Goal: Answer question/provide support: Share knowledge or assist other users

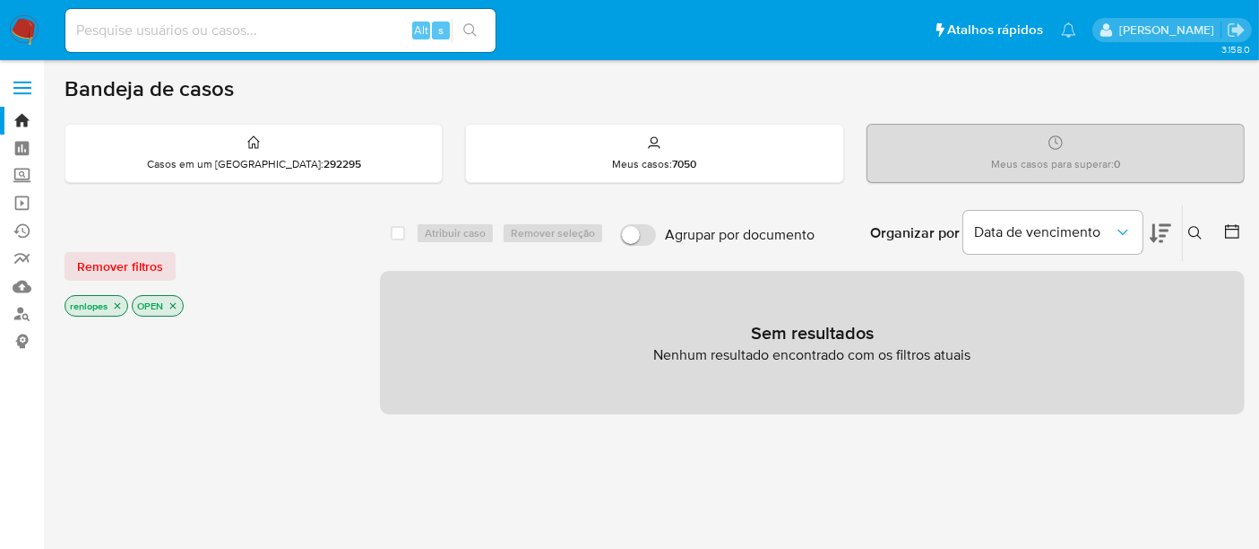
drag, startPoint x: 0, startPoint y: 0, endPoint x: 254, endPoint y: 28, distance: 255.2
click at [254, 28] on input at bounding box center [280, 30] width 430 height 23
paste input "148441018"
type input "148441018"
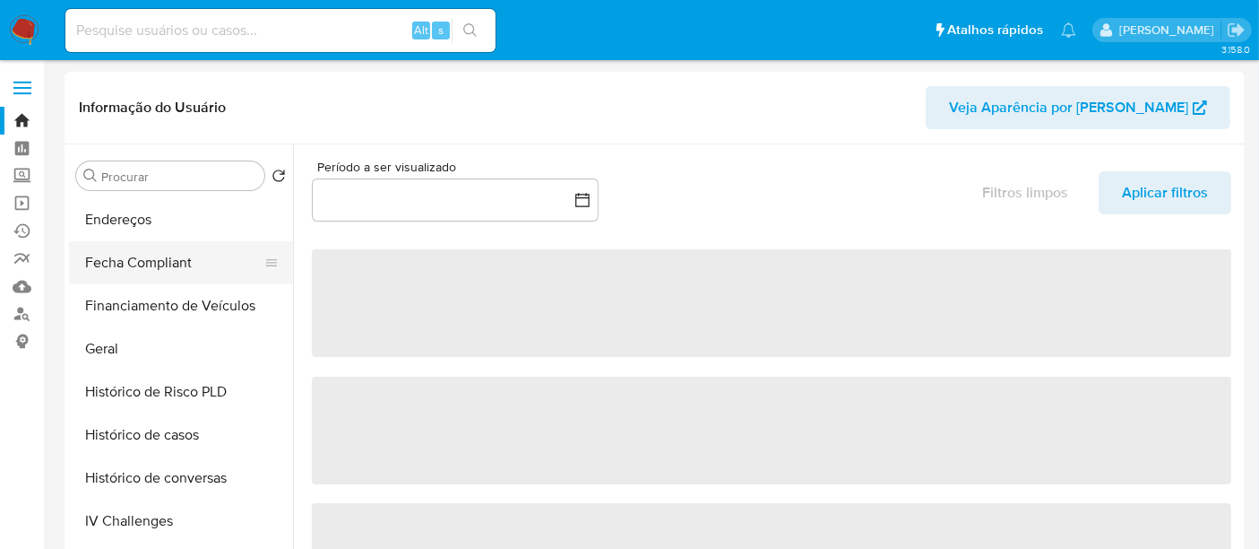
scroll to position [596, 0]
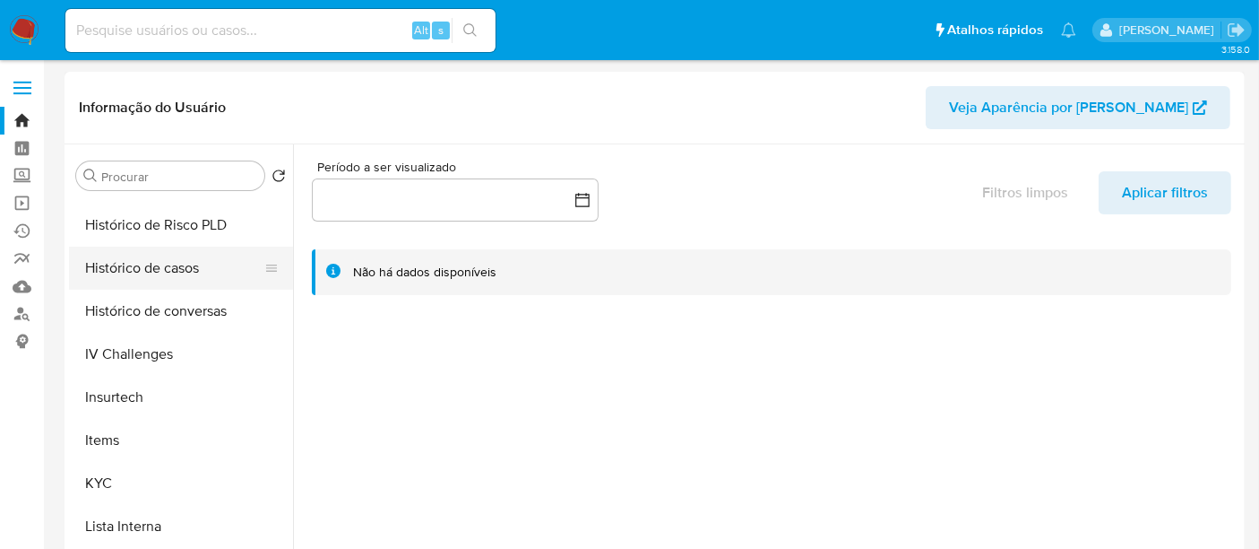
select select "10"
click at [140, 282] on button "Histórico de casos" at bounding box center [174, 268] width 210 height 43
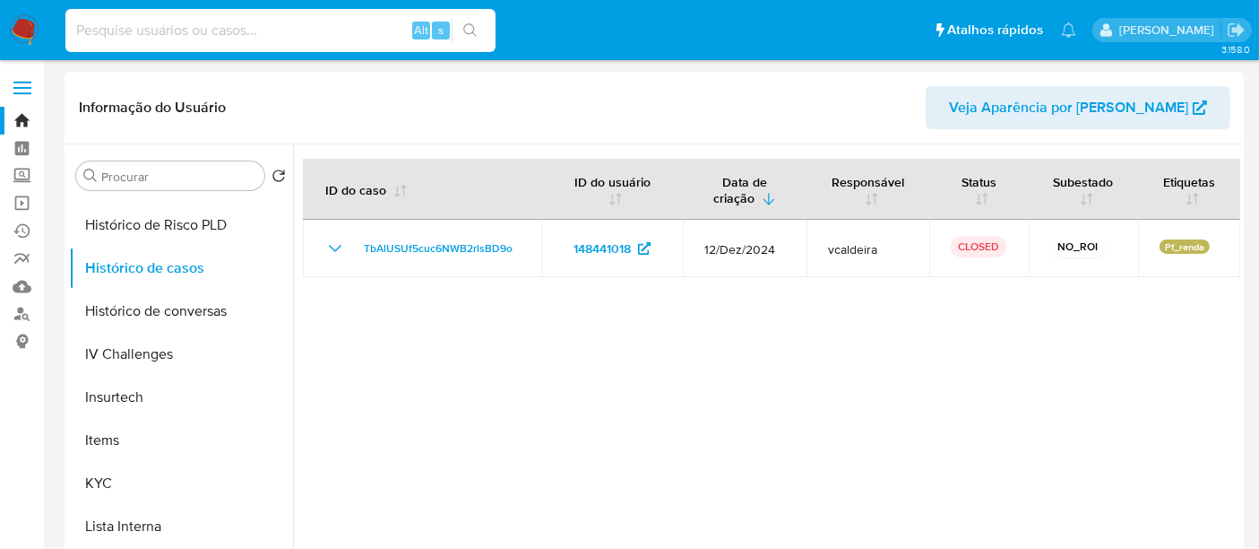
click at [246, 40] on input at bounding box center [280, 30] width 430 height 23
paste input "92hlg1VRchl1Trh9TRMQOHaZ"
type input "92hlg1VRchl1Trh9TRMQOHaZ"
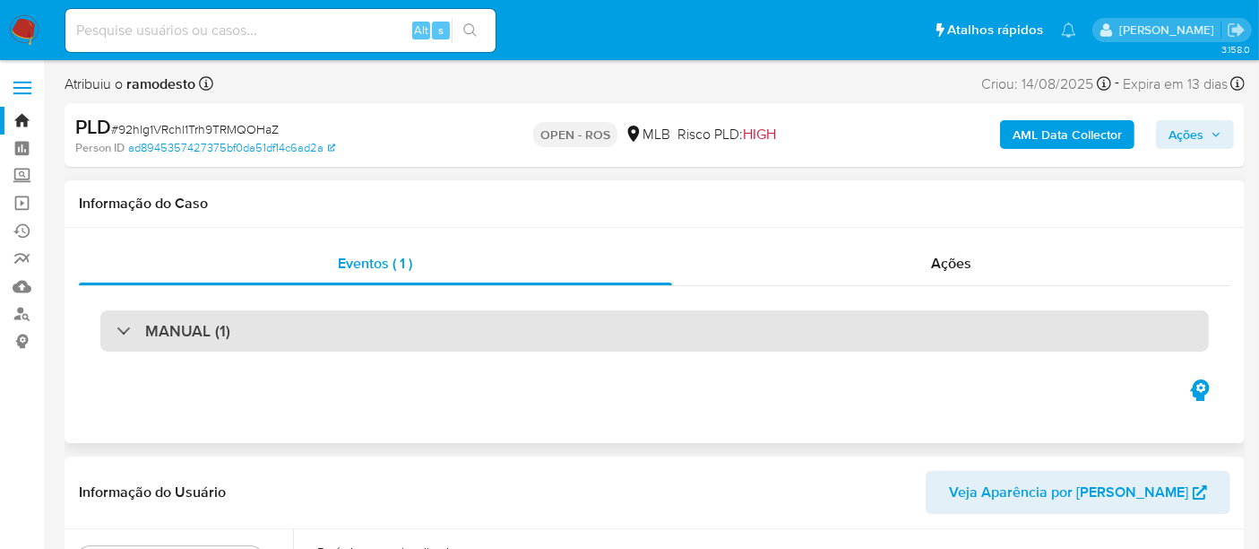
select select "10"
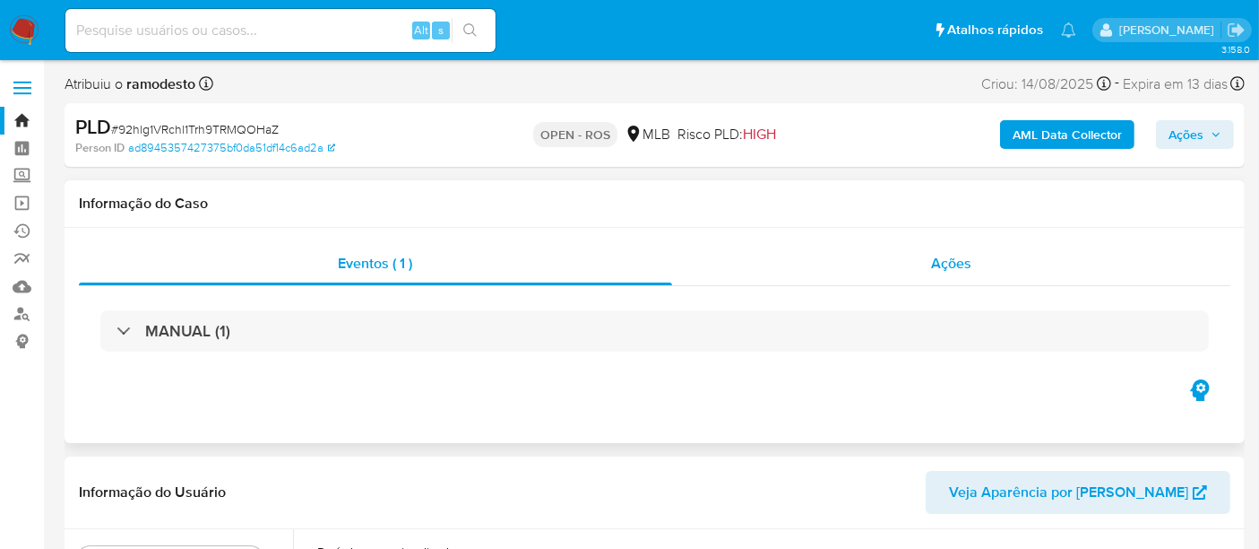
click at [954, 263] on span "Ações" at bounding box center [951, 263] width 40 height 21
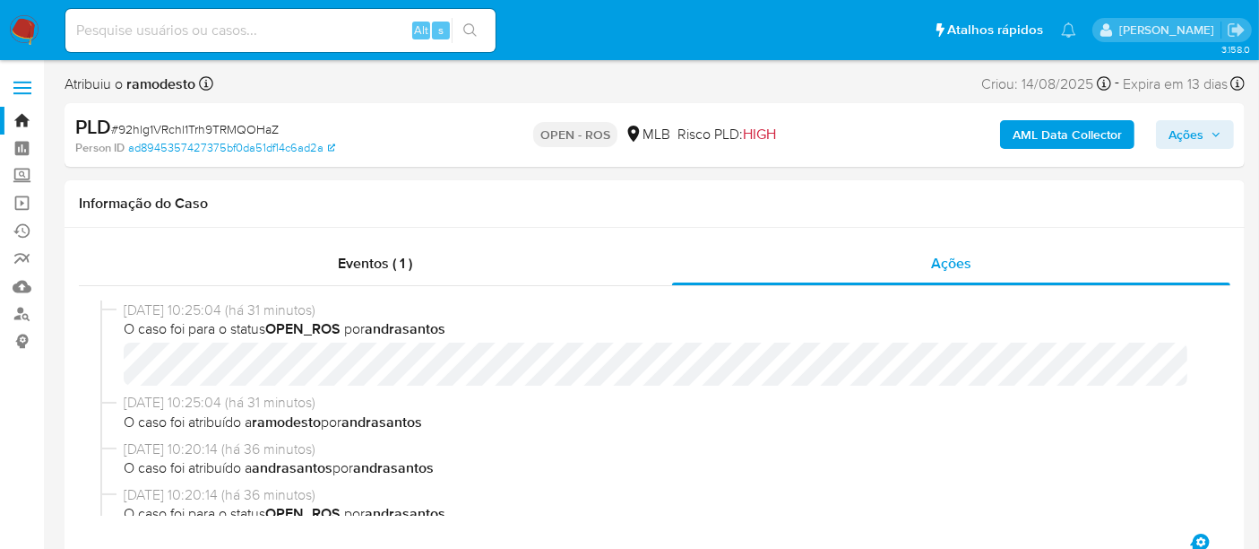
click at [334, 38] on input at bounding box center [280, 30] width 430 height 23
paste input "ZlNZRjDTNX1MbX7HXPCxz0Au"
type input "ZlNZRjDTNX1MbX7HXPCxz0Au"
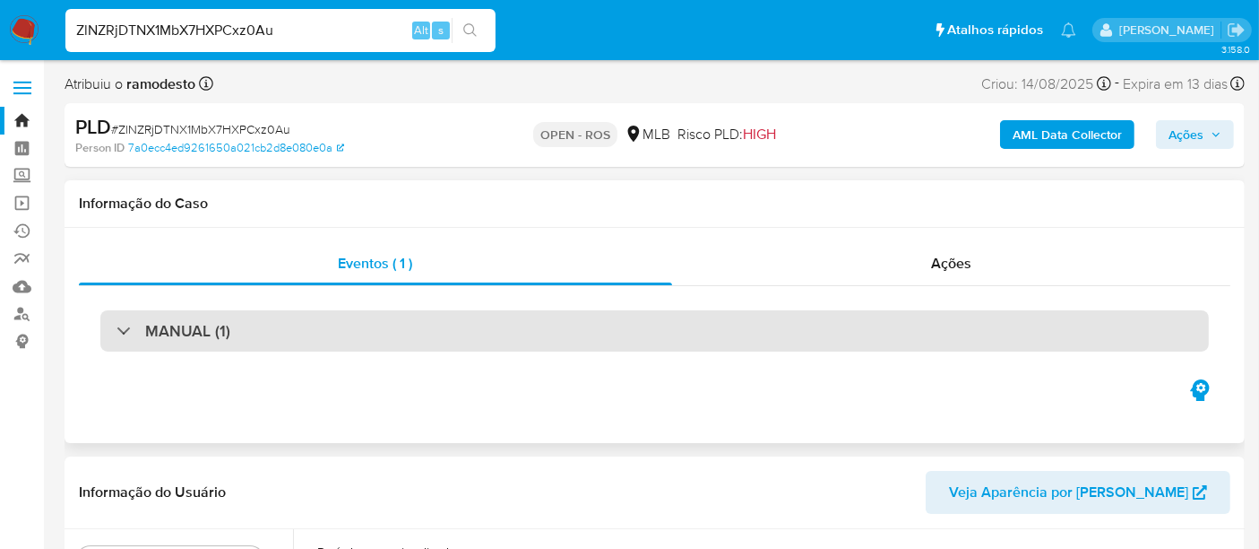
select select "10"
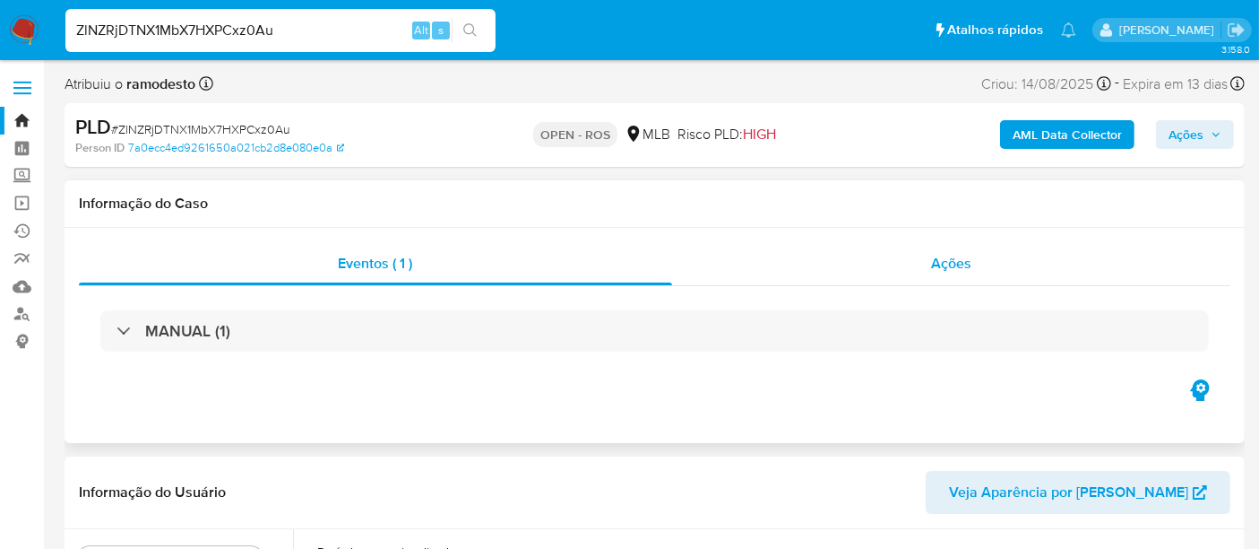
click at [934, 264] on span "Ações" at bounding box center [951, 263] width 40 height 21
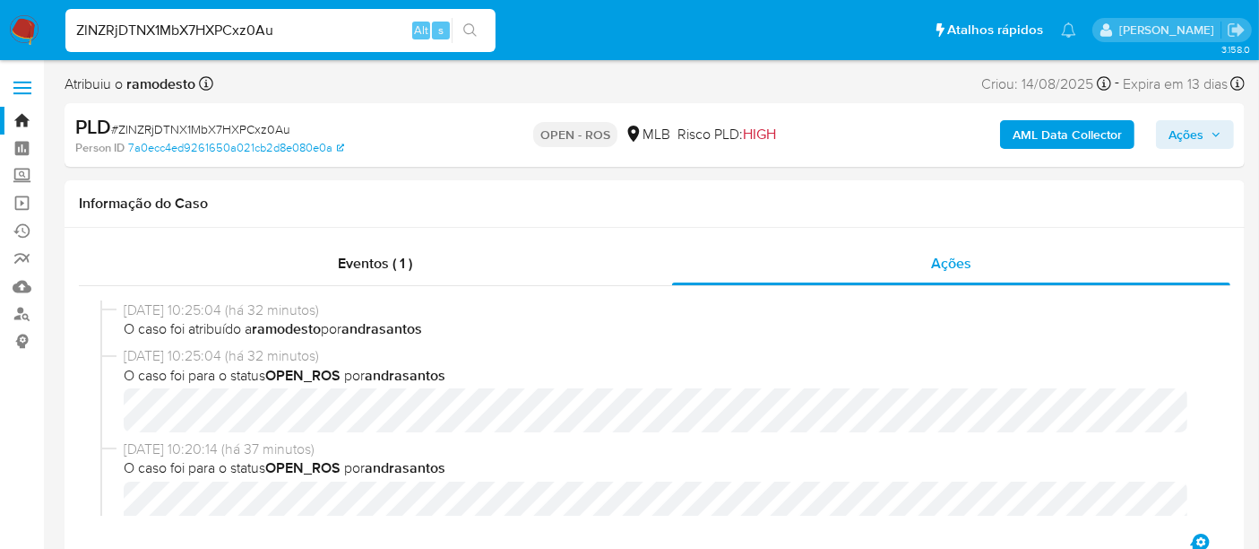
click at [28, 34] on img at bounding box center [24, 30] width 30 height 30
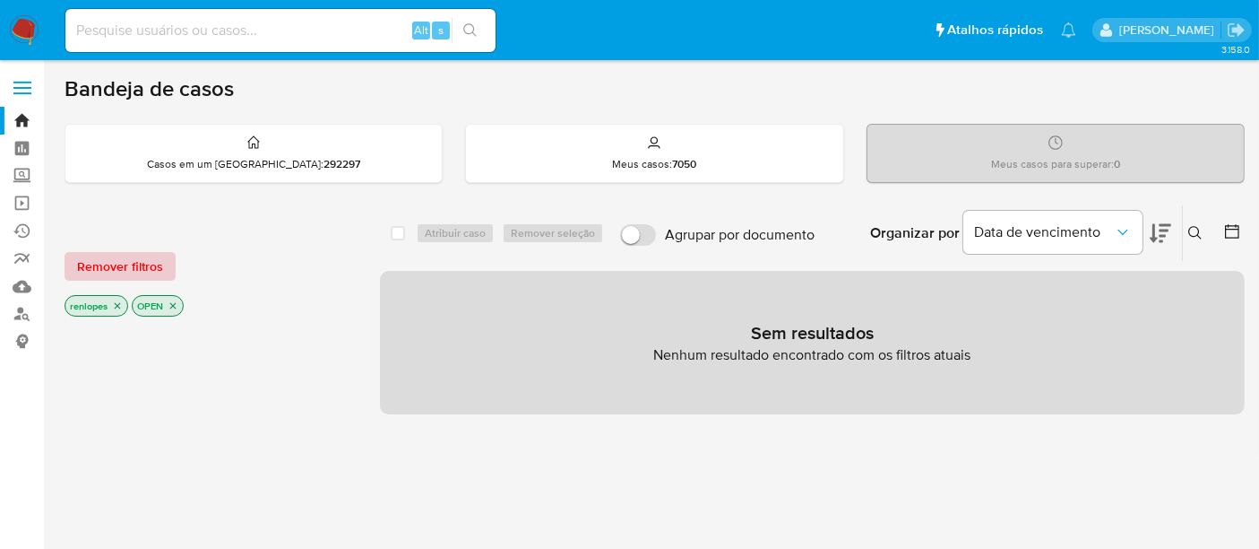
click at [157, 267] on span "Remover filtros" at bounding box center [120, 266] width 86 height 25
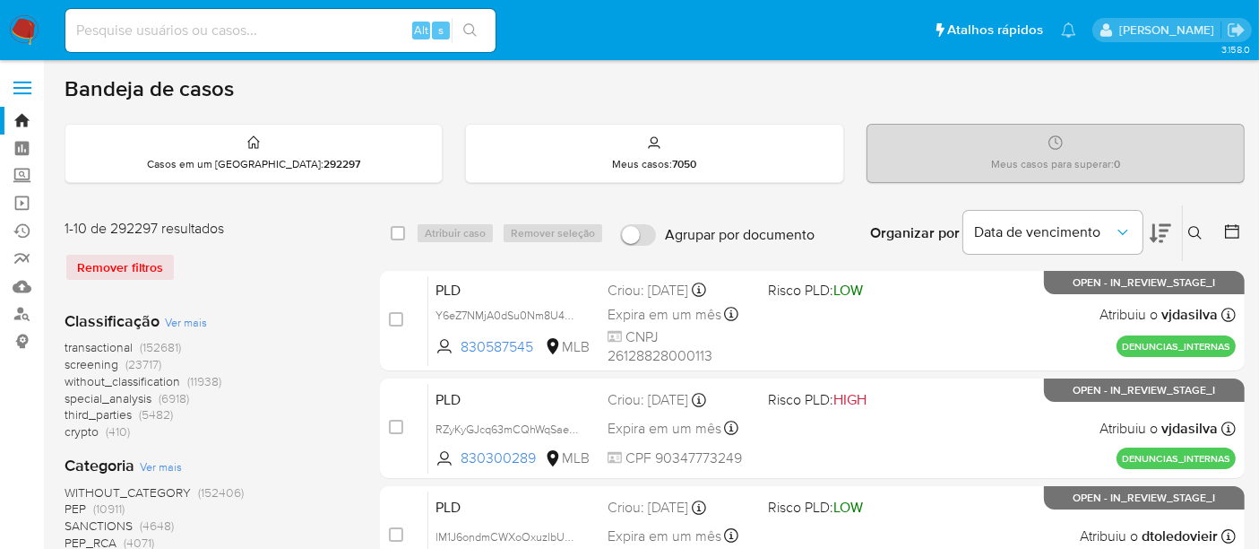
click at [1195, 235] on icon at bounding box center [1196, 233] width 14 height 14
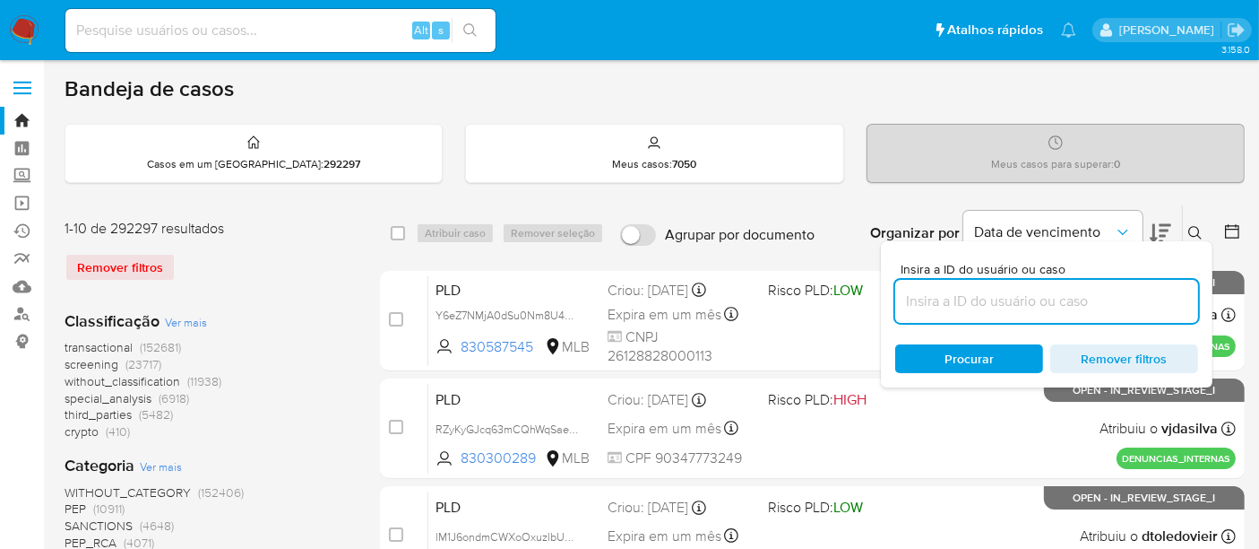
click at [1002, 297] on input at bounding box center [1046, 301] width 303 height 23
type input "1dTd6vbBVVpUf8WYCLYVJyFj"
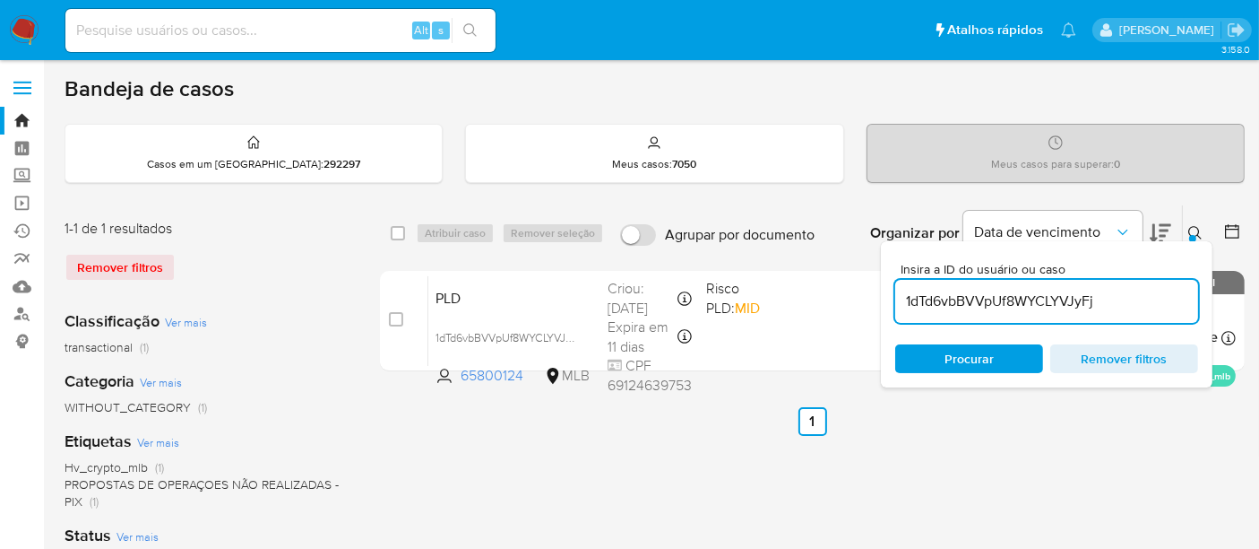
click at [1193, 226] on icon at bounding box center [1196, 233] width 14 height 14
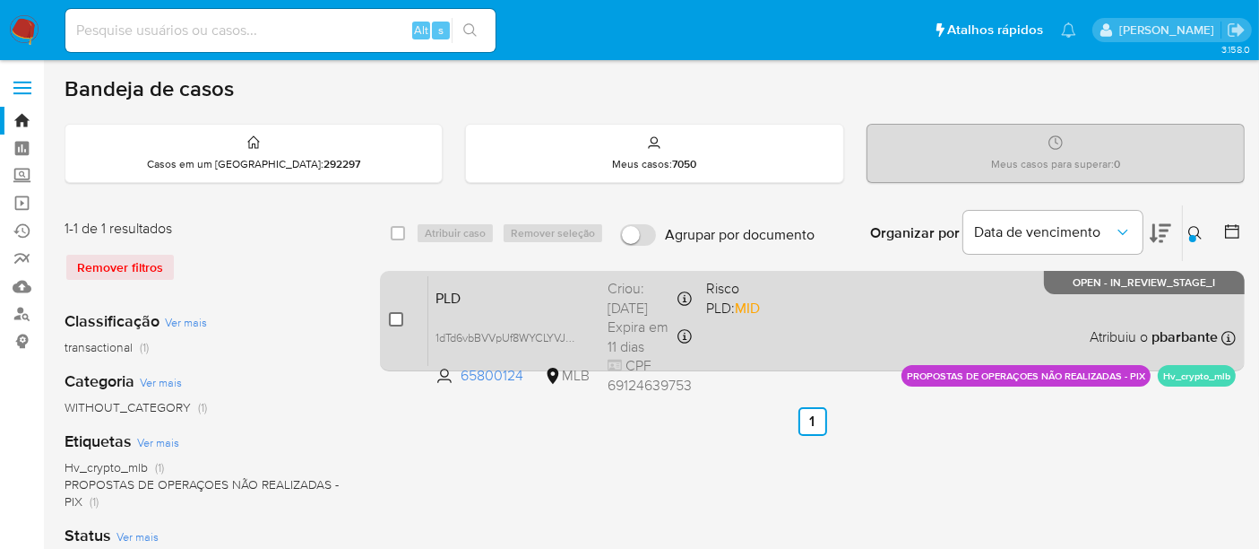
click at [394, 318] on input "checkbox" at bounding box center [396, 319] width 14 height 14
checkbox input "true"
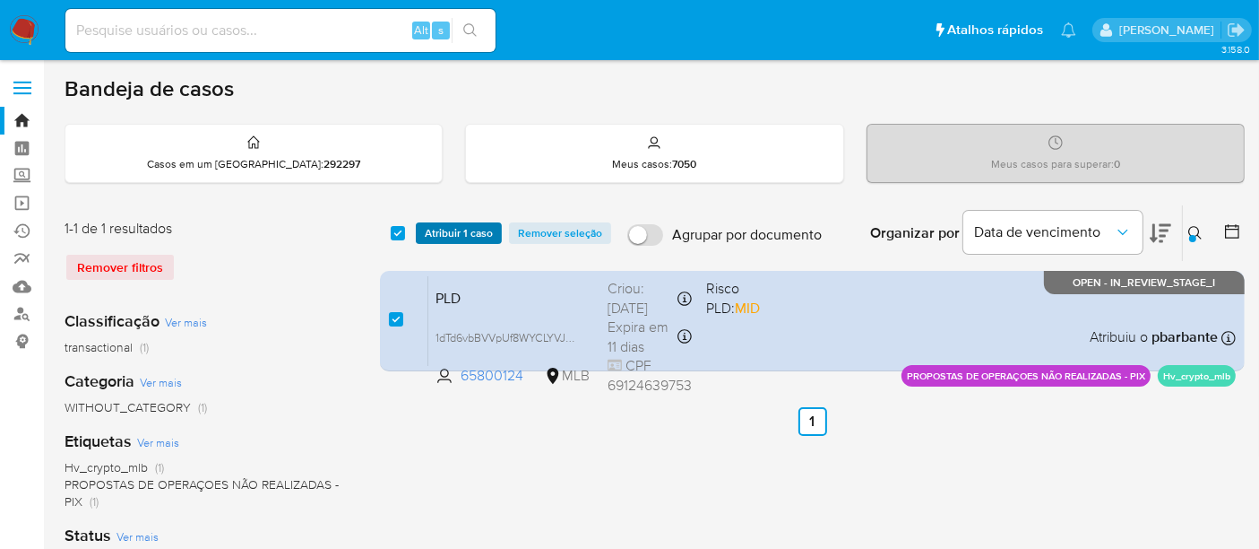
click at [461, 229] on span "Atribuir 1 caso" at bounding box center [459, 233] width 68 height 18
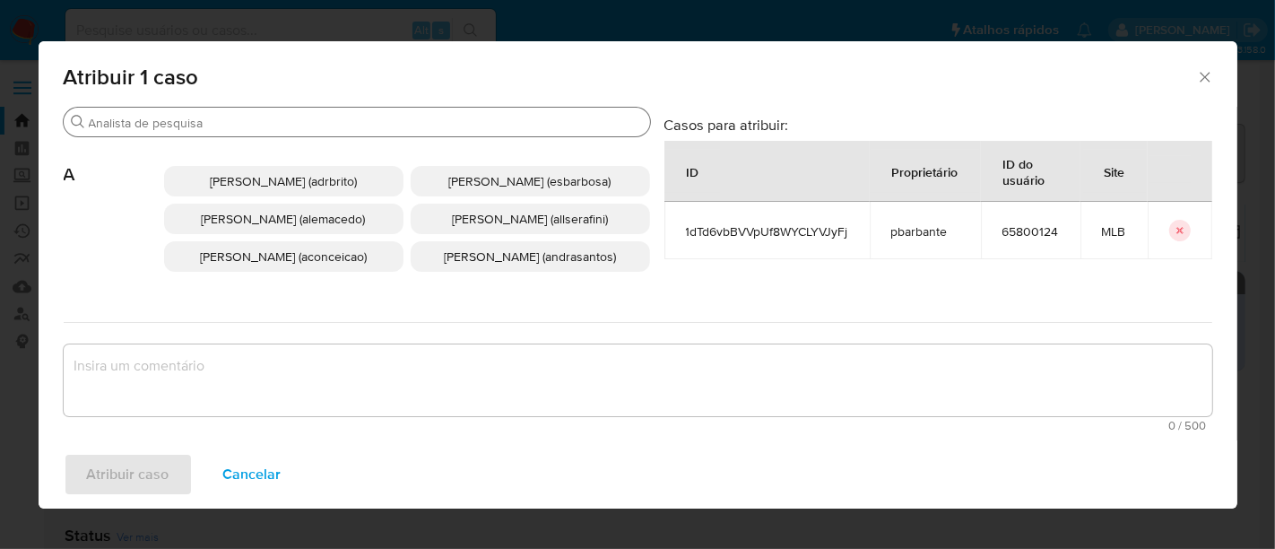
click at [422, 117] on input "Procurar" at bounding box center [366, 123] width 554 height 16
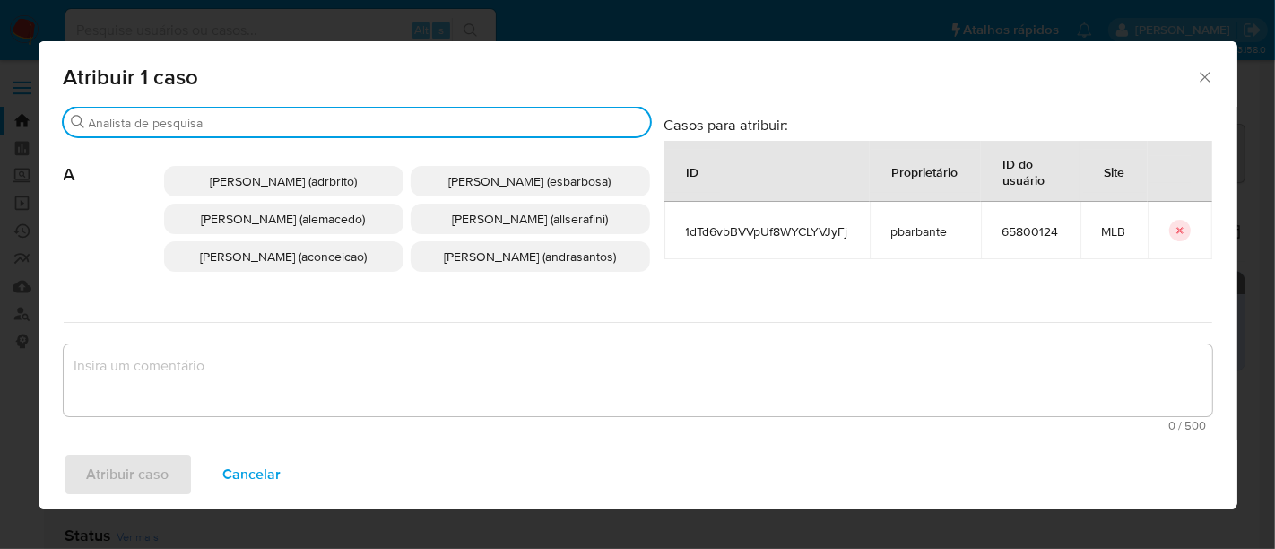
click at [199, 118] on input "Procurar" at bounding box center [366, 123] width 554 height 16
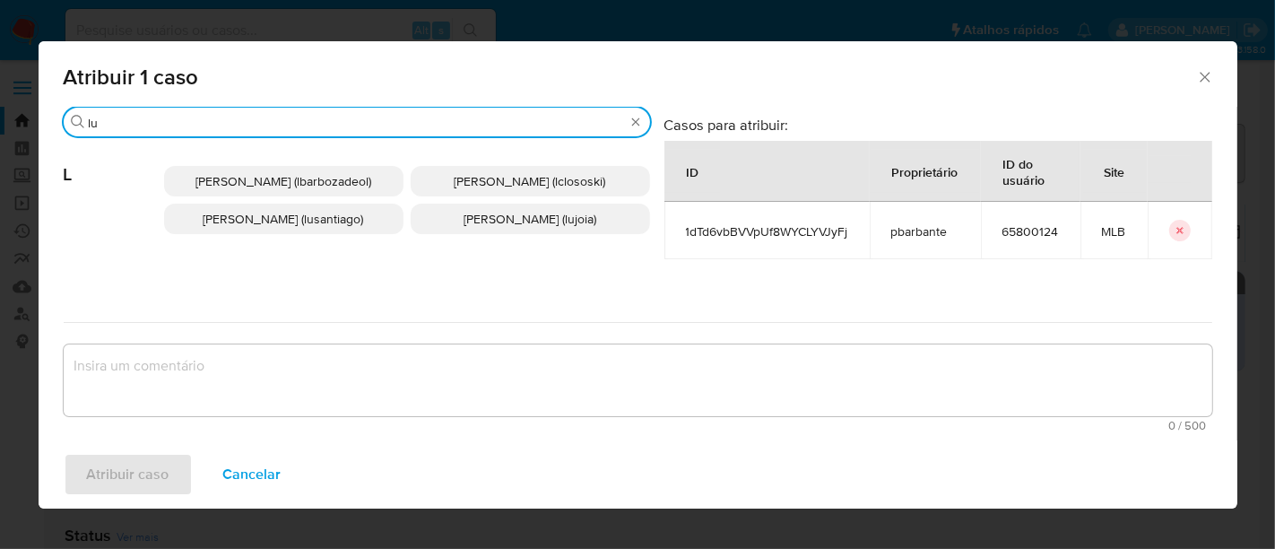
type input "l"
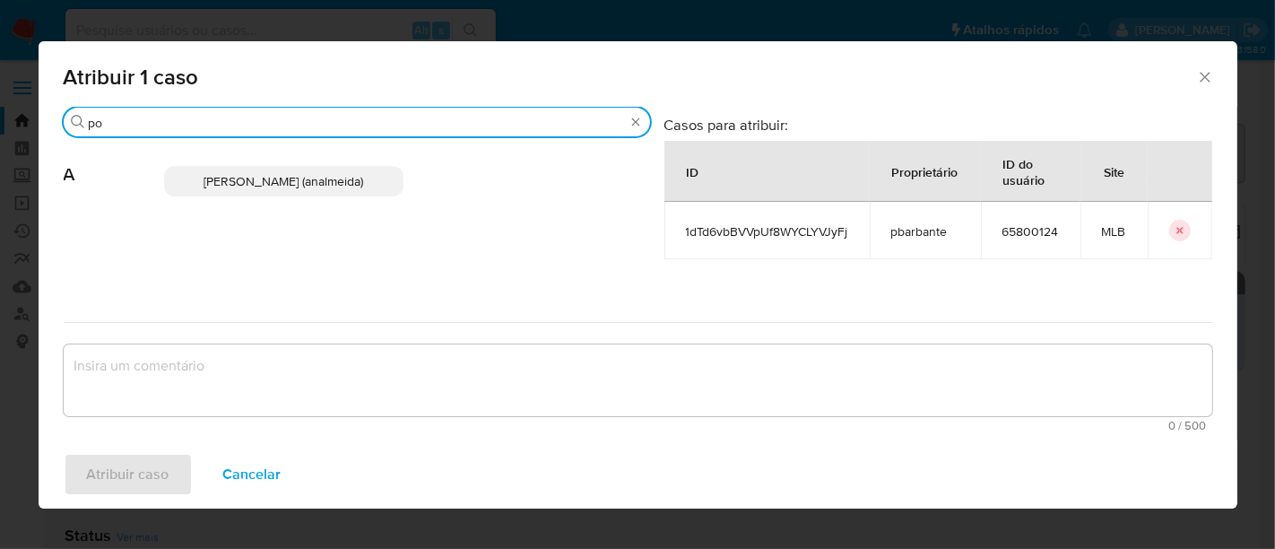
type input "p"
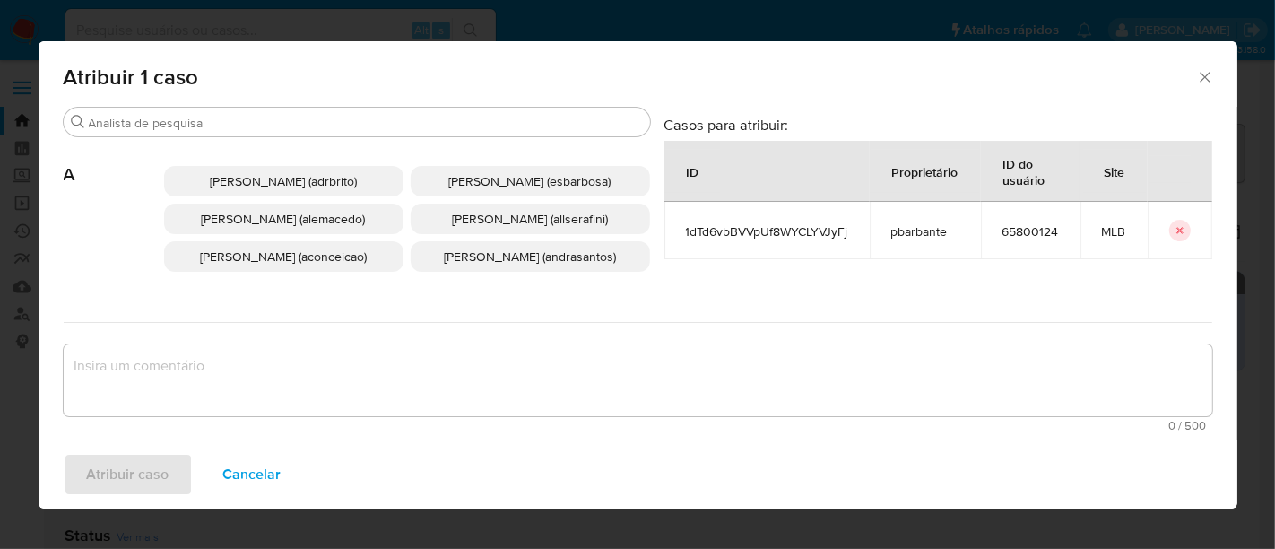
click at [1207, 82] on icon "Fechar a janela" at bounding box center [1205, 77] width 18 height 18
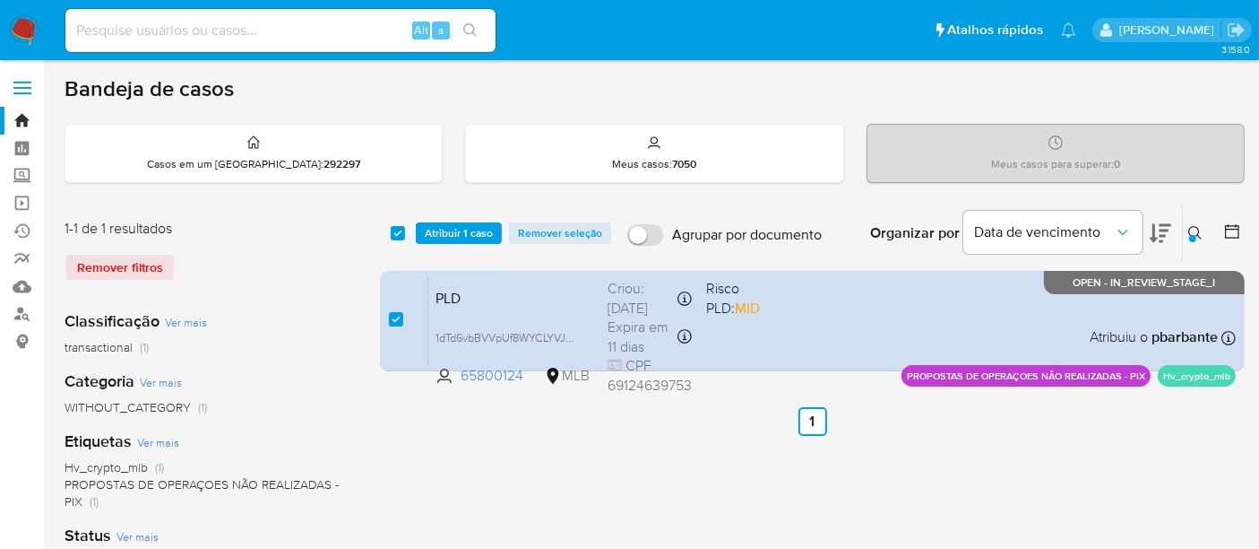
click at [449, 219] on div "select-all-cases-checkbox Atribuir 1 caso Remover seleção Agrupar por documento…" at bounding box center [812, 233] width 865 height 56
click at [457, 219] on div "select-all-cases-checkbox Atribuir 1 caso Remover seleção Agrupar por documento…" at bounding box center [812, 233] width 865 height 56
click at [456, 229] on span "Atribuir 1 caso" at bounding box center [459, 233] width 68 height 18
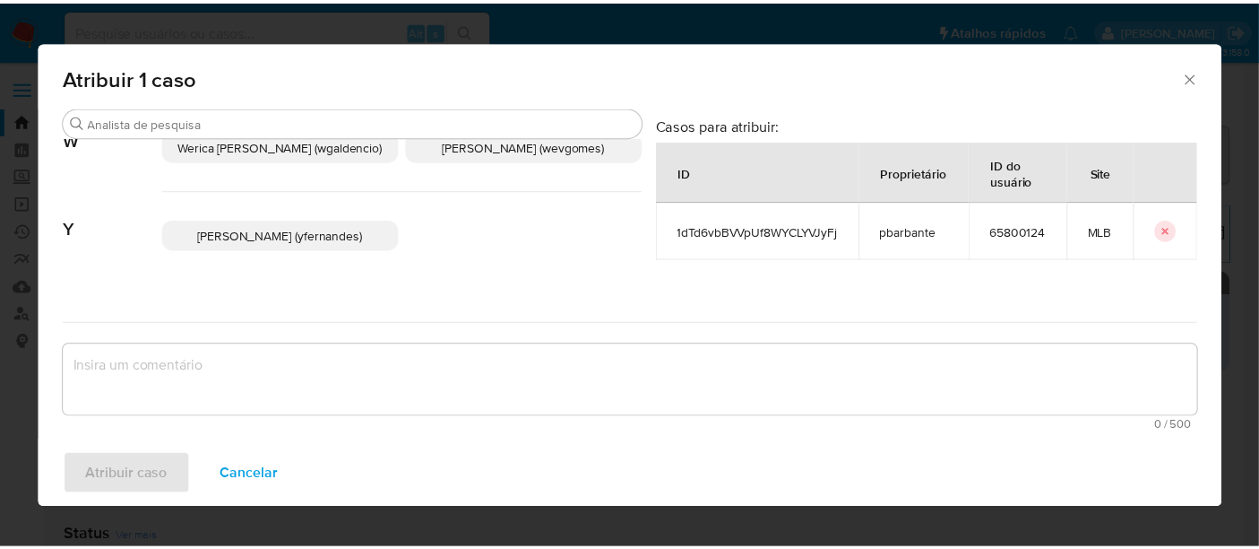
scroll to position [1992, 0]
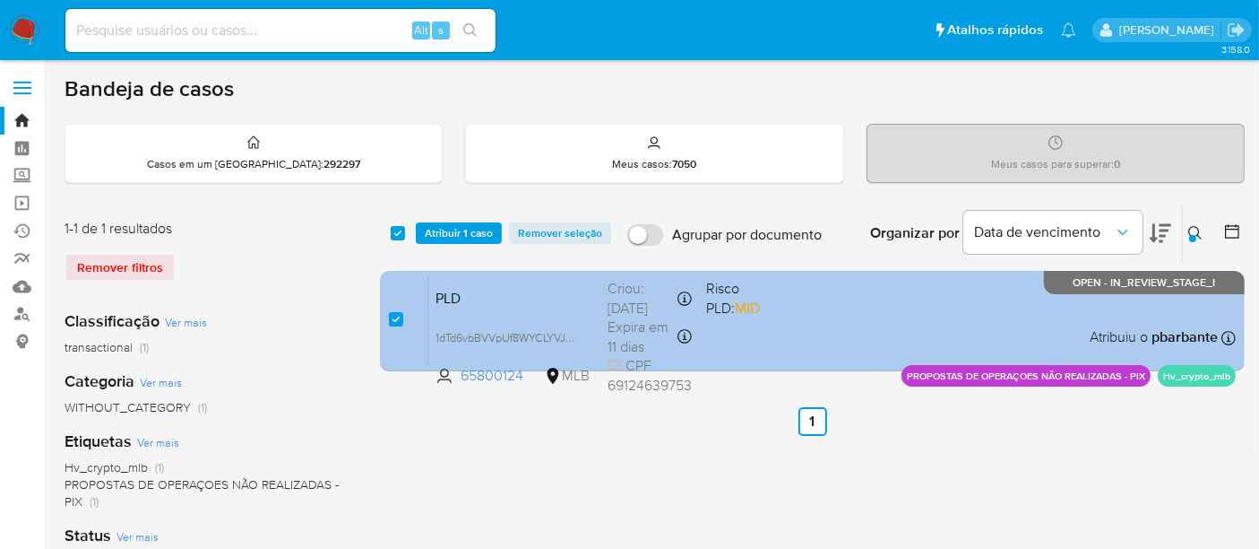
click at [627, 318] on span "Expira em 11 dias" at bounding box center [641, 336] width 67 height 39
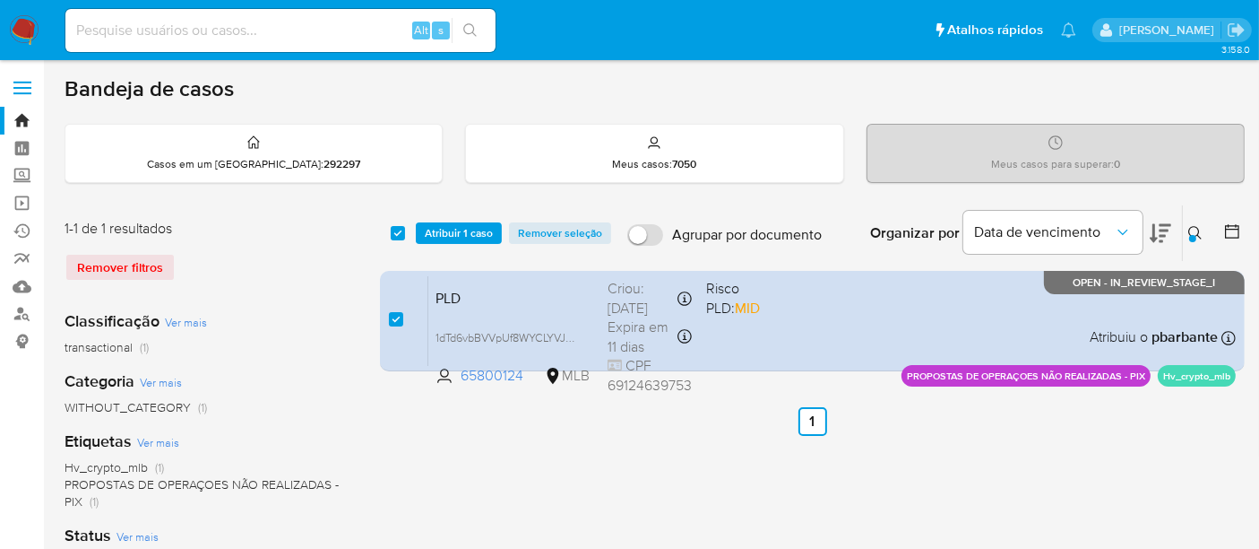
click at [489, 236] on span "Atribuir 1 caso" at bounding box center [459, 233] width 68 height 18
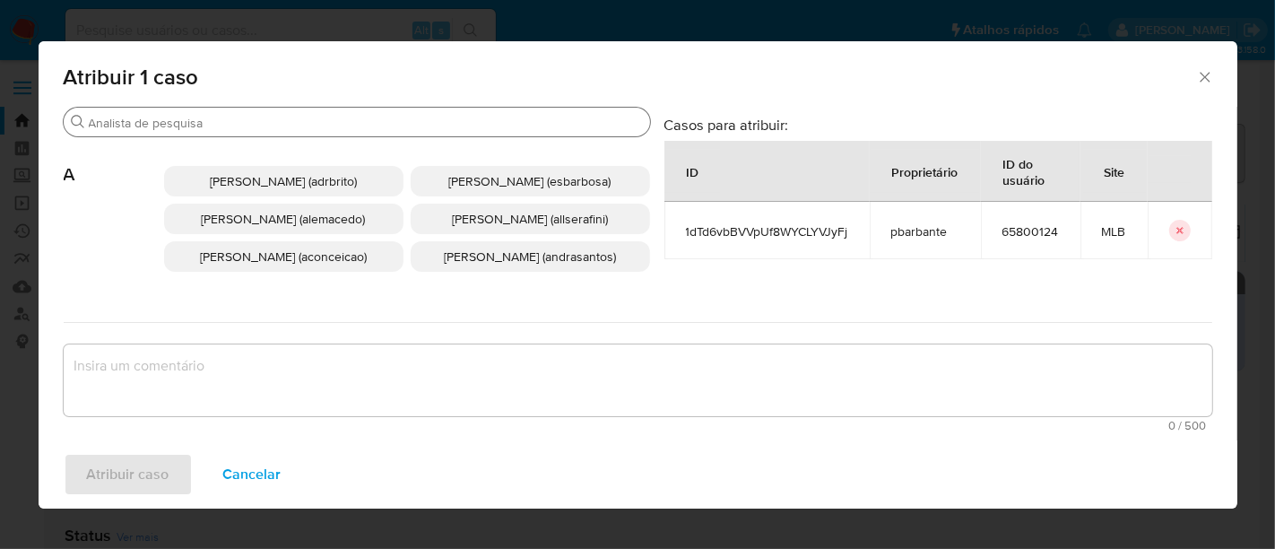
click at [351, 124] on input "Procurar" at bounding box center [366, 123] width 554 height 16
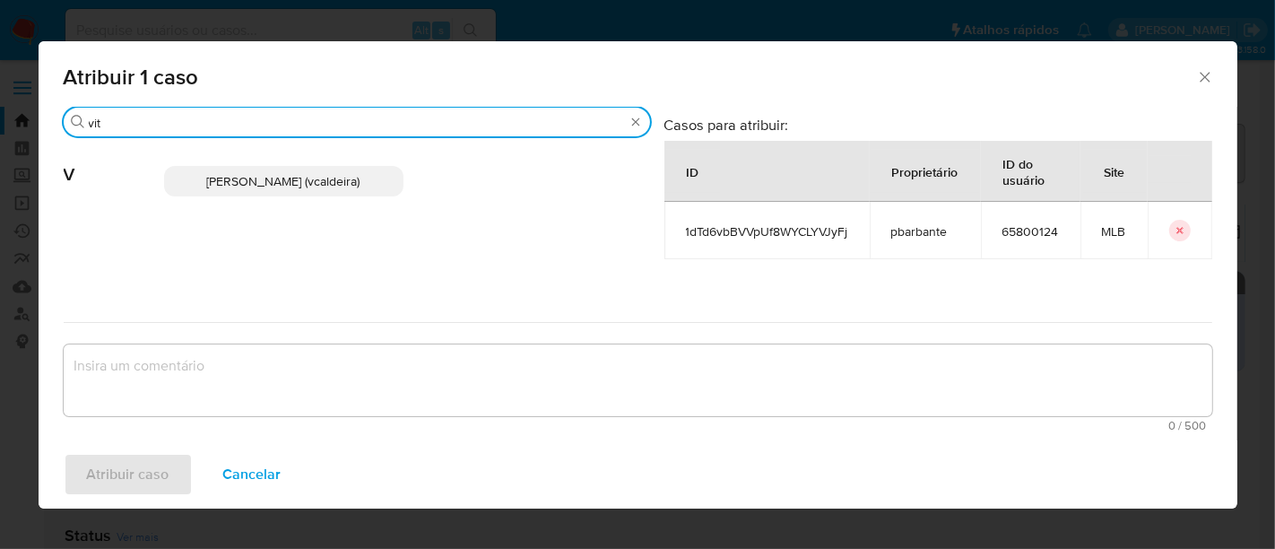
type input "vit"
click at [330, 180] on span "Vitoria Rodrigues Caldeira (vcaldeira)" at bounding box center [283, 181] width 153 height 18
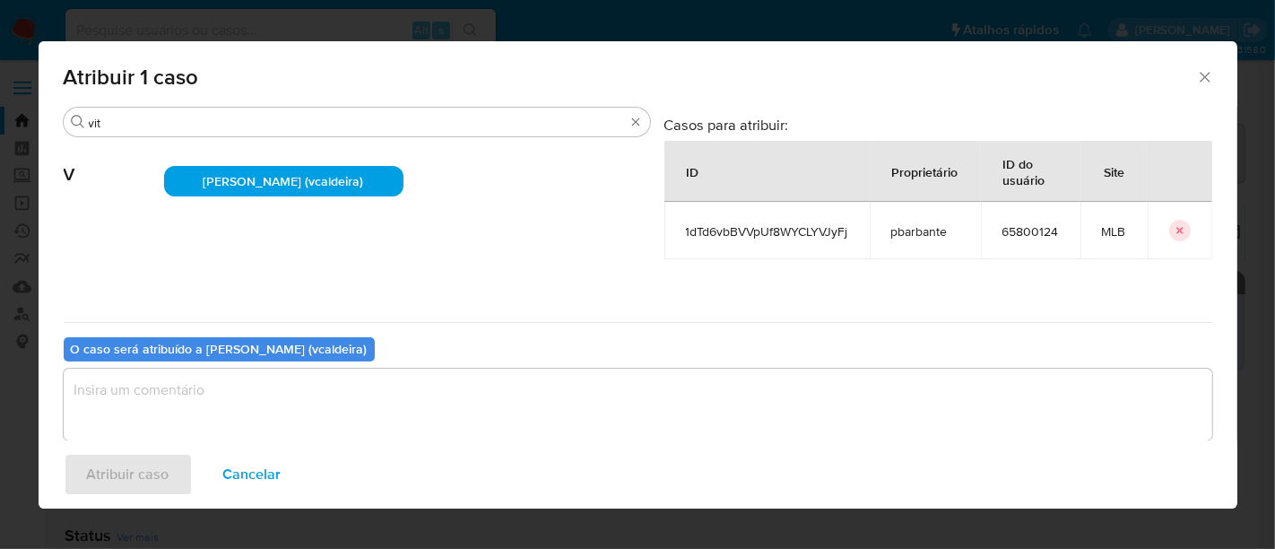
click at [332, 403] on textarea "assign-modal" at bounding box center [638, 404] width 1148 height 72
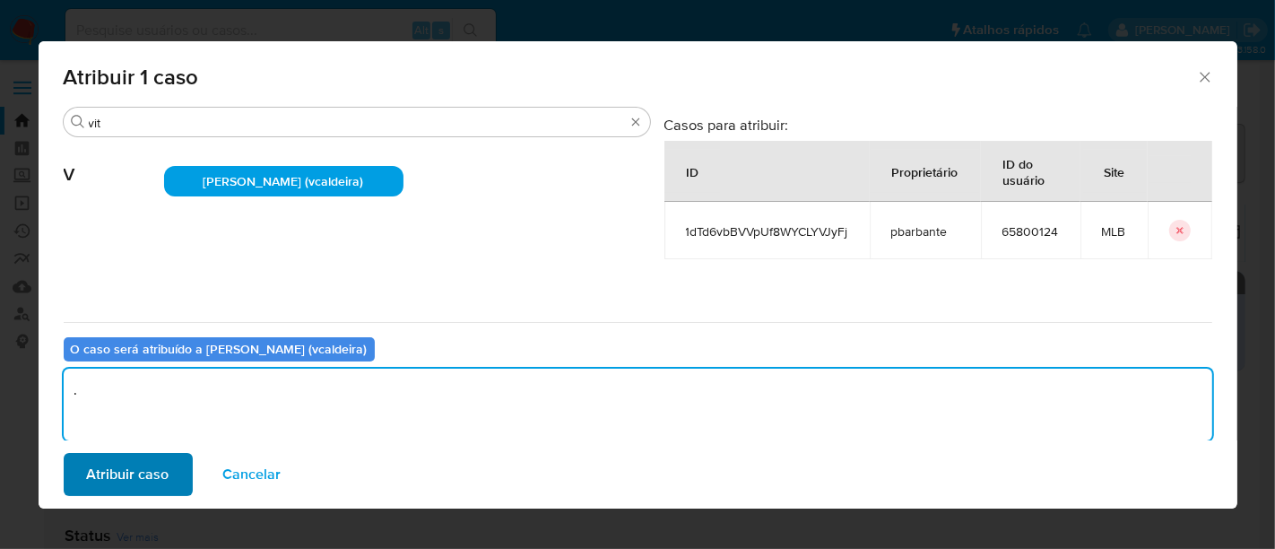
type textarea "."
click at [86, 477] on button "Atribuir caso" at bounding box center [128, 474] width 129 height 43
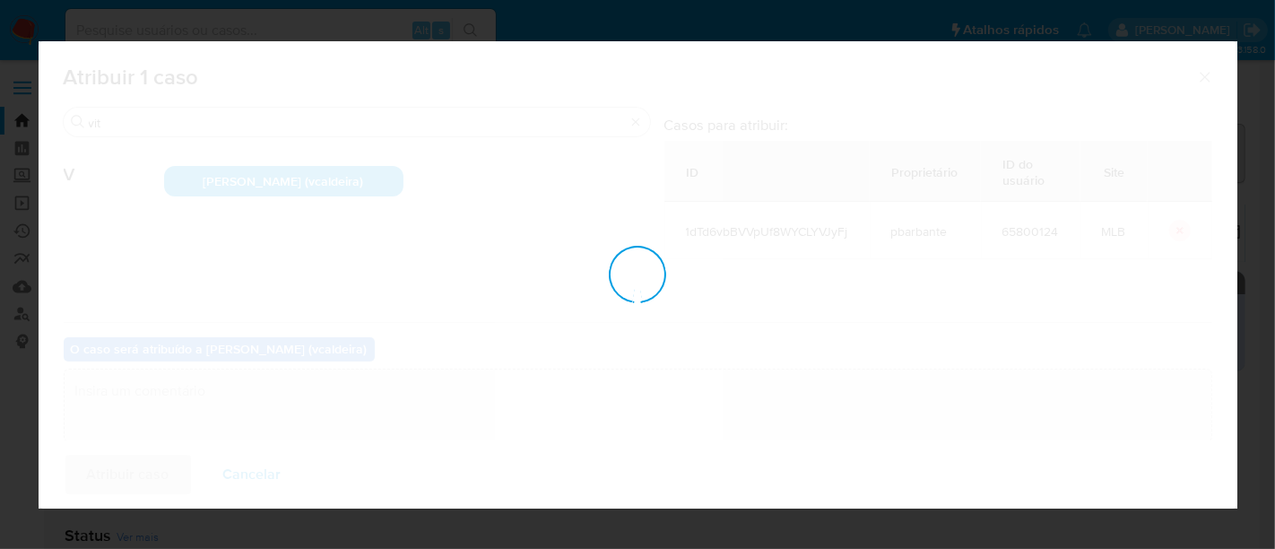
checkbox input "false"
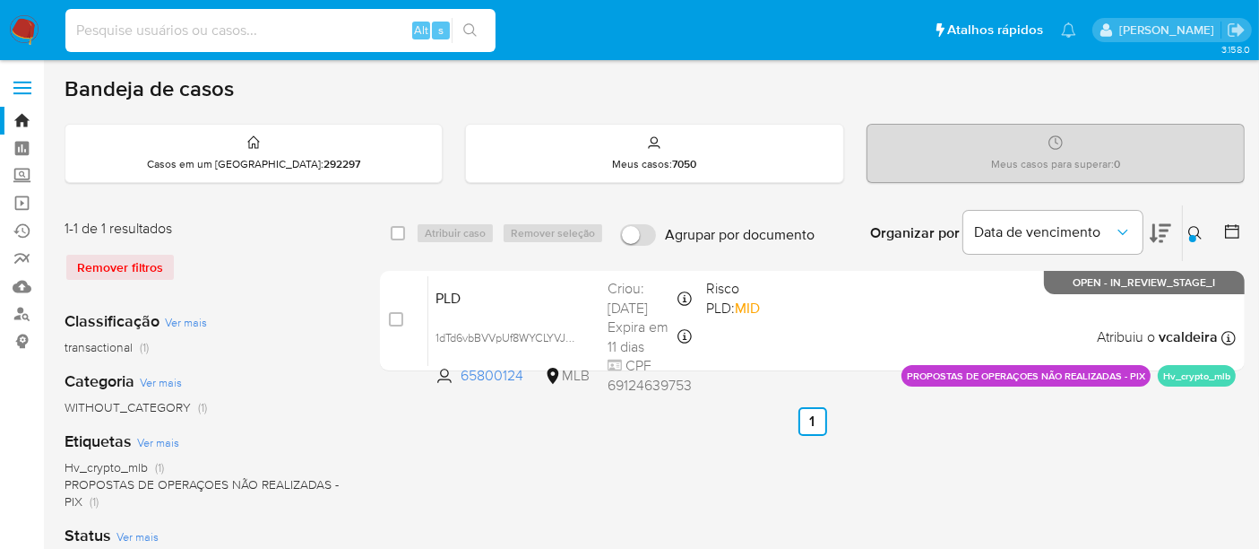
click at [253, 31] on input at bounding box center [280, 30] width 430 height 23
paste input "1875208471"
type input "1875208471"
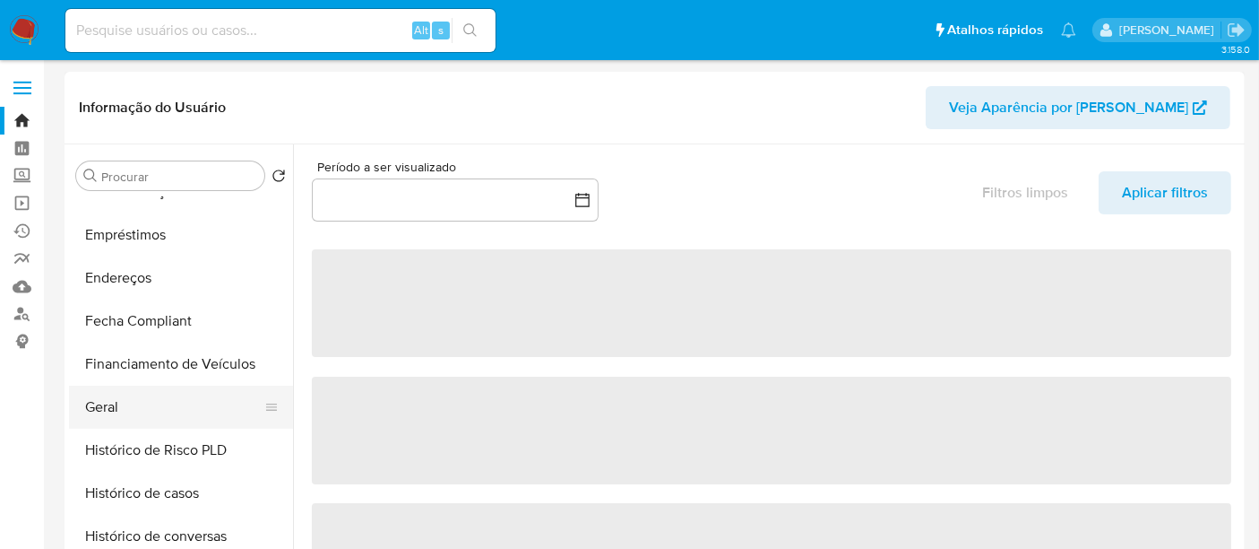
scroll to position [398, 0]
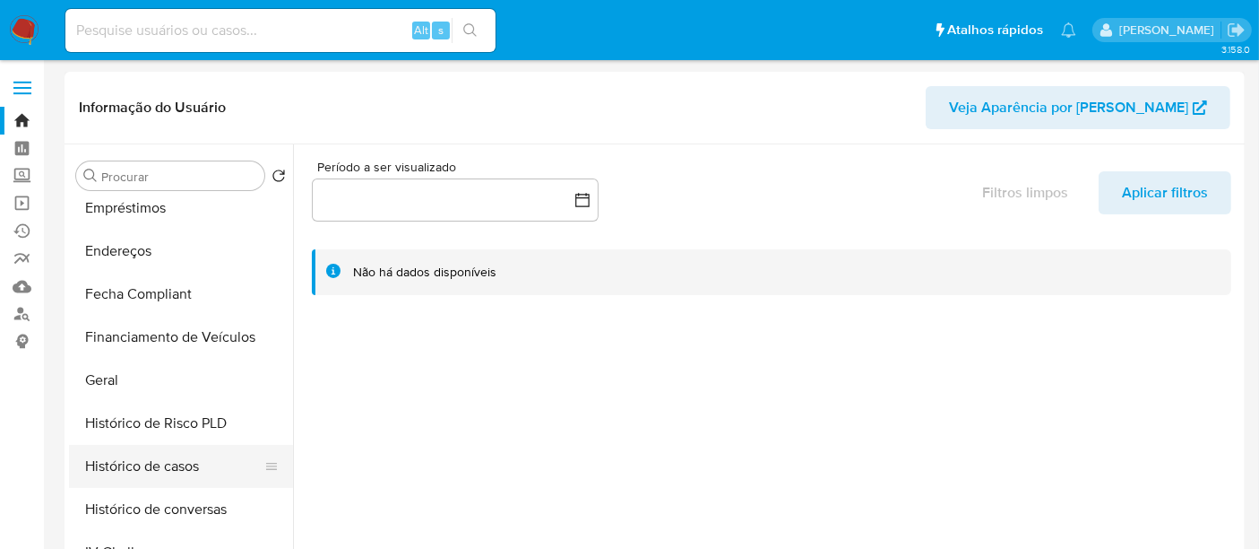
click at [155, 470] on button "Histórico de casos" at bounding box center [174, 466] width 210 height 43
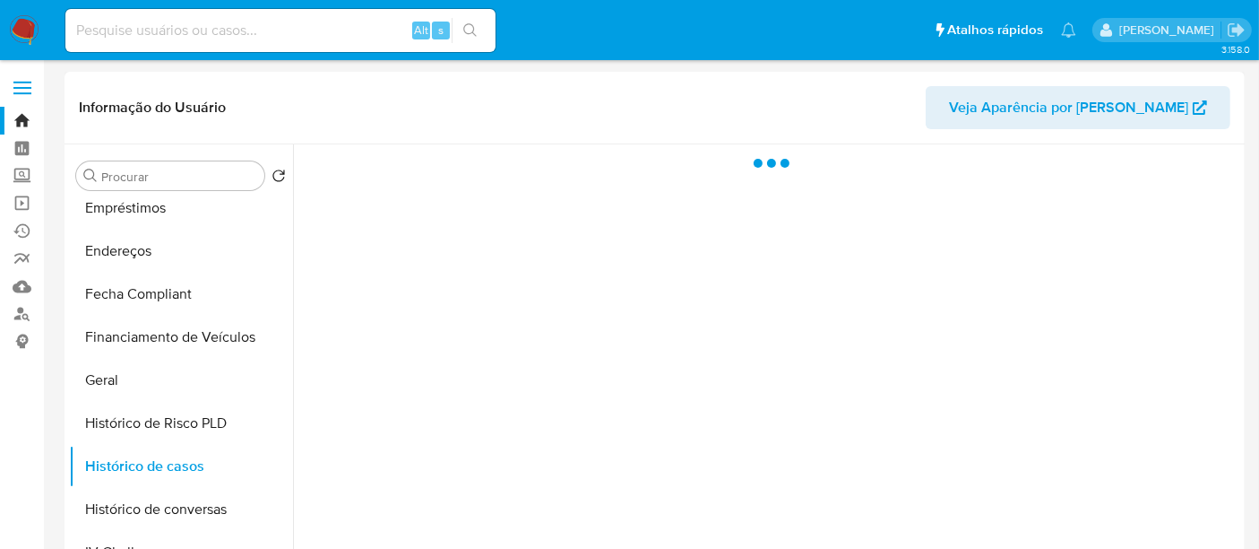
select select "10"
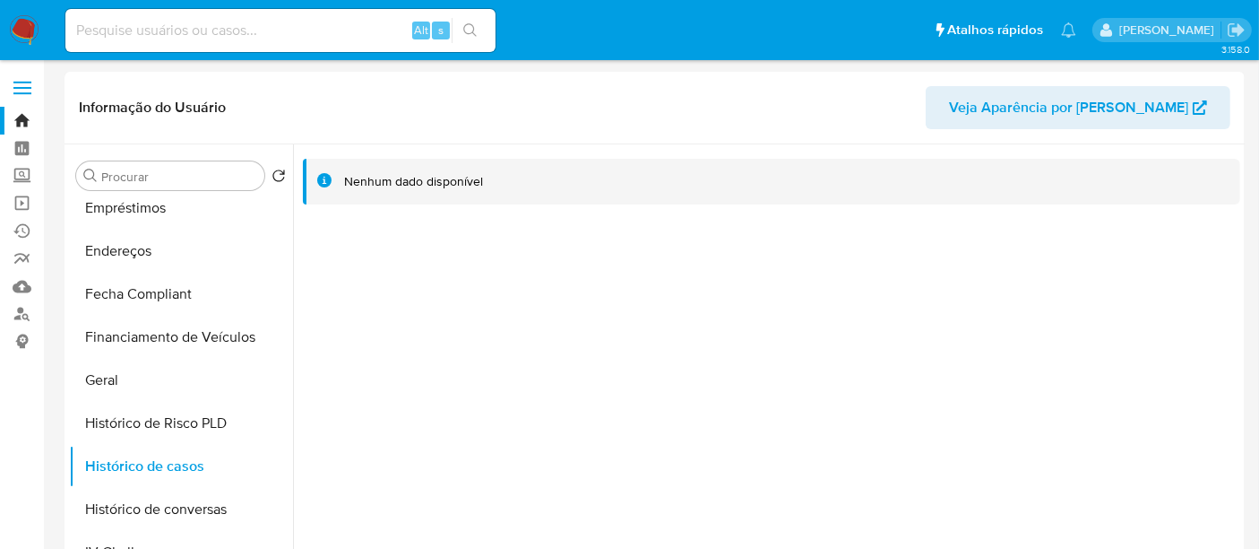
click at [197, 29] on input at bounding box center [280, 30] width 430 height 23
paste input "152166819"
type input "152166819"
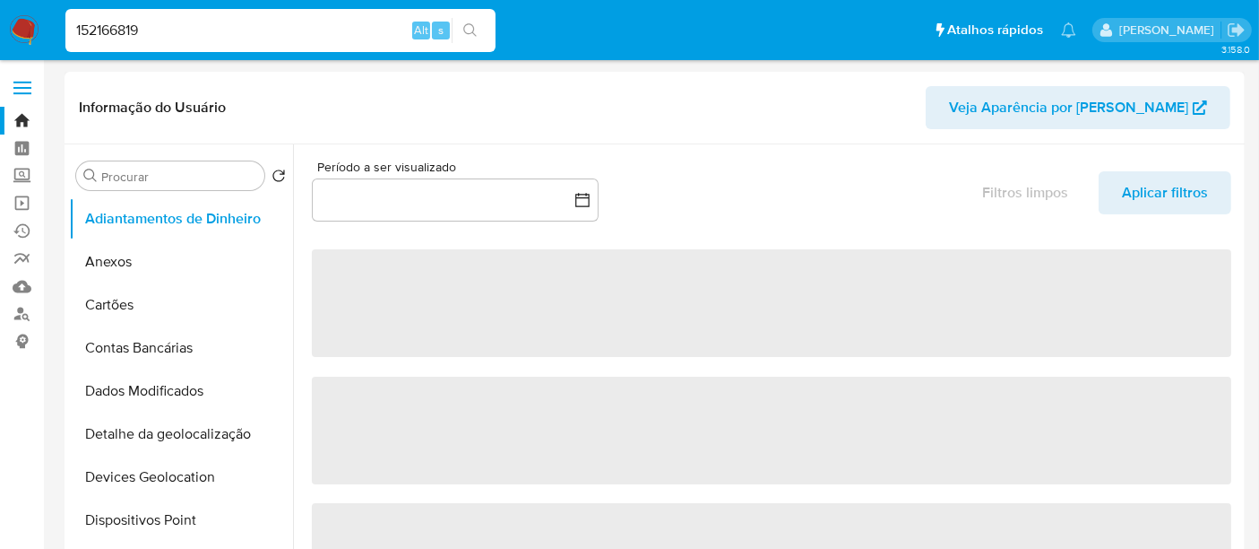
select select "10"
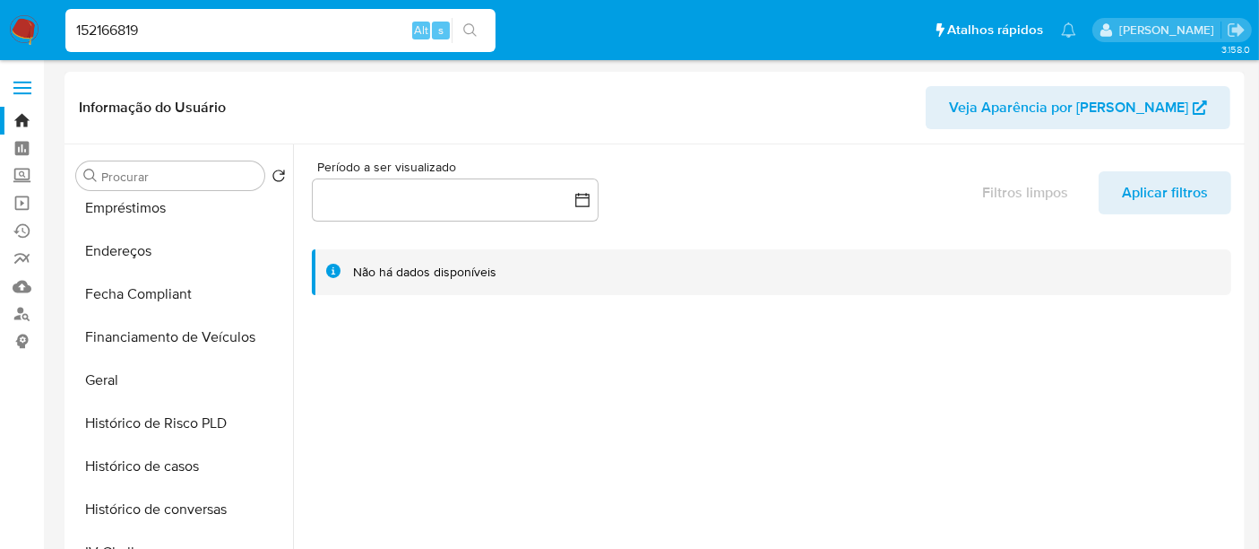
scroll to position [497, 0]
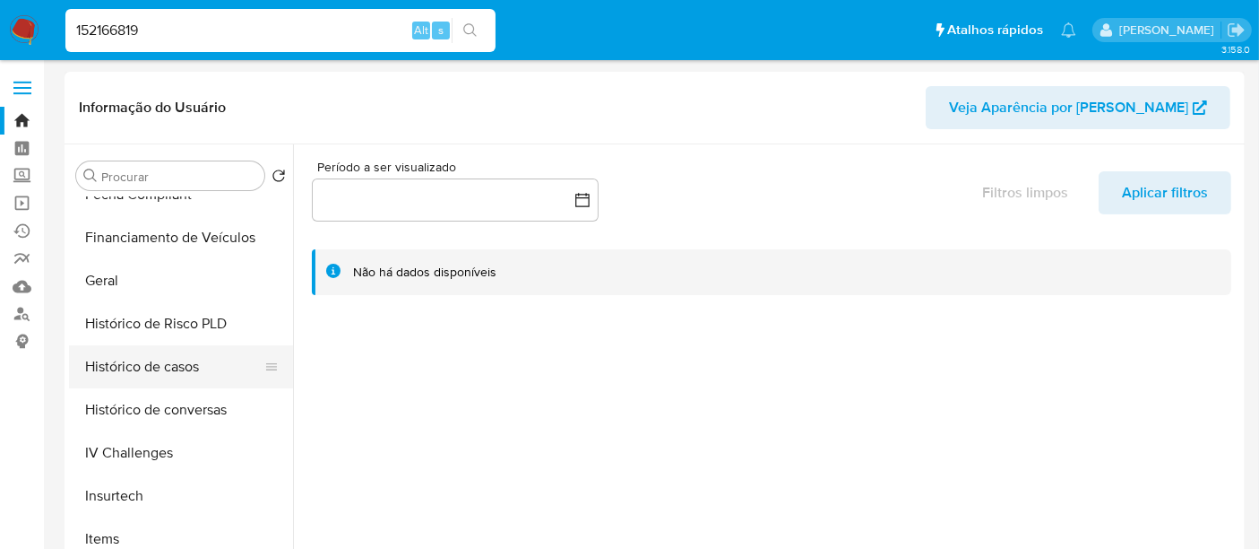
click at [136, 374] on button "Histórico de casos" at bounding box center [174, 366] width 210 height 43
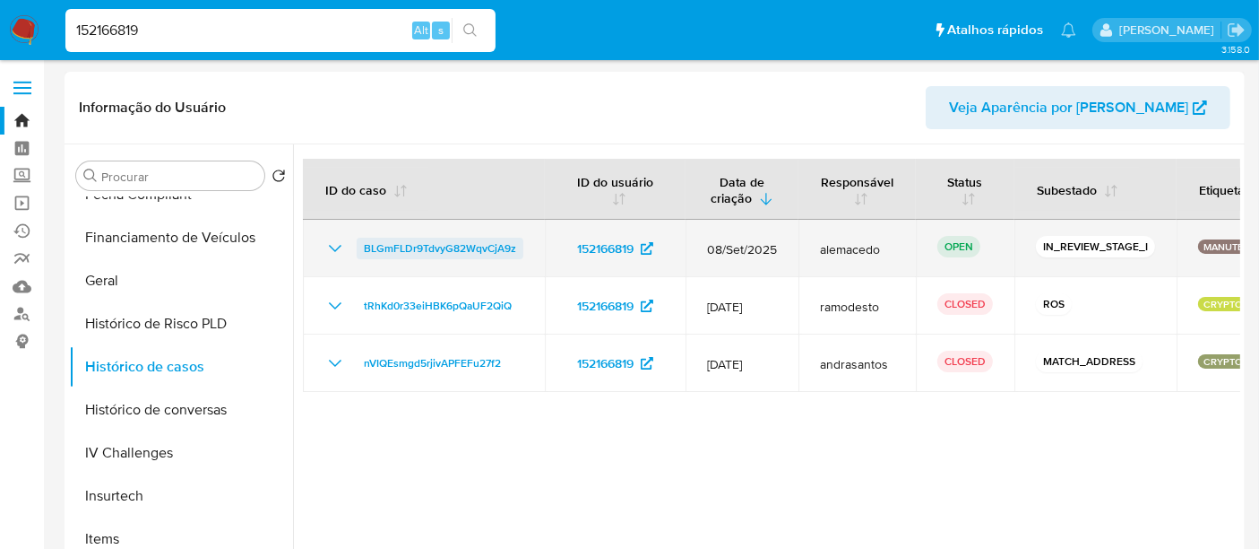
click at [409, 246] on span "BLGmFLDr9TdvyG82WqvCjA9z" at bounding box center [440, 249] width 152 height 22
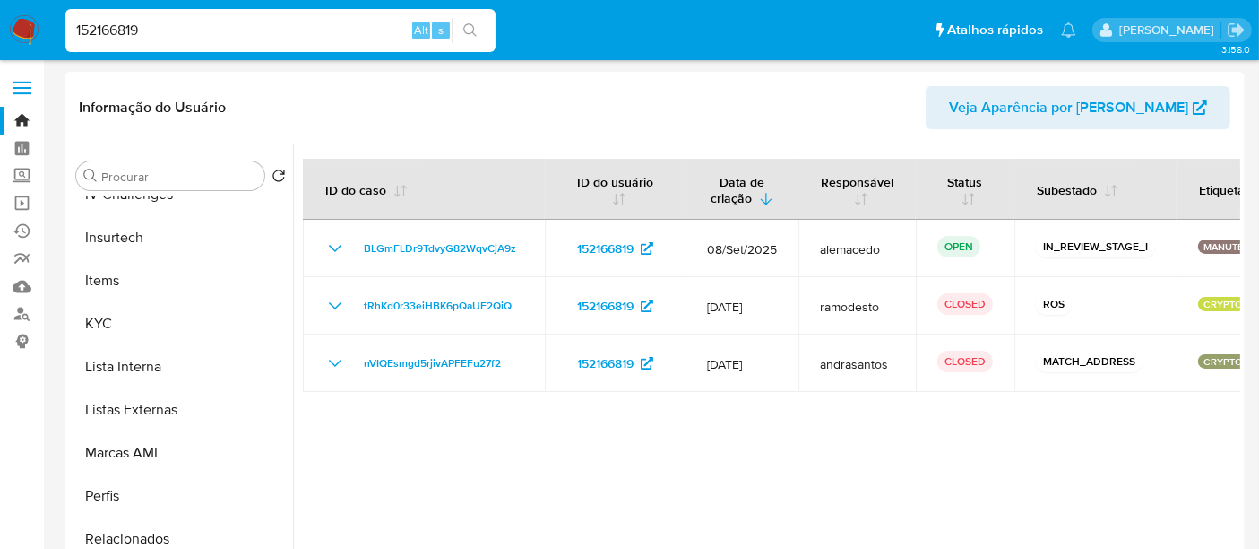
scroll to position [843, 0]
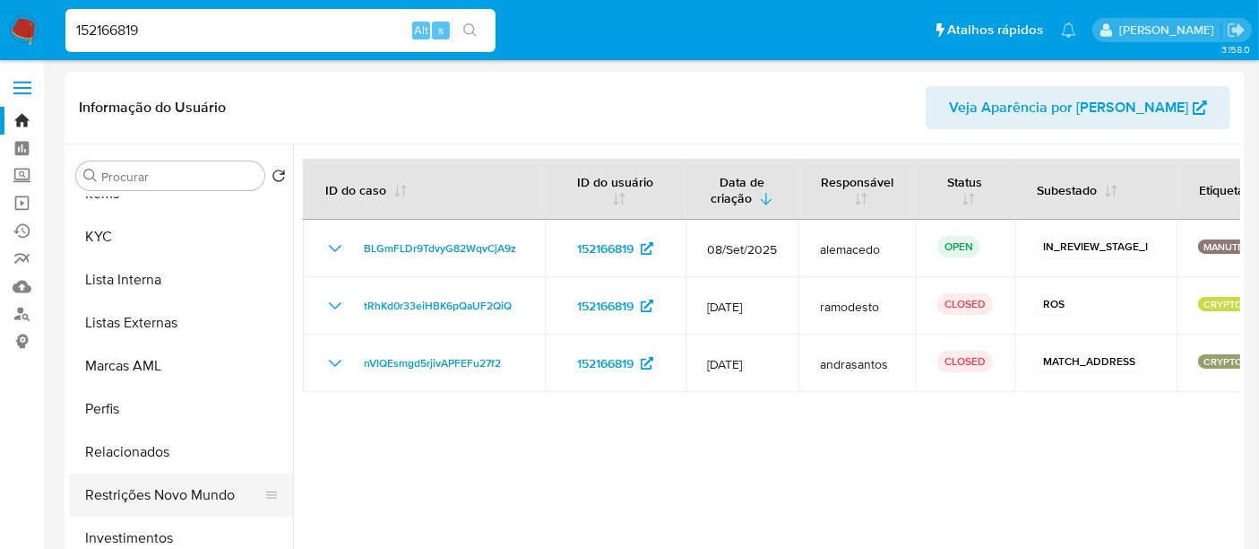
click at [175, 480] on button "Restrições Novo Mundo" at bounding box center [174, 494] width 210 height 43
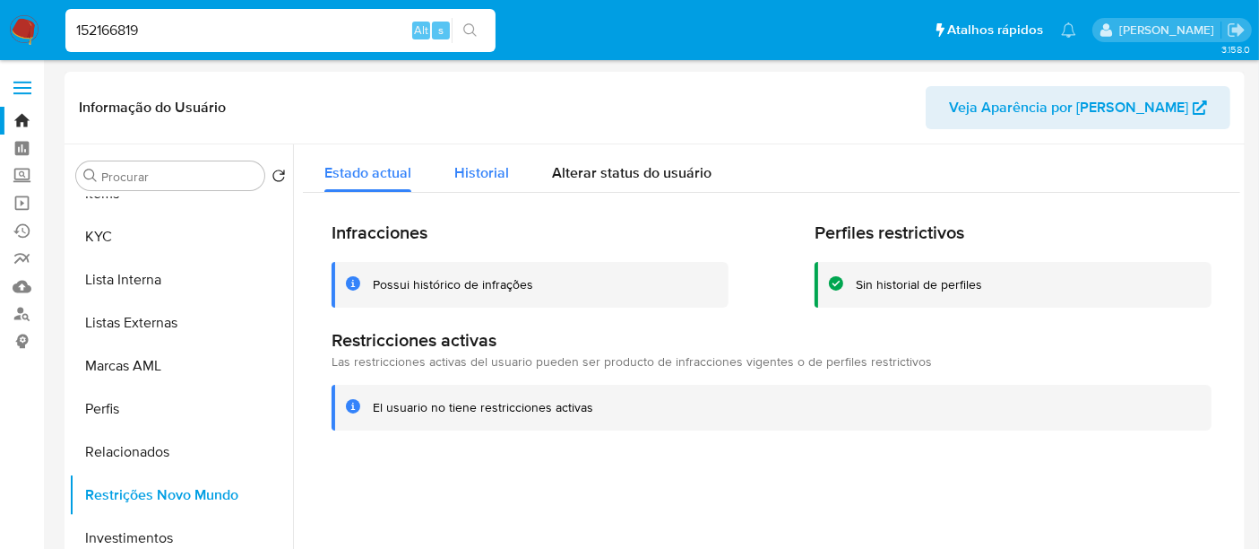
click at [470, 168] on span "Historial" at bounding box center [481, 172] width 55 height 21
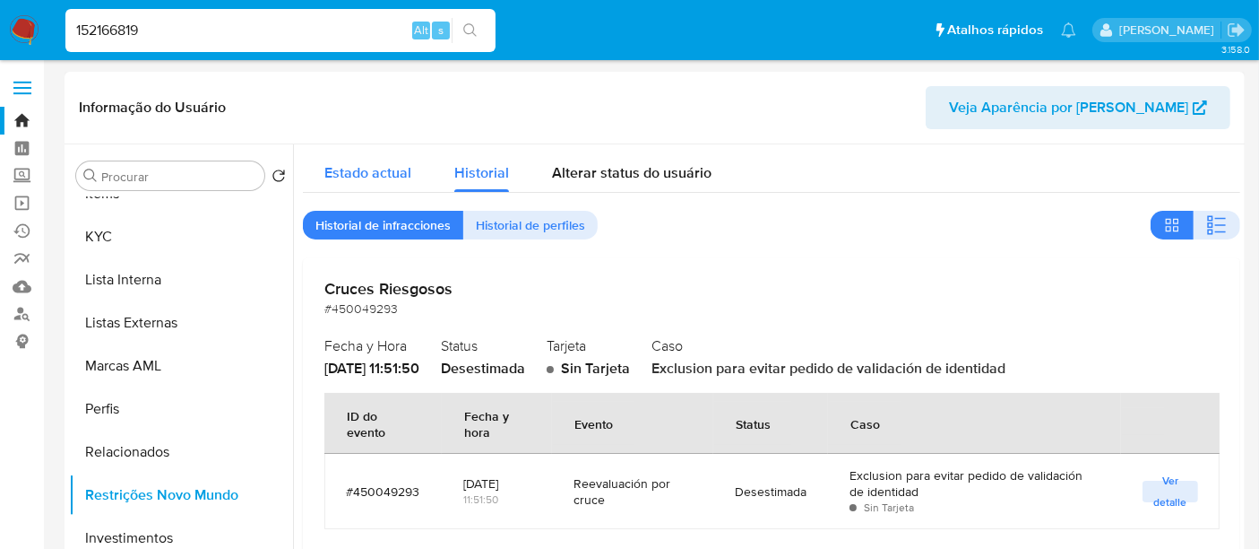
click at [357, 180] on span "Estado actual" at bounding box center [367, 172] width 87 height 21
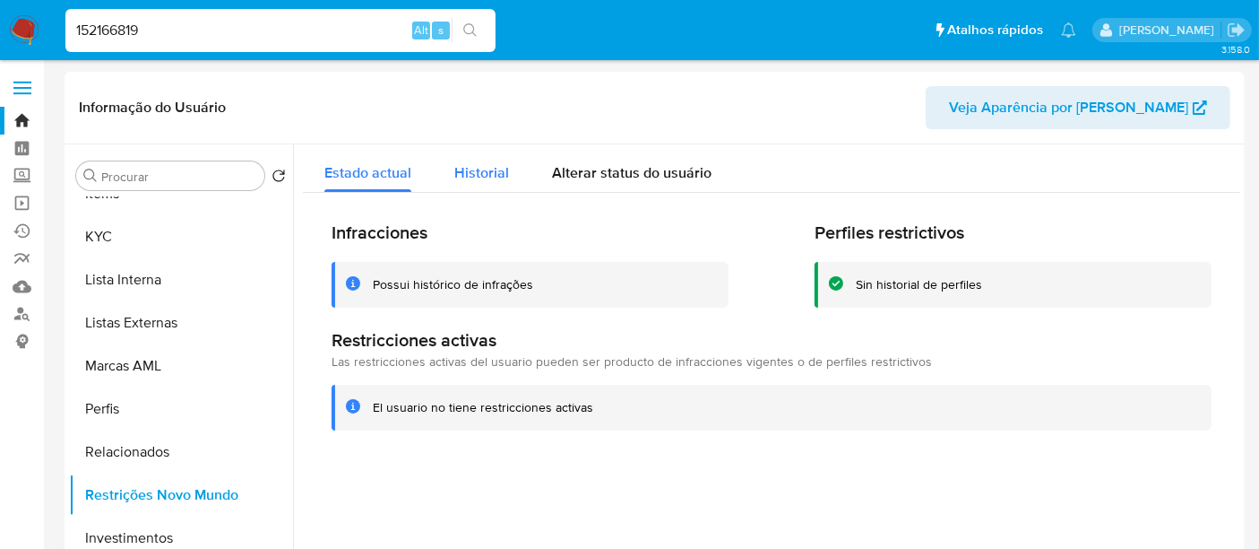
click at [478, 165] on span "Historial" at bounding box center [481, 172] width 55 height 21
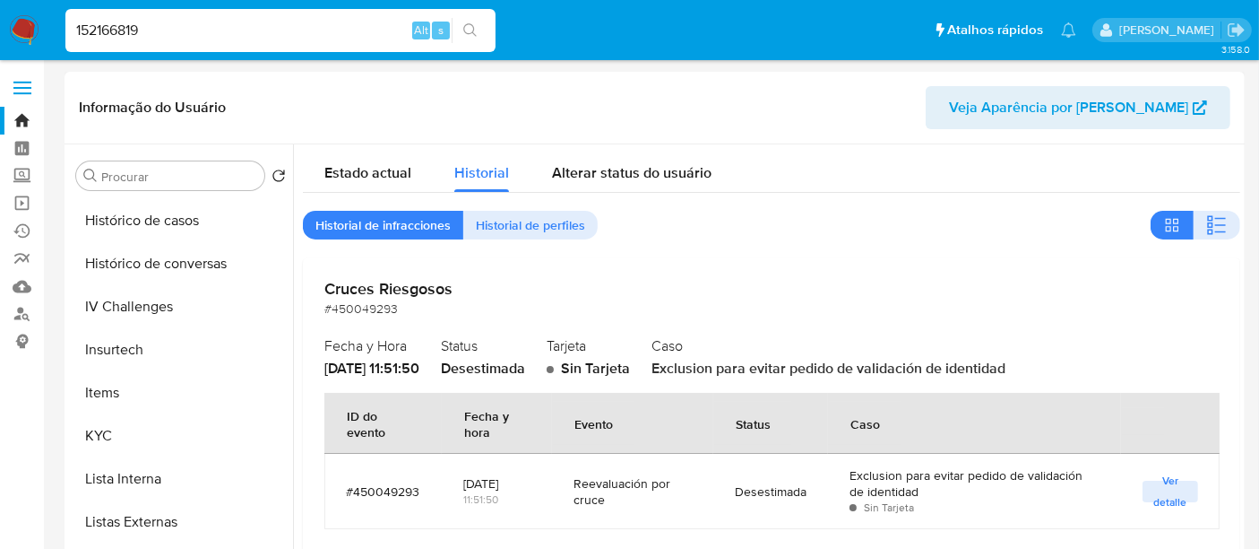
scroll to position [544, 0]
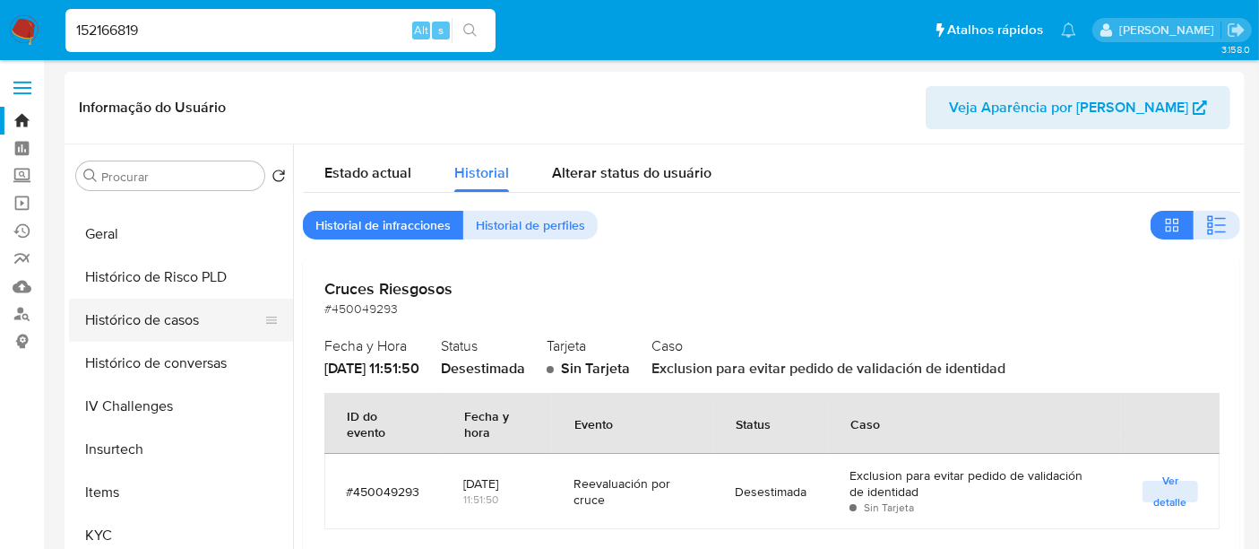
click at [141, 332] on button "Histórico de casos" at bounding box center [174, 319] width 210 height 43
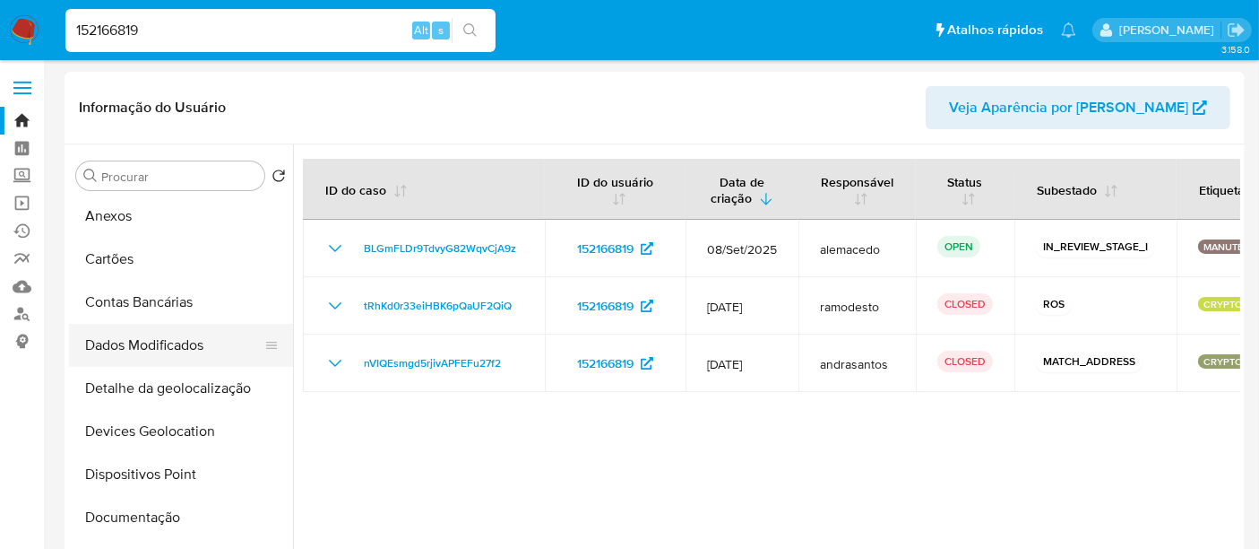
scroll to position [0, 0]
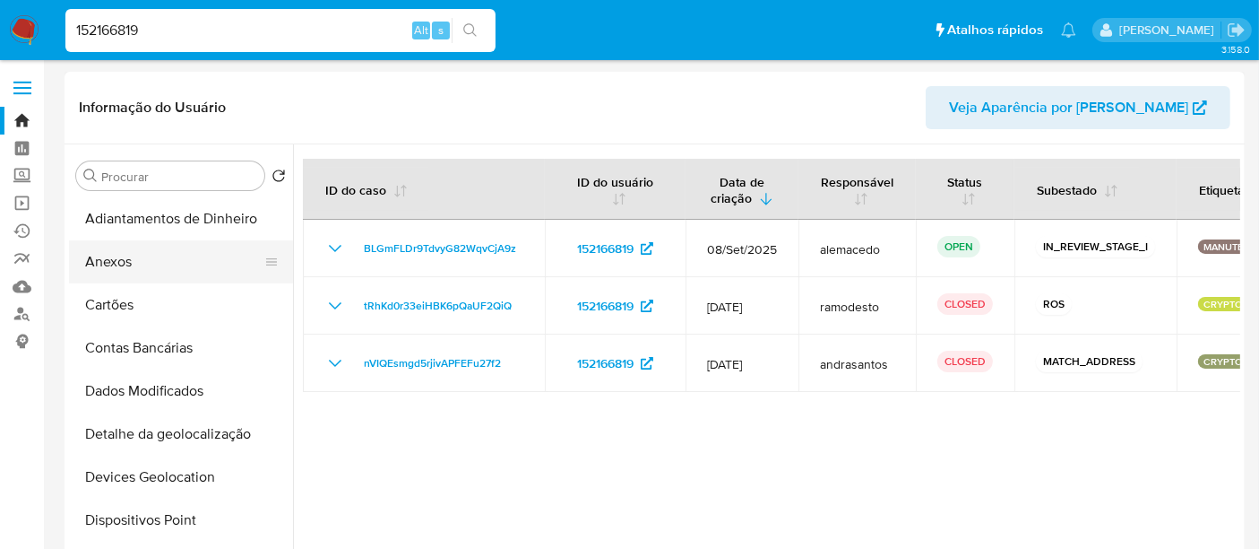
click at [117, 270] on button "Anexos" at bounding box center [174, 261] width 210 height 43
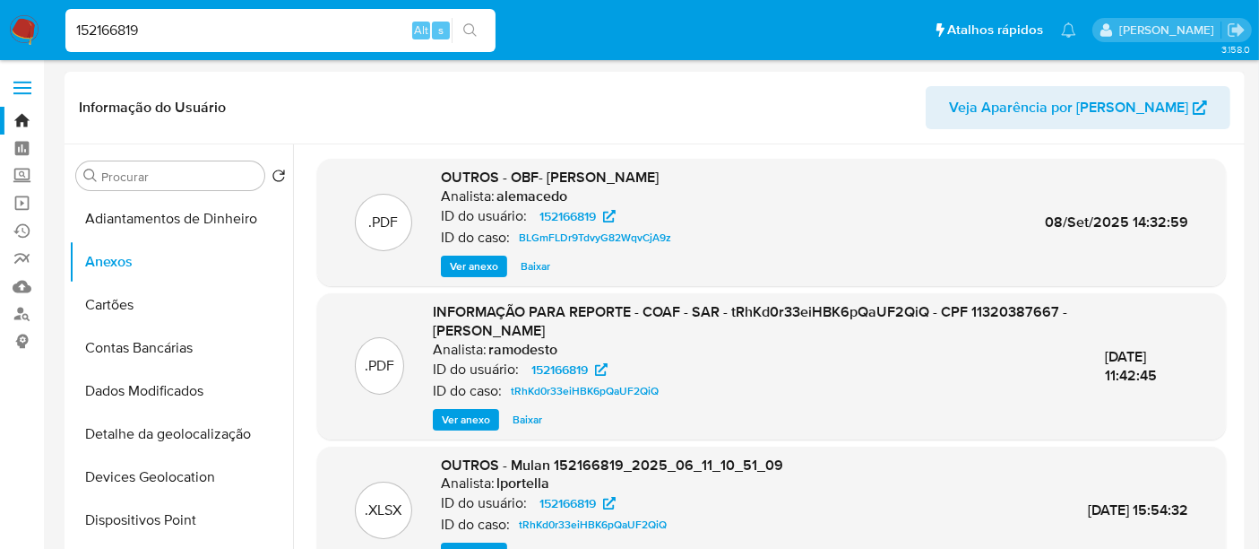
click at [496, 269] on span "Ver anexo" at bounding box center [474, 266] width 48 height 18
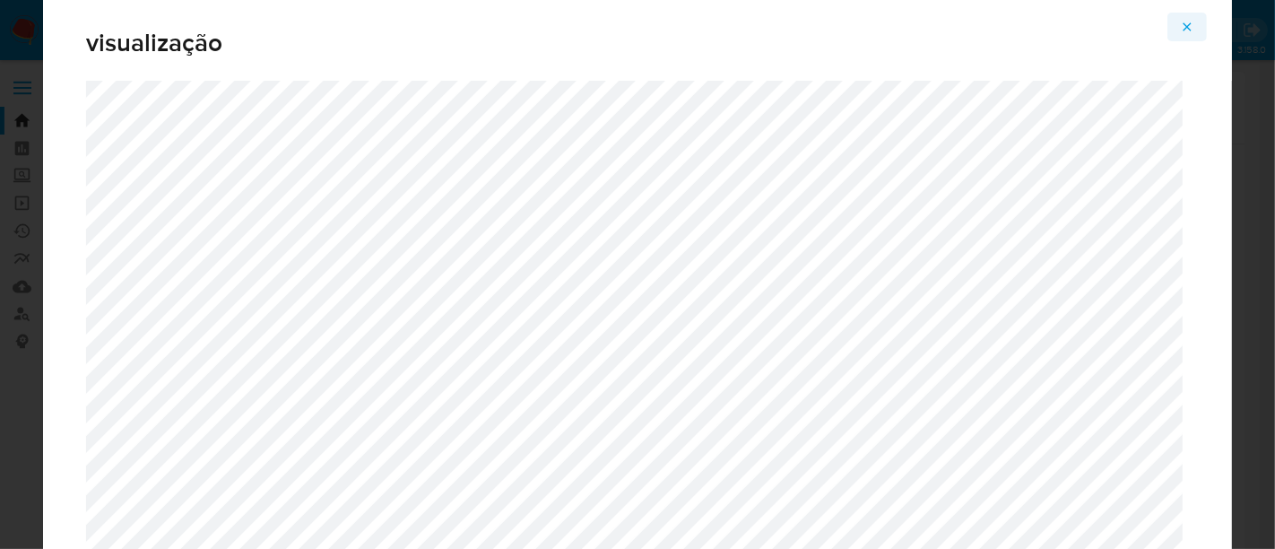
click at [1170, 32] on button "Attachment preview" at bounding box center [1186, 27] width 39 height 29
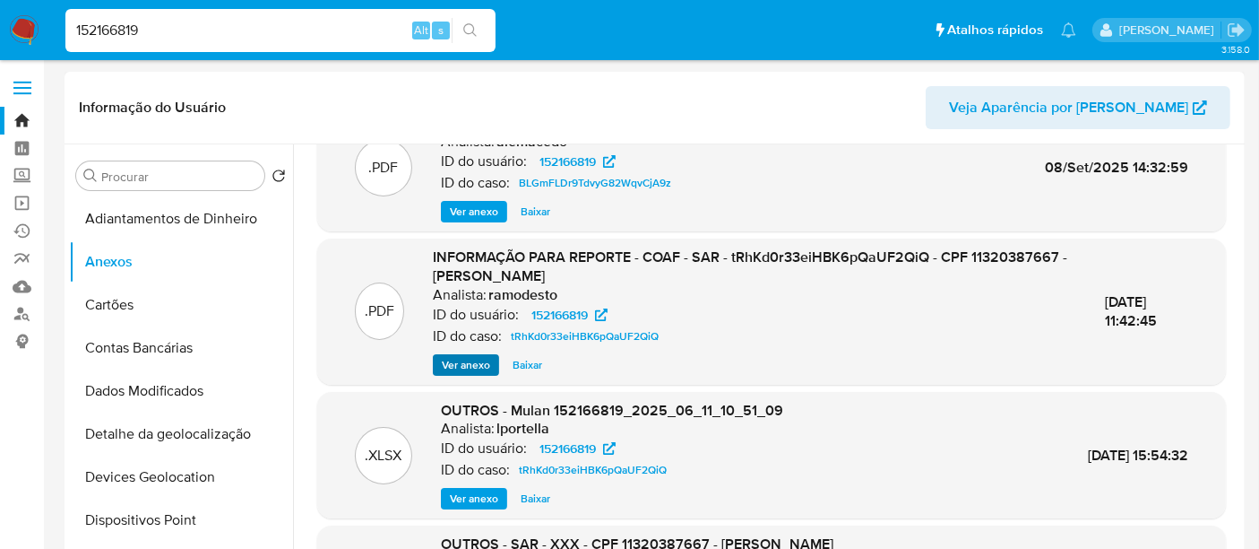
scroll to position [99, 0]
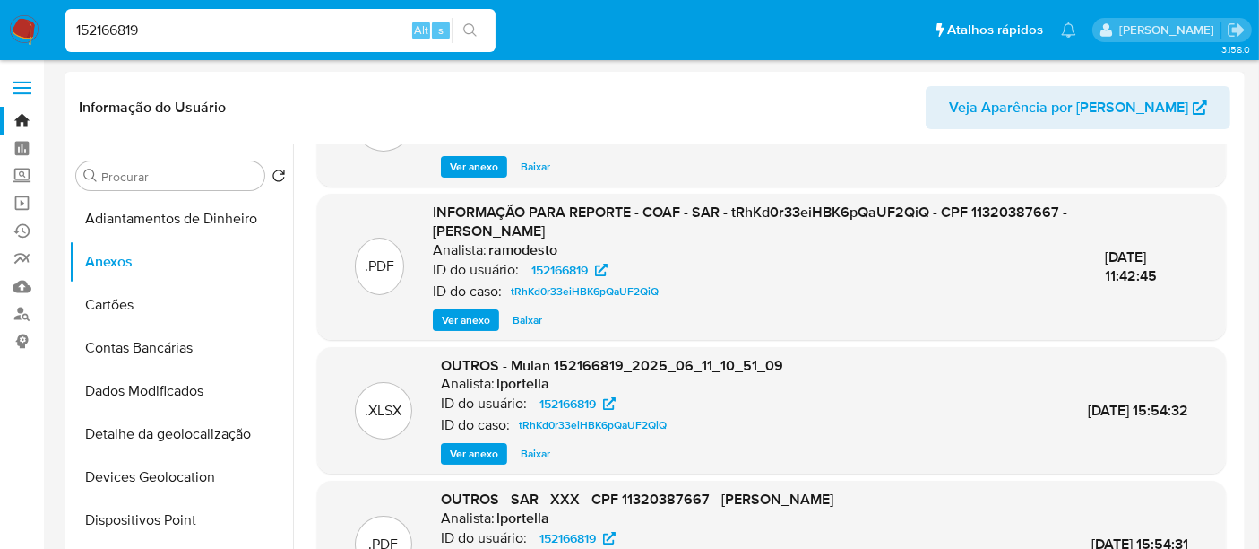
click at [458, 321] on span "Ver anexo" at bounding box center [466, 320] width 48 height 18
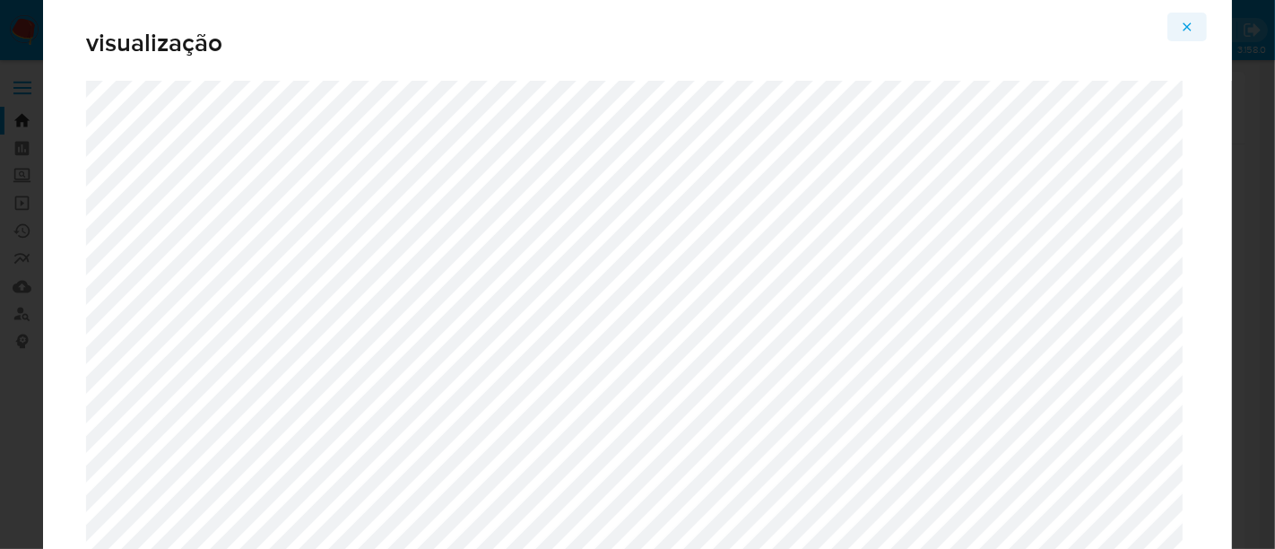
click at [1181, 30] on icon "Attachment preview" at bounding box center [1187, 27] width 14 height 14
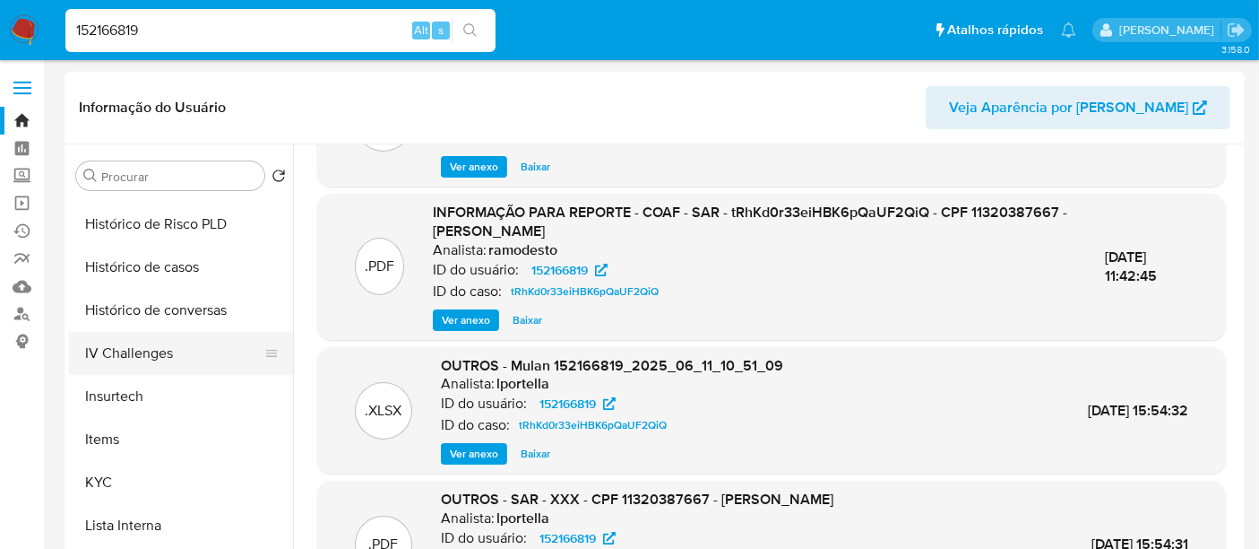
scroll to position [843, 0]
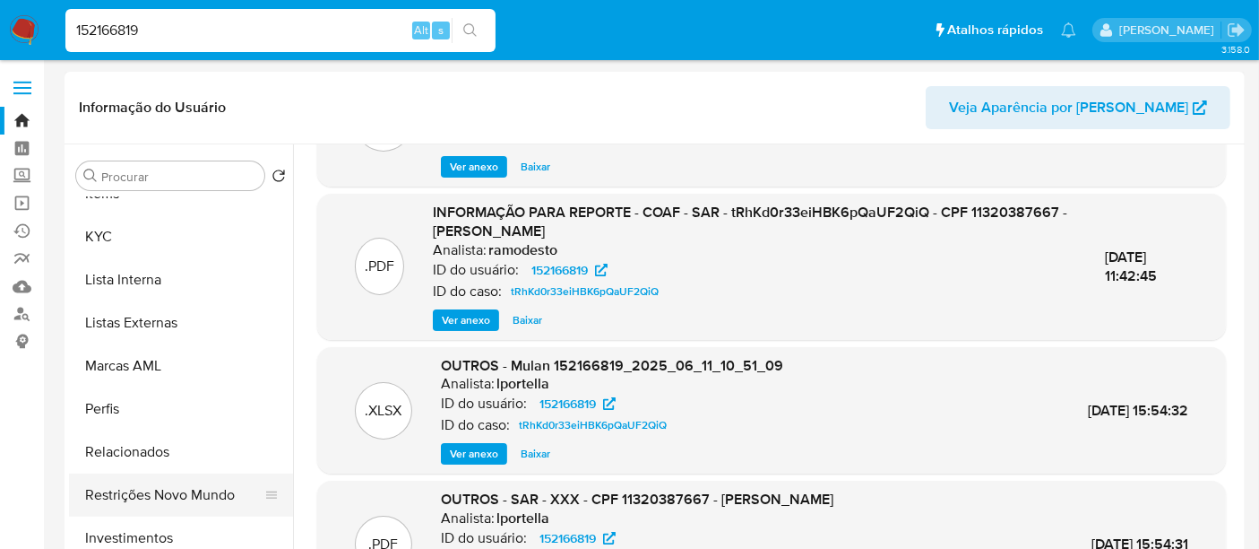
click at [190, 497] on button "Restrições Novo Mundo" at bounding box center [174, 494] width 210 height 43
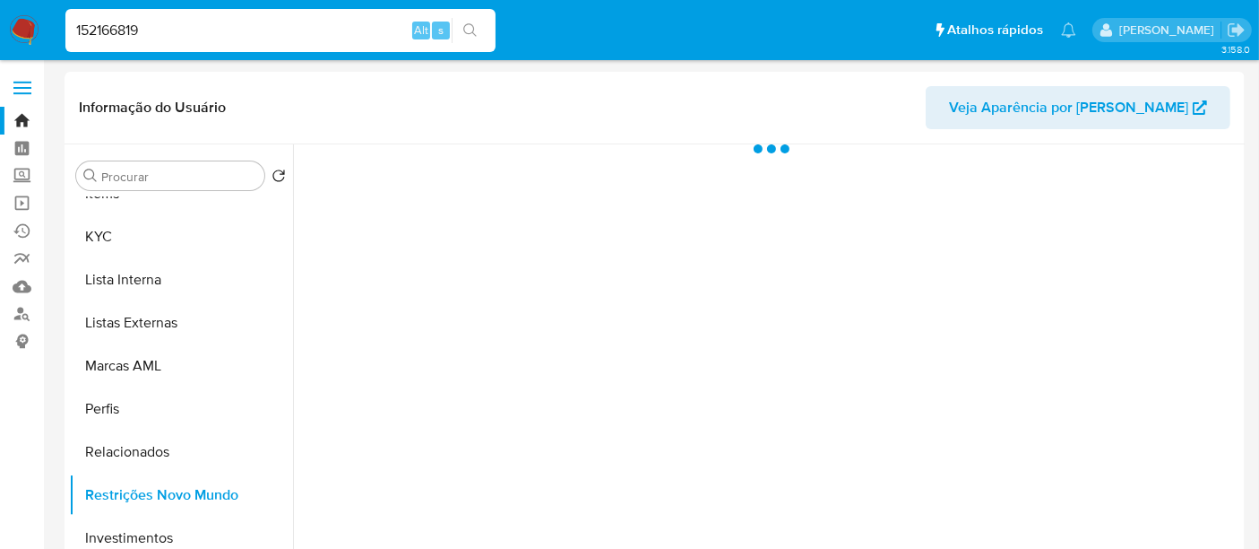
scroll to position [0, 0]
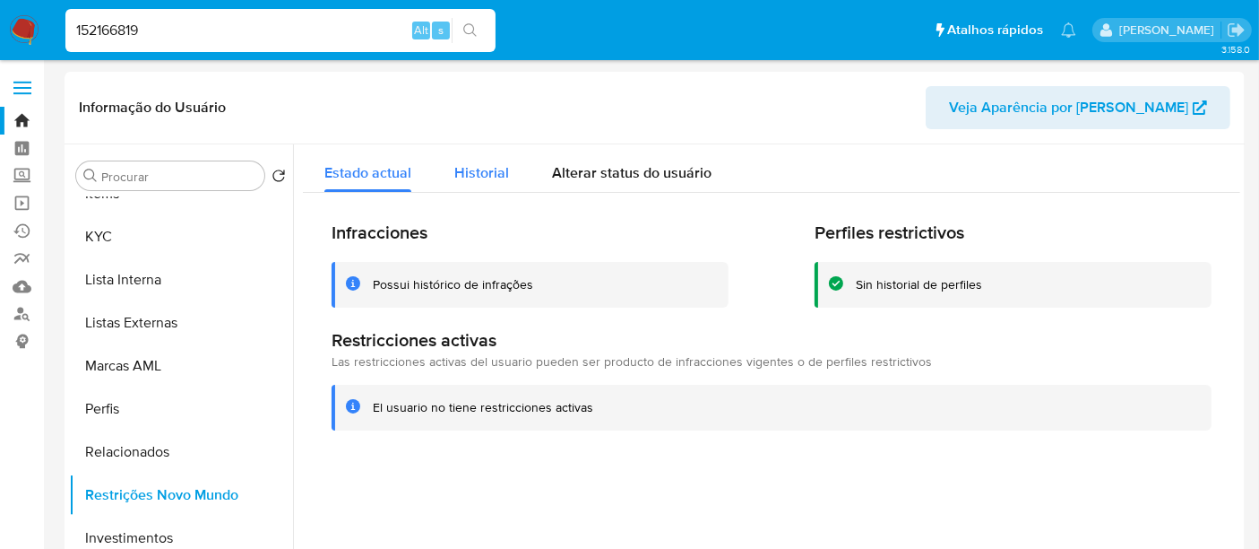
click at [501, 169] on span "Historial" at bounding box center [481, 172] width 55 height 21
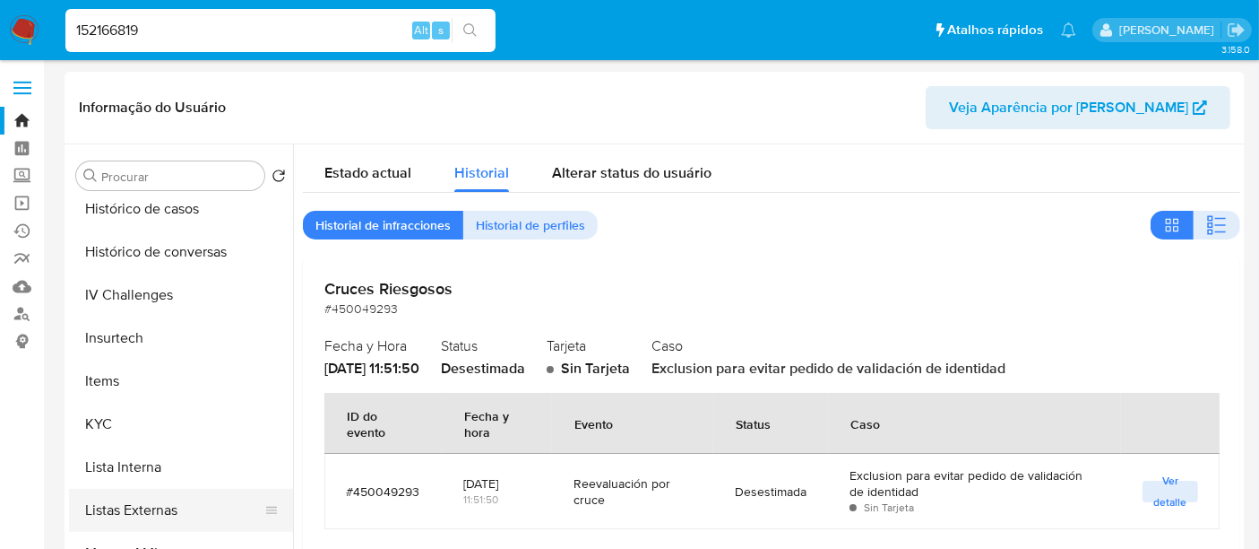
scroll to position [545, 0]
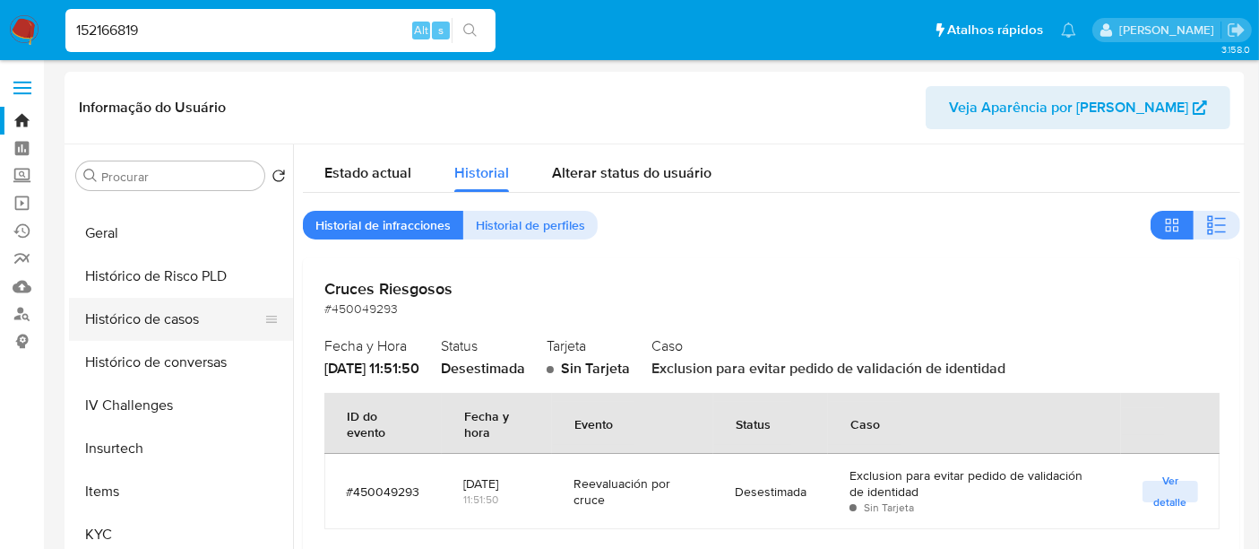
click at [145, 319] on button "Histórico de casos" at bounding box center [174, 319] width 210 height 43
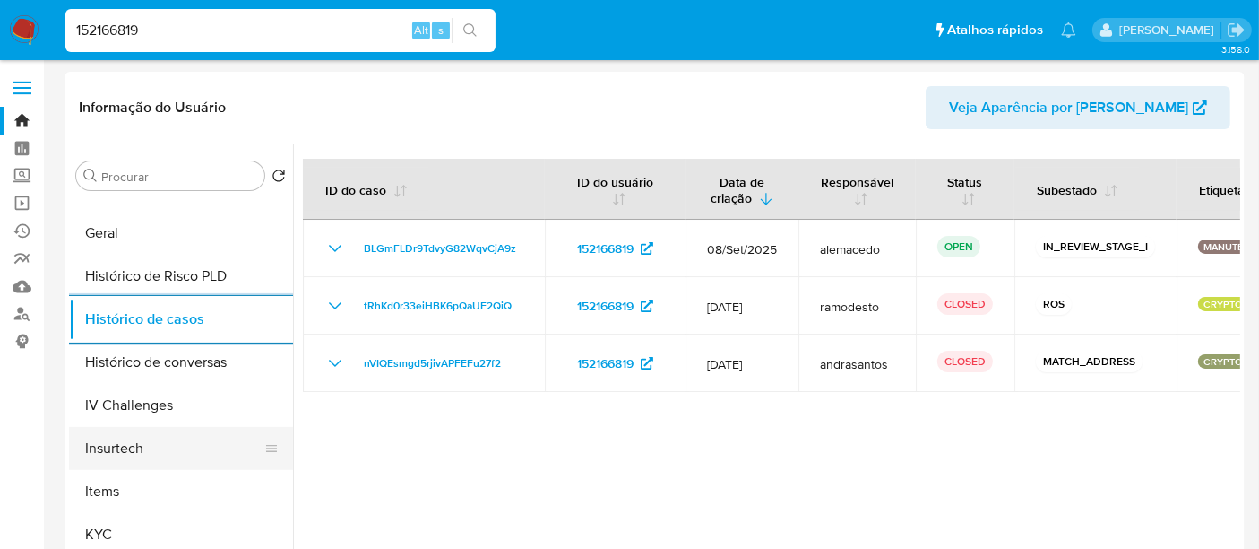
scroll to position [843, 0]
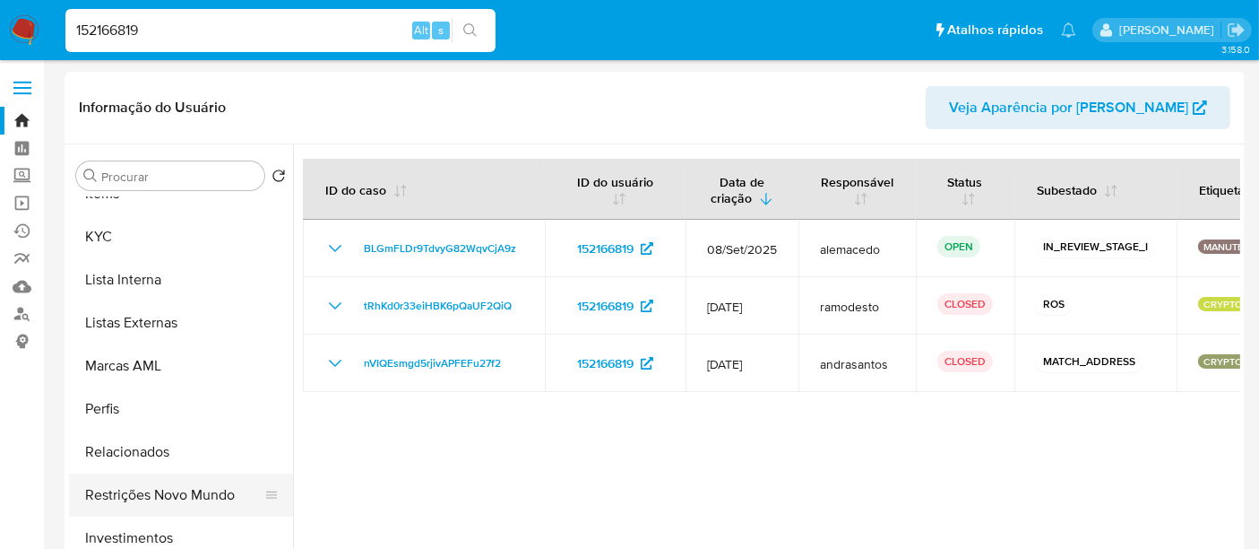
click at [177, 495] on button "Restrições Novo Mundo" at bounding box center [174, 494] width 210 height 43
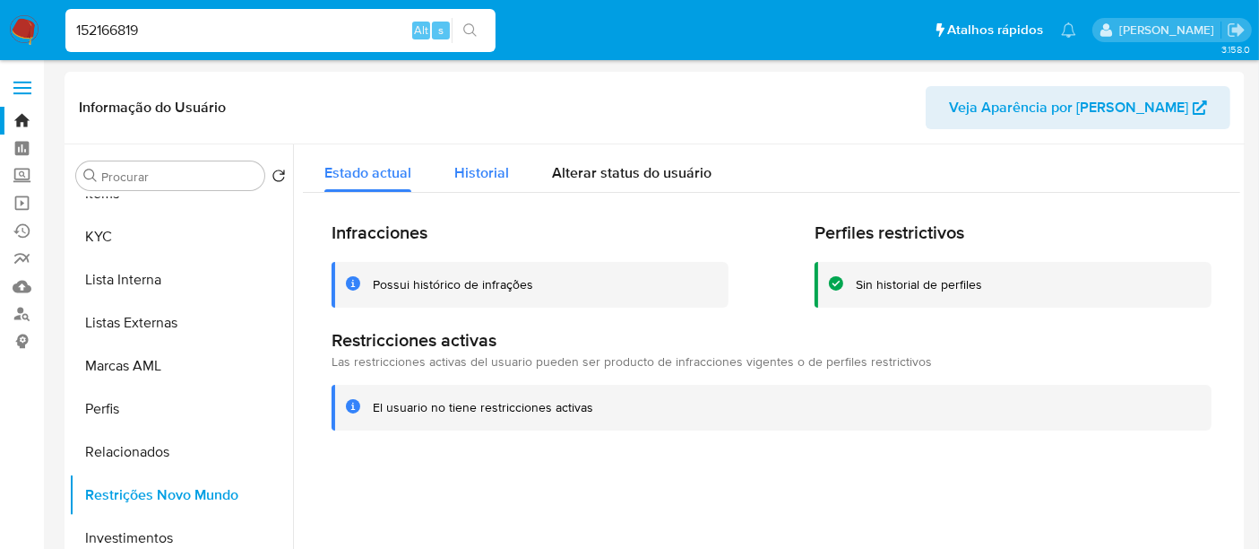
click at [459, 162] on span "Historial" at bounding box center [481, 172] width 55 height 21
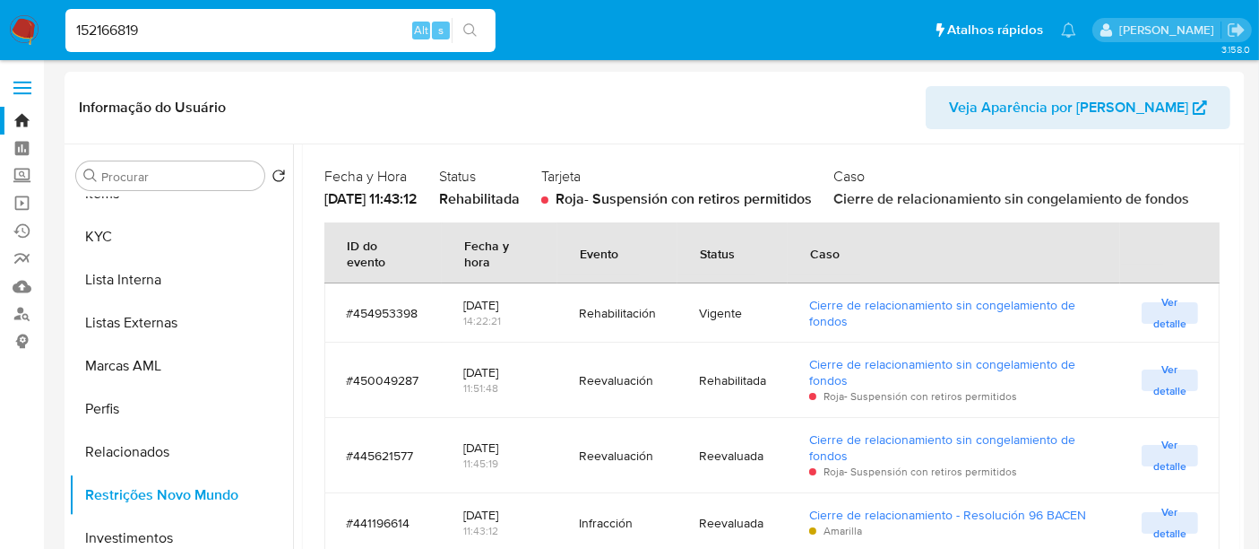
scroll to position [923, 0]
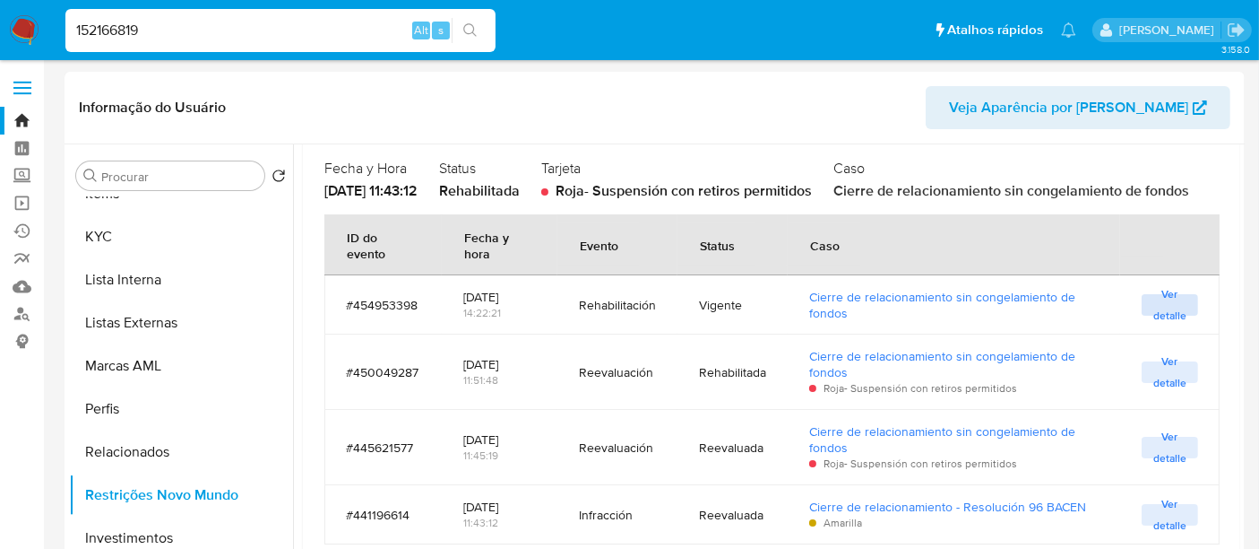
click at [1162, 307] on span "Ver detalle" at bounding box center [1170, 305] width 39 height 18
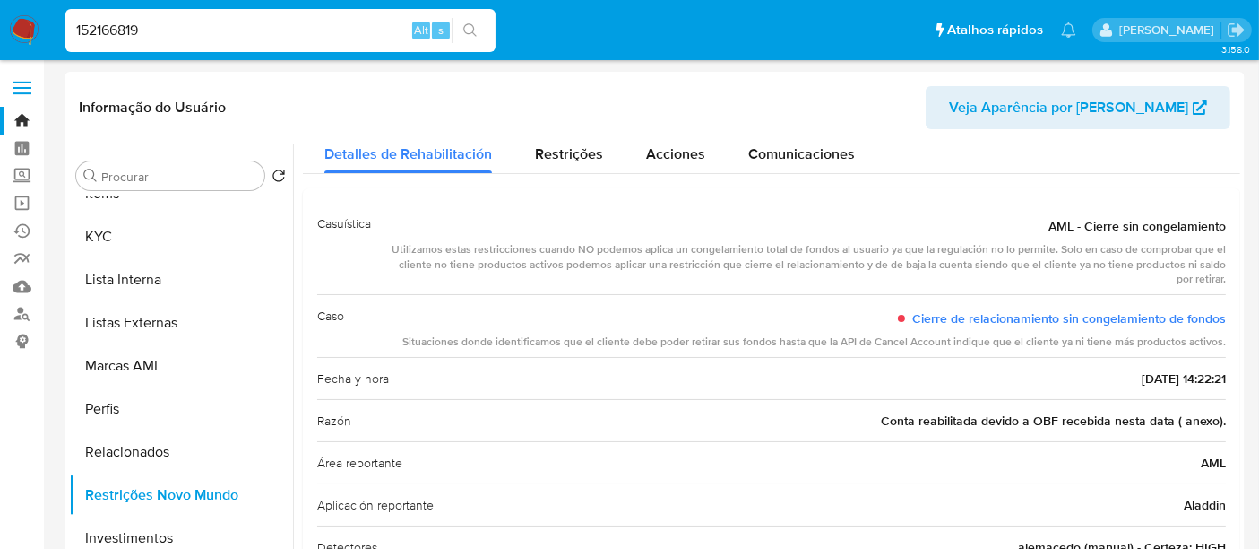
scroll to position [0, 0]
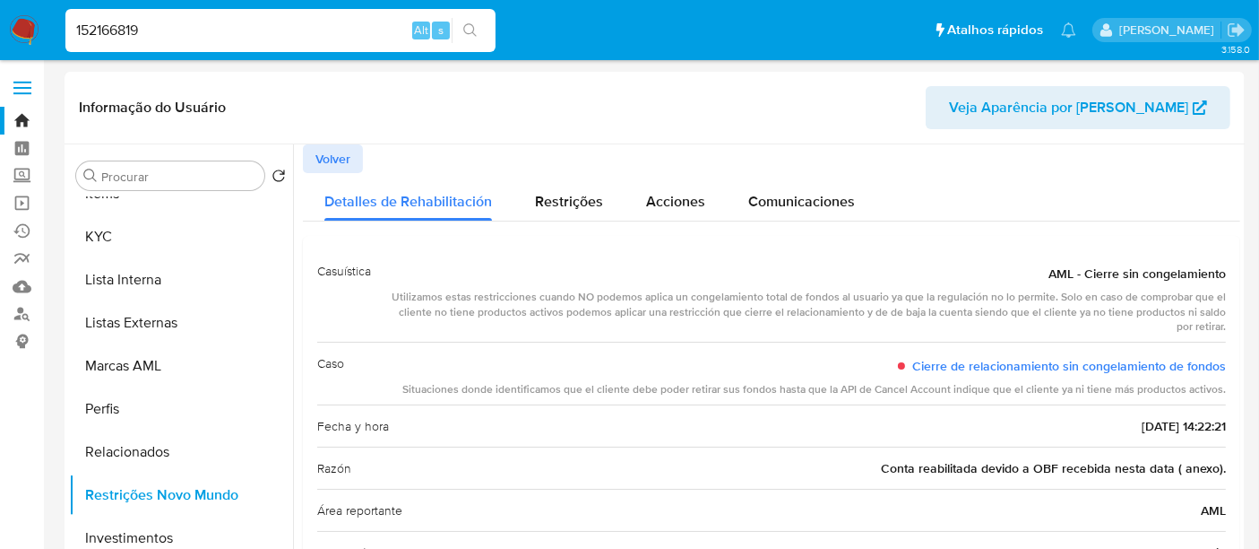
click at [334, 150] on span "Volver" at bounding box center [333, 158] width 35 height 25
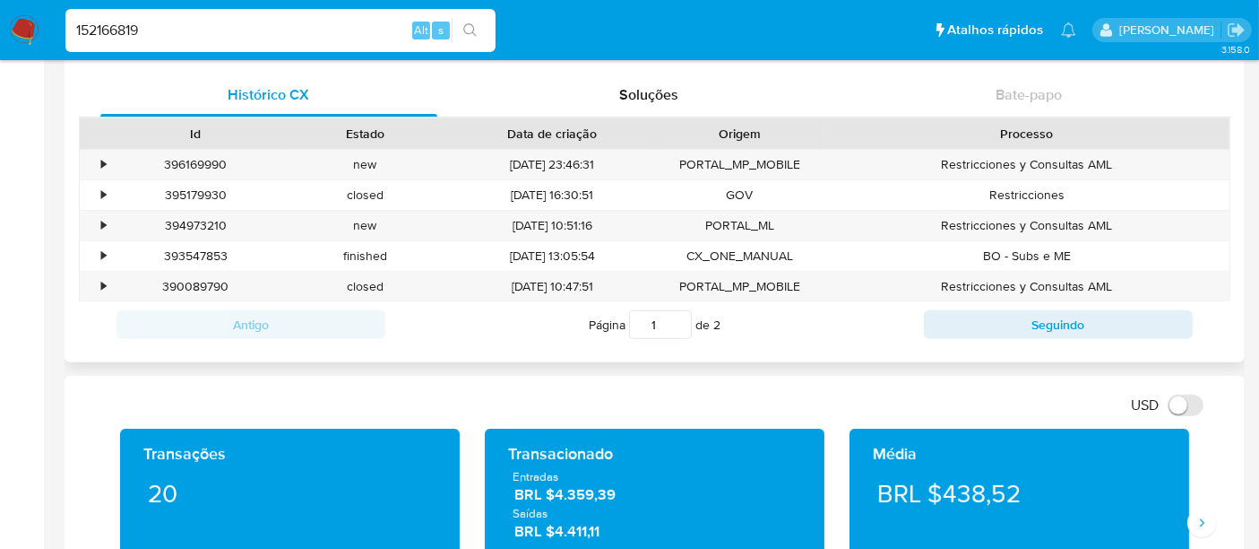
scroll to position [497, 0]
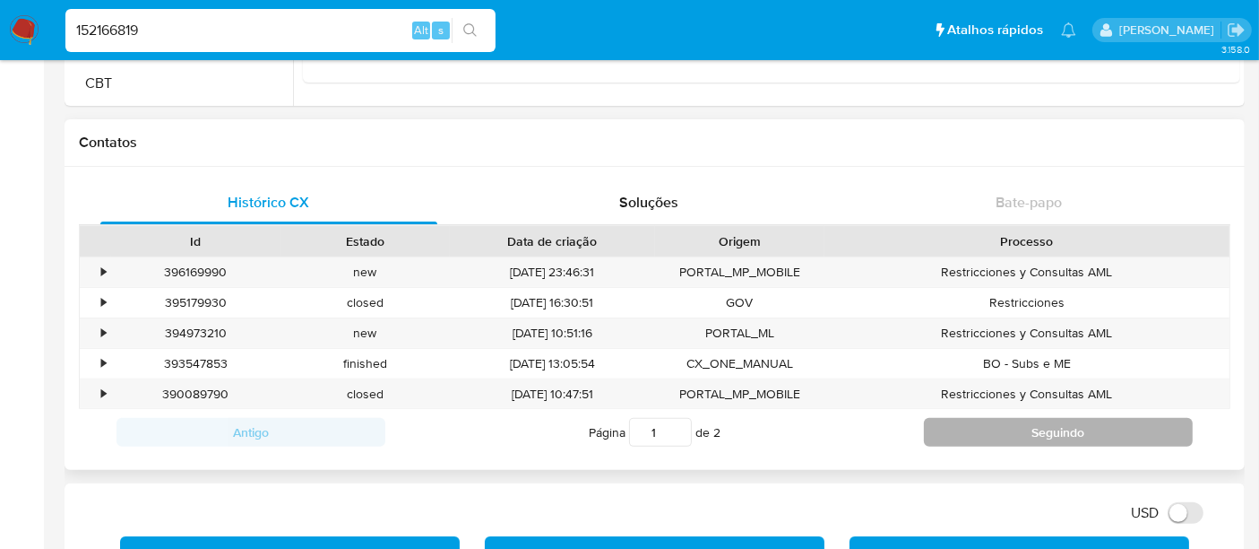
click at [1014, 427] on button "Seguindo" at bounding box center [1058, 432] width 269 height 29
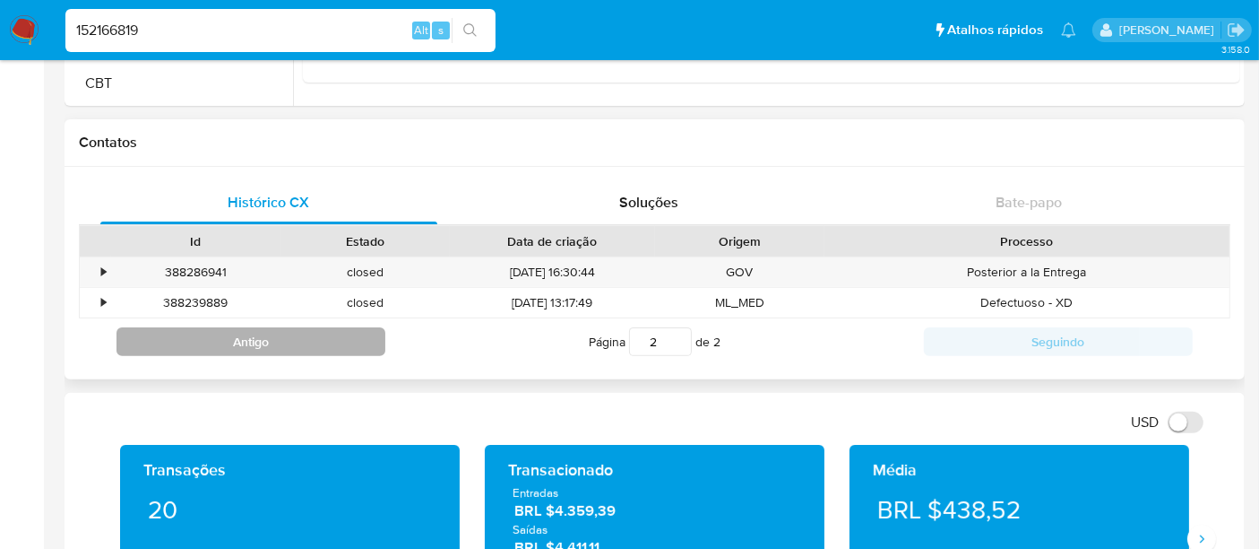
click at [189, 333] on button "Antigo" at bounding box center [251, 341] width 269 height 29
type input "1"
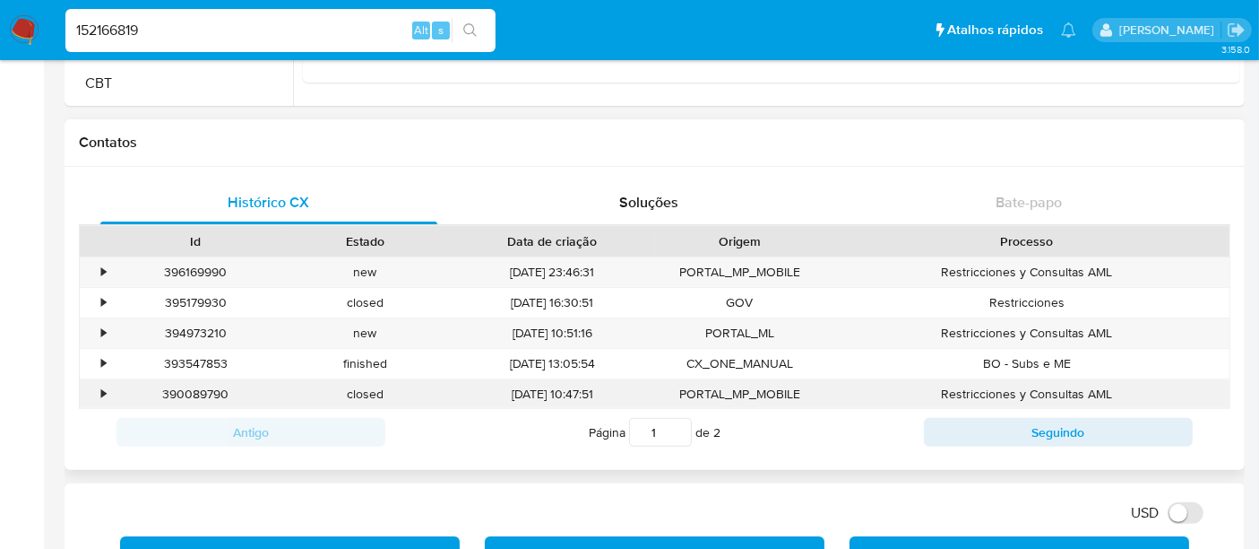
click at [95, 391] on div "•" at bounding box center [95, 394] width 31 height 30
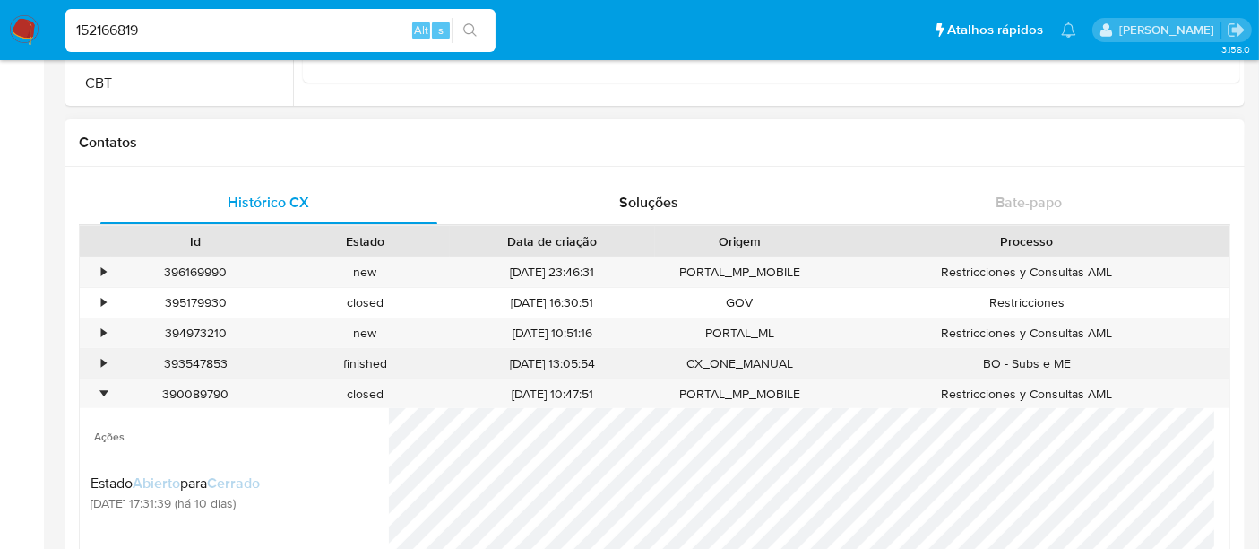
scroll to position [896, 0]
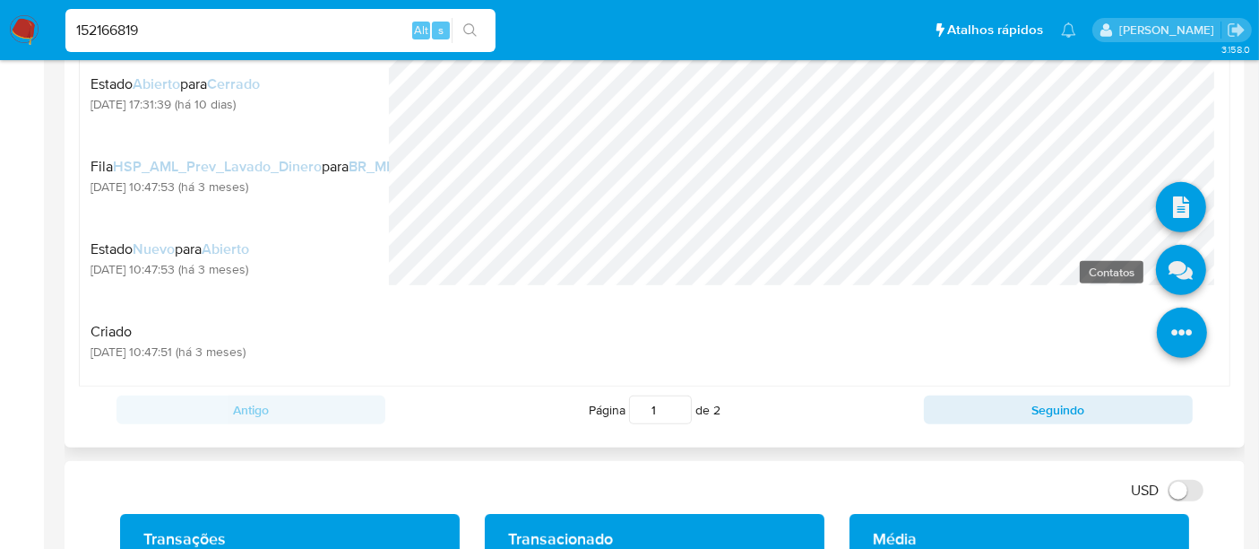
click at [1172, 257] on link at bounding box center [1181, 270] width 50 height 50
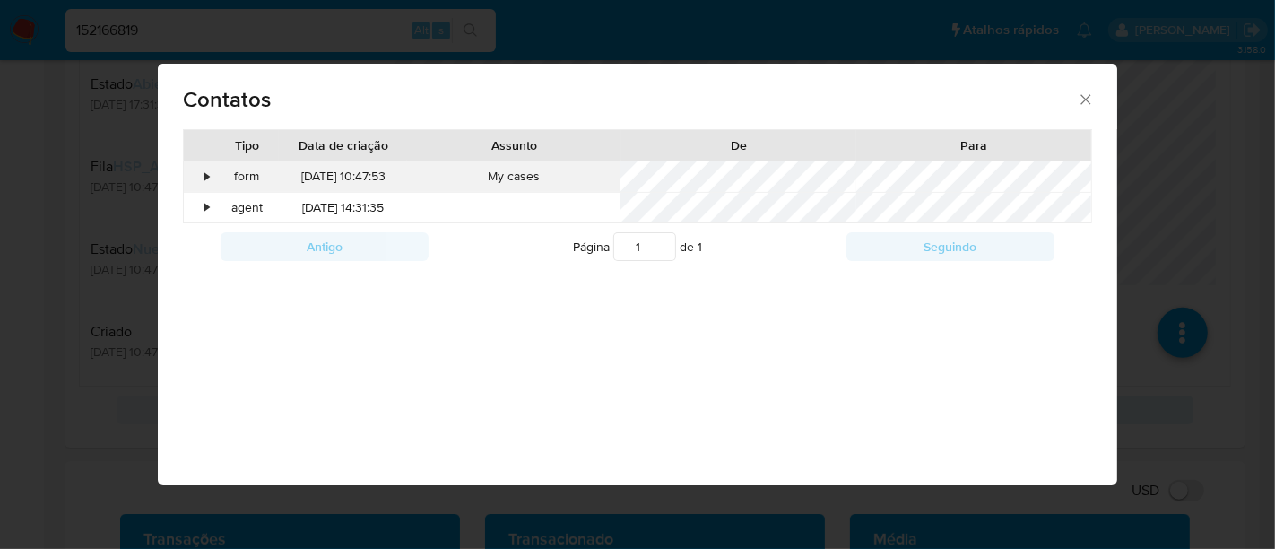
click at [202, 169] on div "•" at bounding box center [199, 176] width 31 height 30
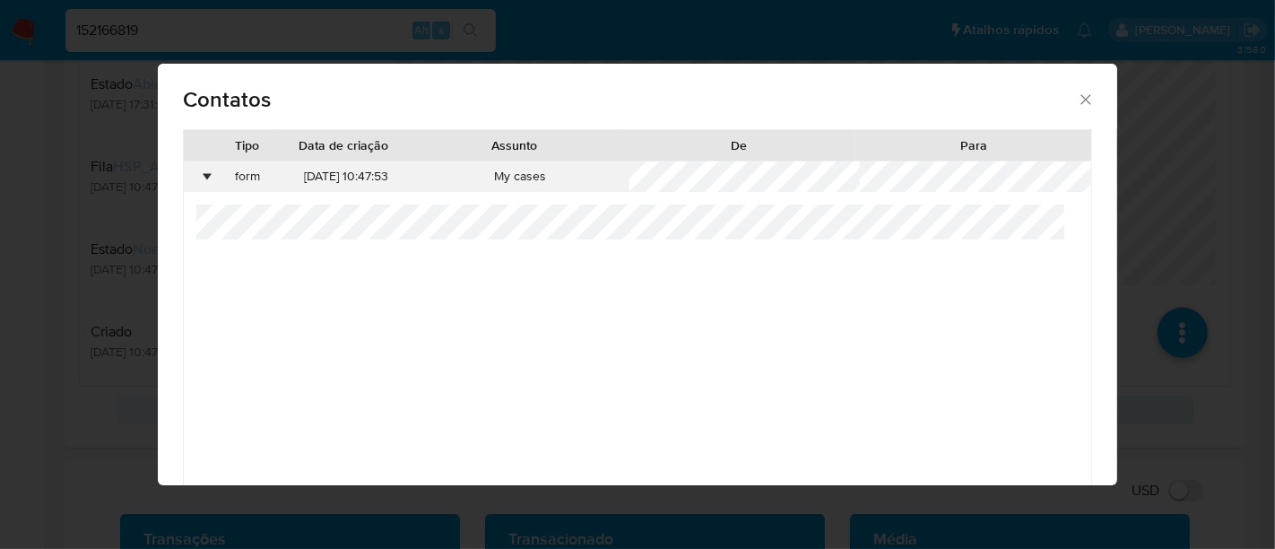
click at [200, 172] on div "•" at bounding box center [199, 176] width 31 height 30
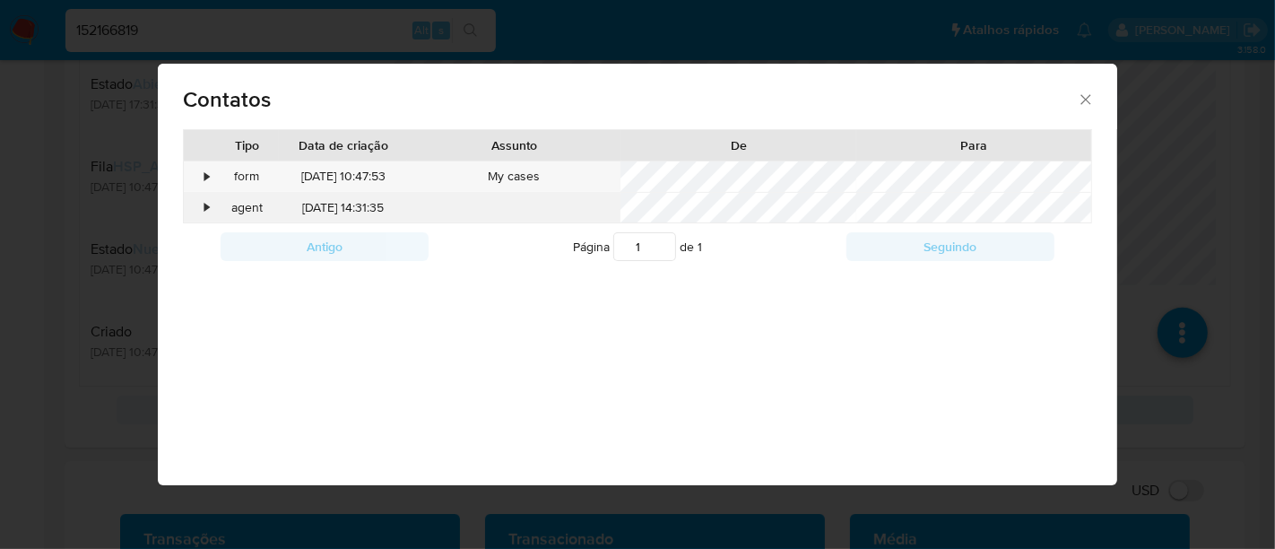
click at [205, 213] on div "•" at bounding box center [207, 208] width 4 height 18
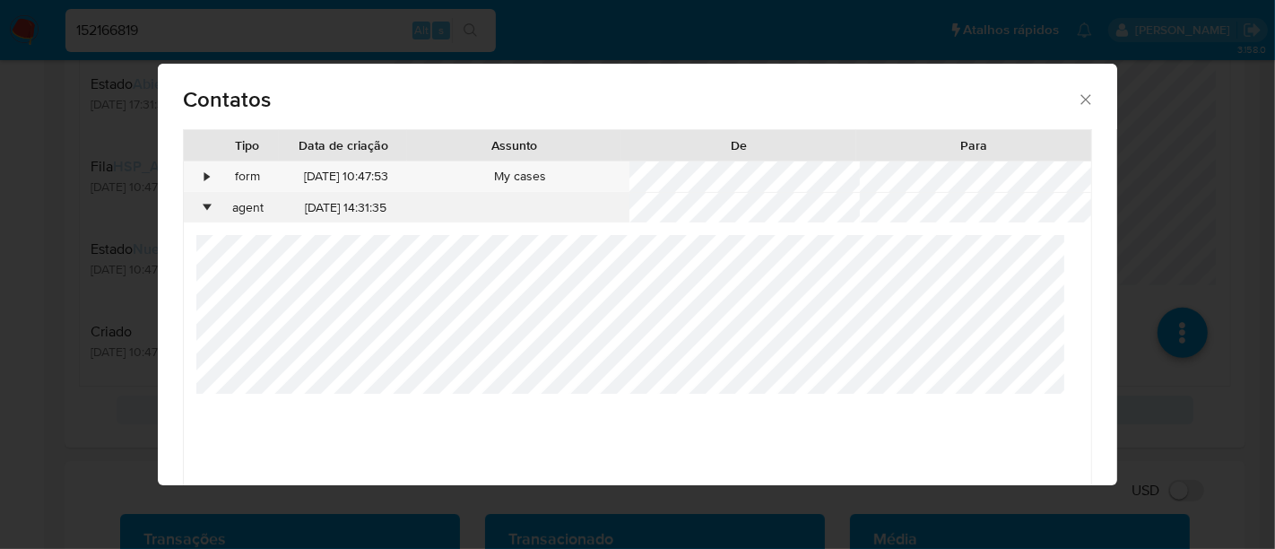
click at [205, 213] on div "•" at bounding box center [207, 208] width 4 height 18
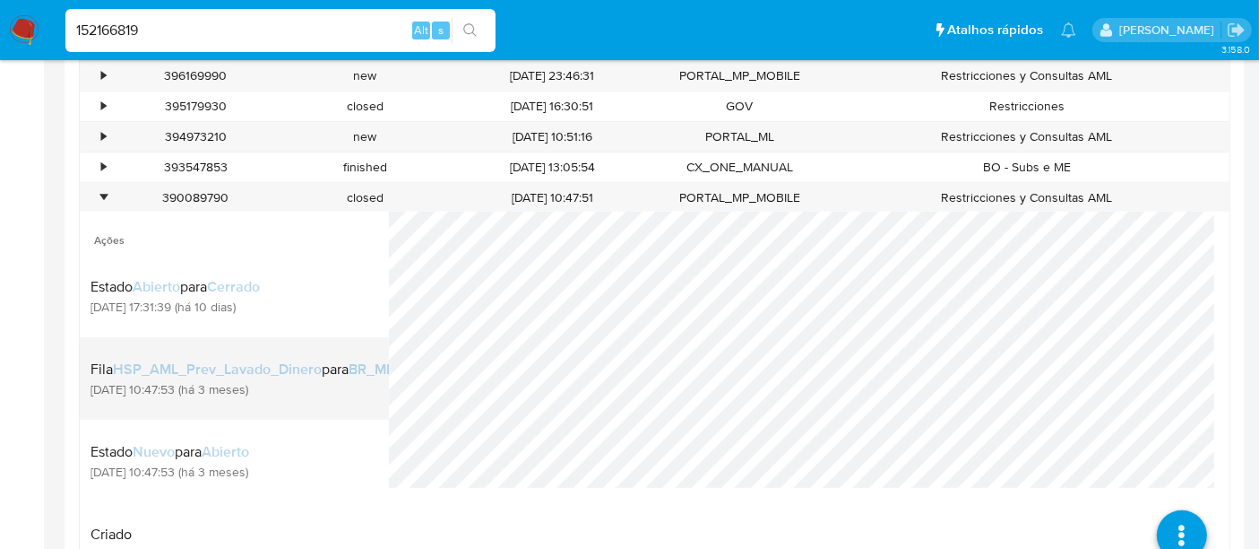
scroll to position [597, 0]
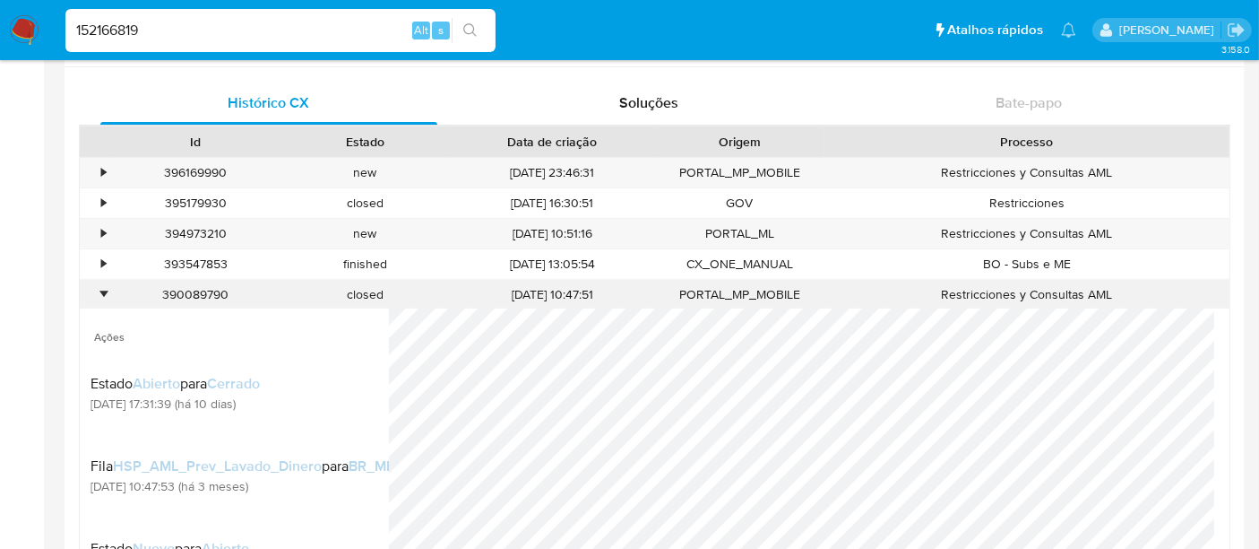
click at [93, 291] on div "•" at bounding box center [95, 295] width 31 height 30
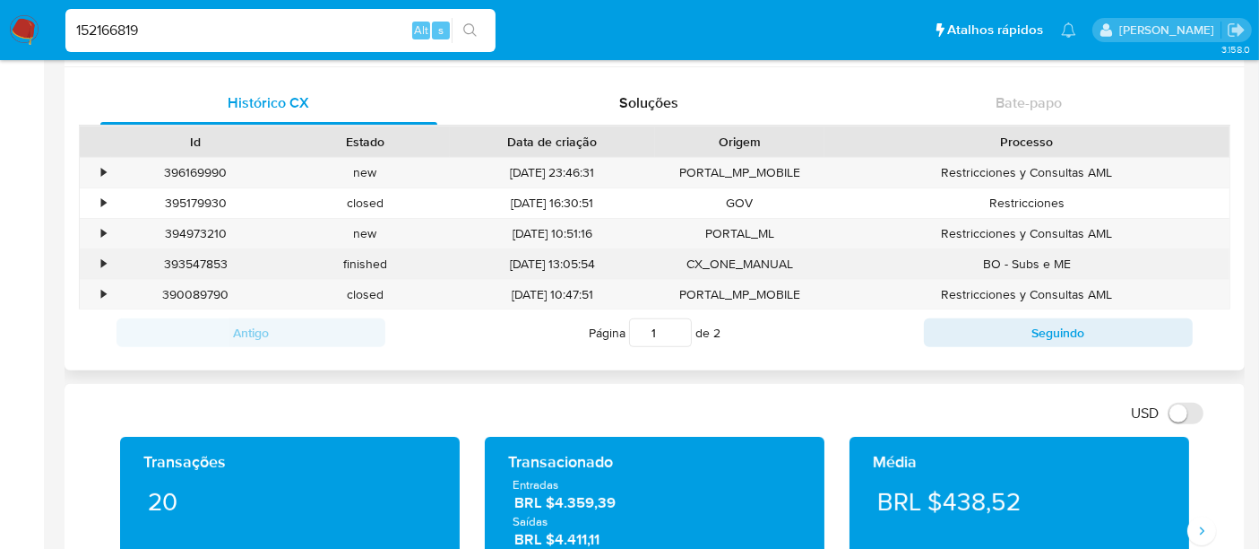
click at [101, 265] on div "•" at bounding box center [103, 263] width 4 height 17
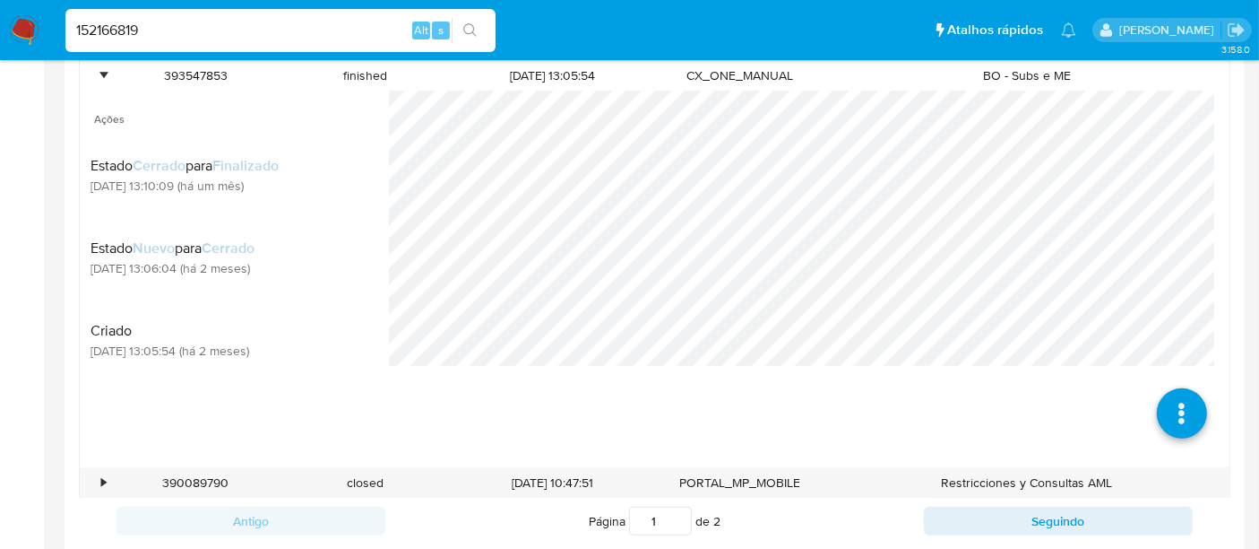
scroll to position [796, 0]
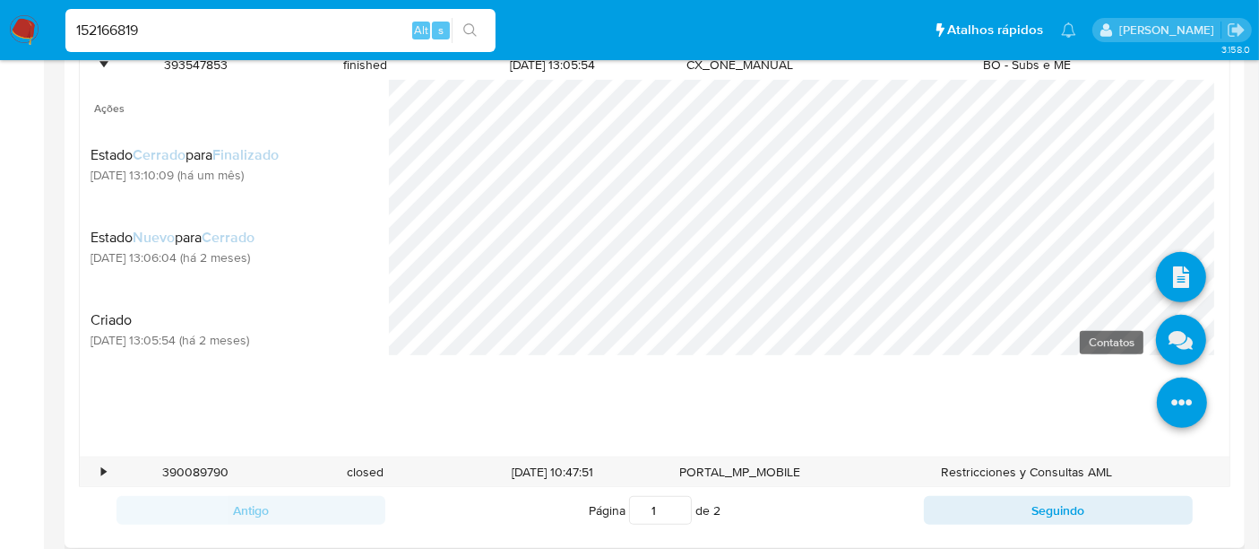
click at [1166, 326] on link at bounding box center [1181, 340] width 50 height 50
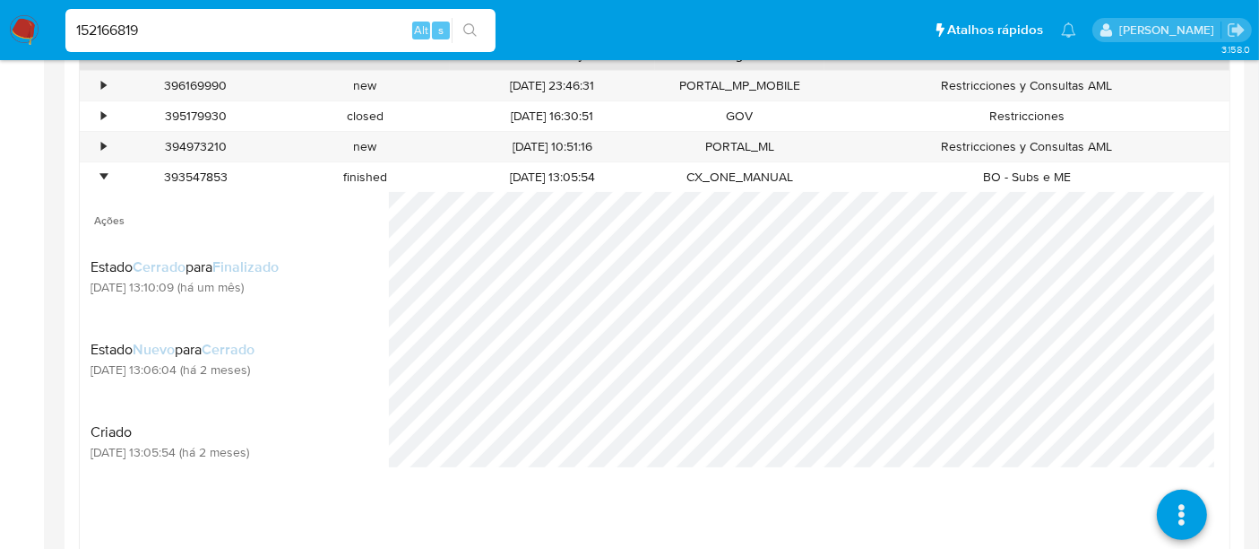
scroll to position [597, 0]
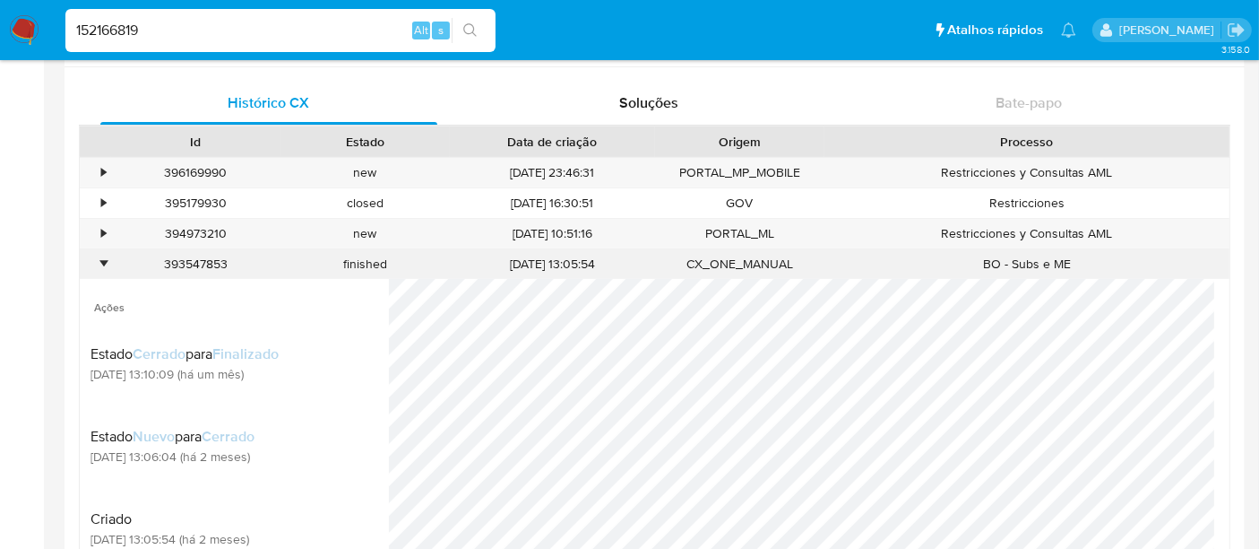
drag, startPoint x: 109, startPoint y: 264, endPoint x: 106, endPoint y: 255, distance: 9.7
click at [108, 264] on div "•" at bounding box center [95, 264] width 31 height 30
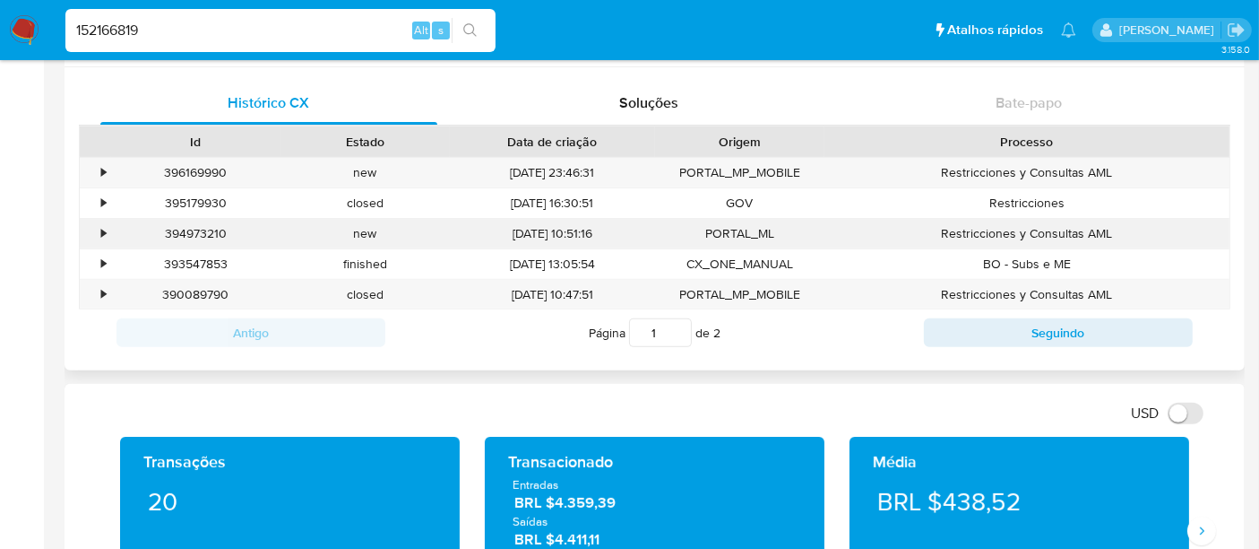
click at [103, 234] on div "•" at bounding box center [103, 233] width 4 height 17
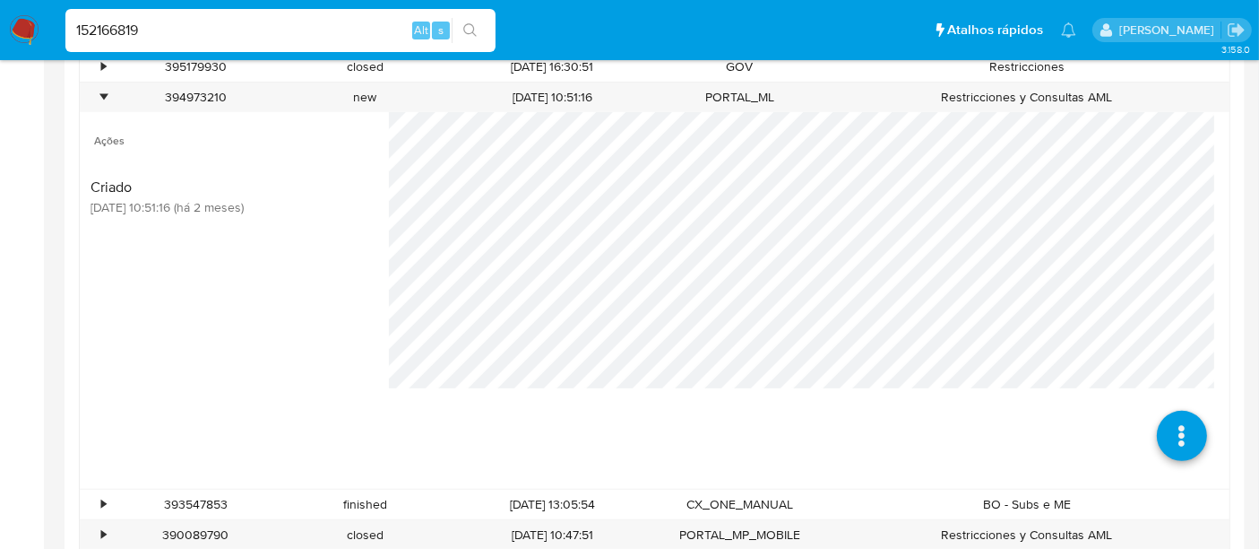
scroll to position [796, 0]
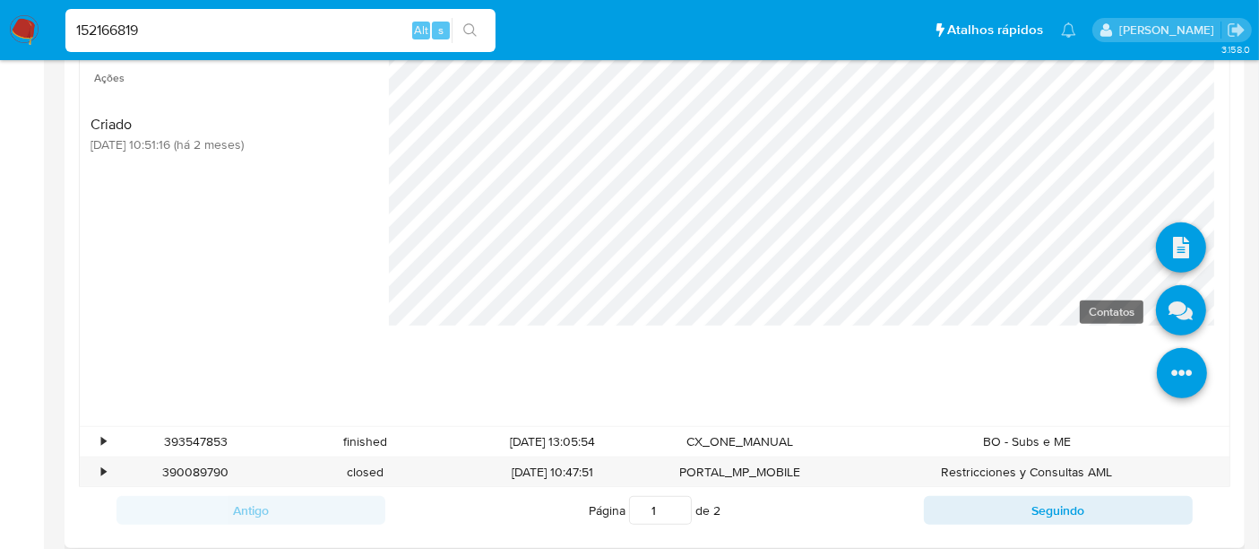
click at [1167, 294] on link at bounding box center [1181, 310] width 50 height 50
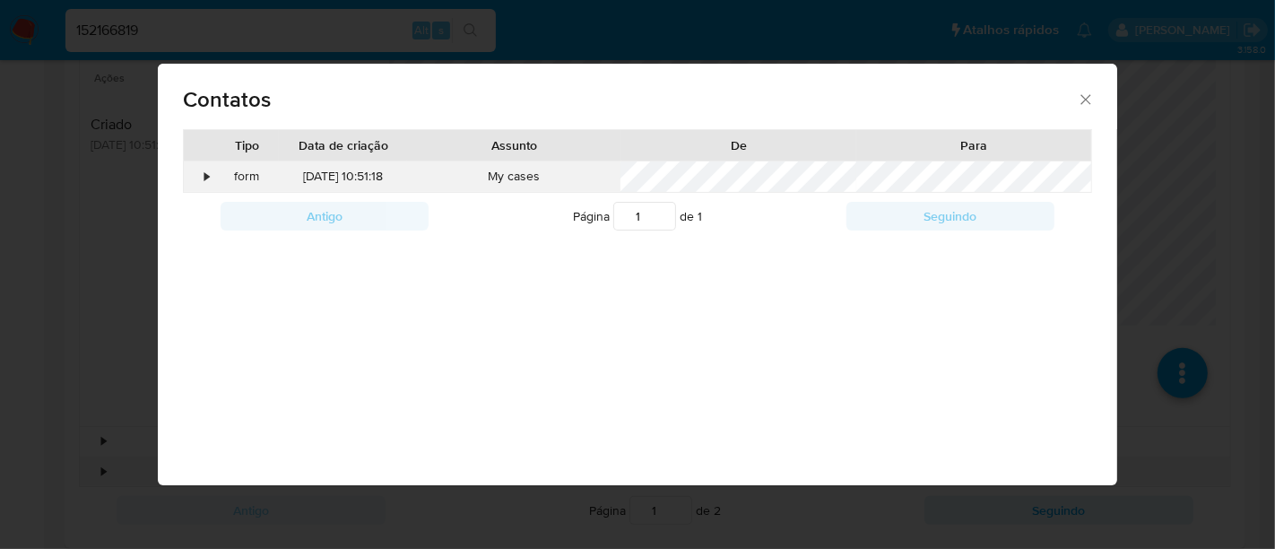
click at [202, 170] on div "•" at bounding box center [199, 176] width 31 height 30
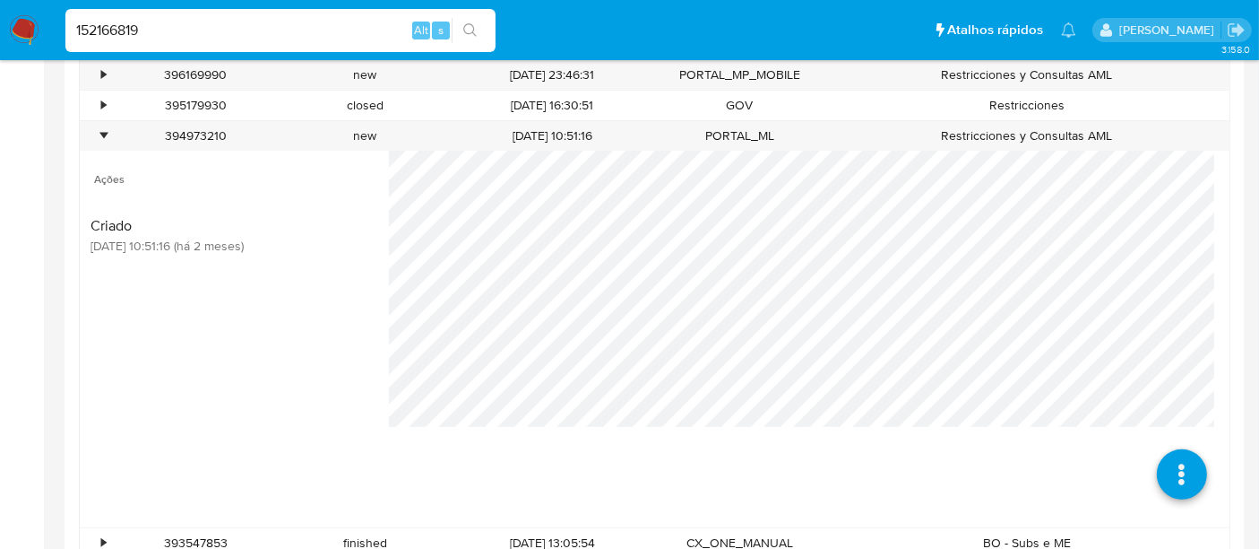
scroll to position [497, 0]
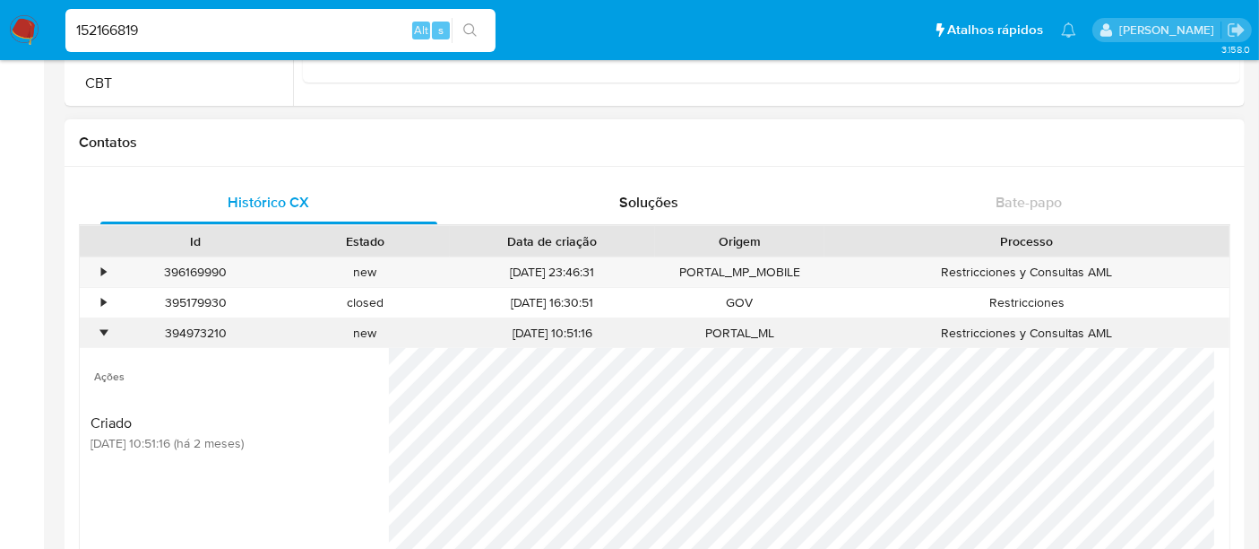
drag, startPoint x: 100, startPoint y: 338, endPoint x: 100, endPoint y: 320, distance: 17.9
click at [101, 336] on div "•" at bounding box center [103, 332] width 4 height 17
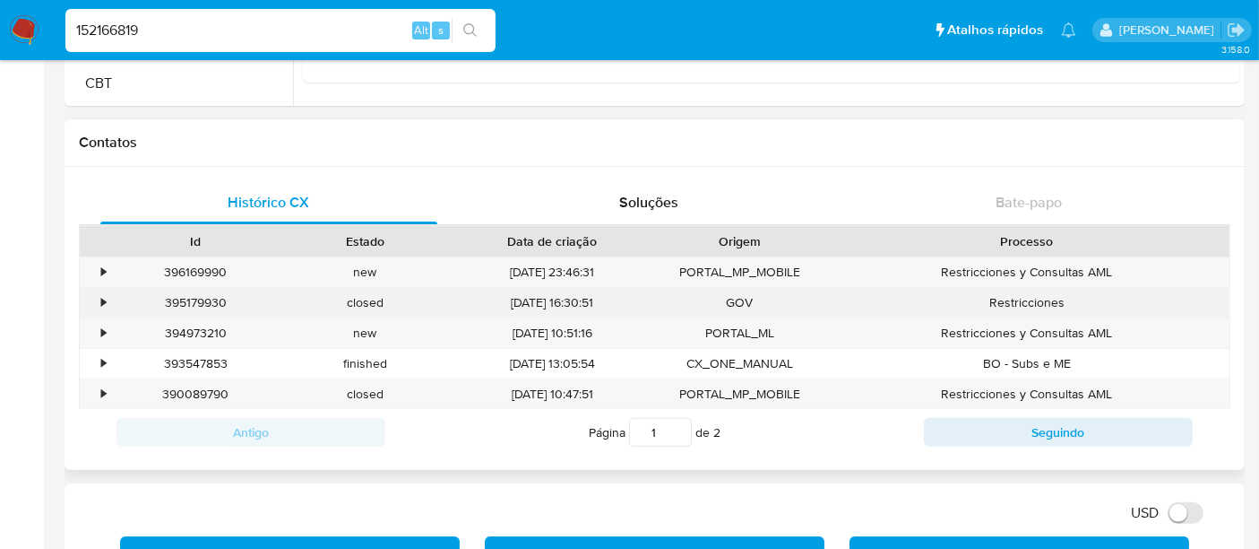
click at [98, 300] on div "•" at bounding box center [95, 303] width 31 height 30
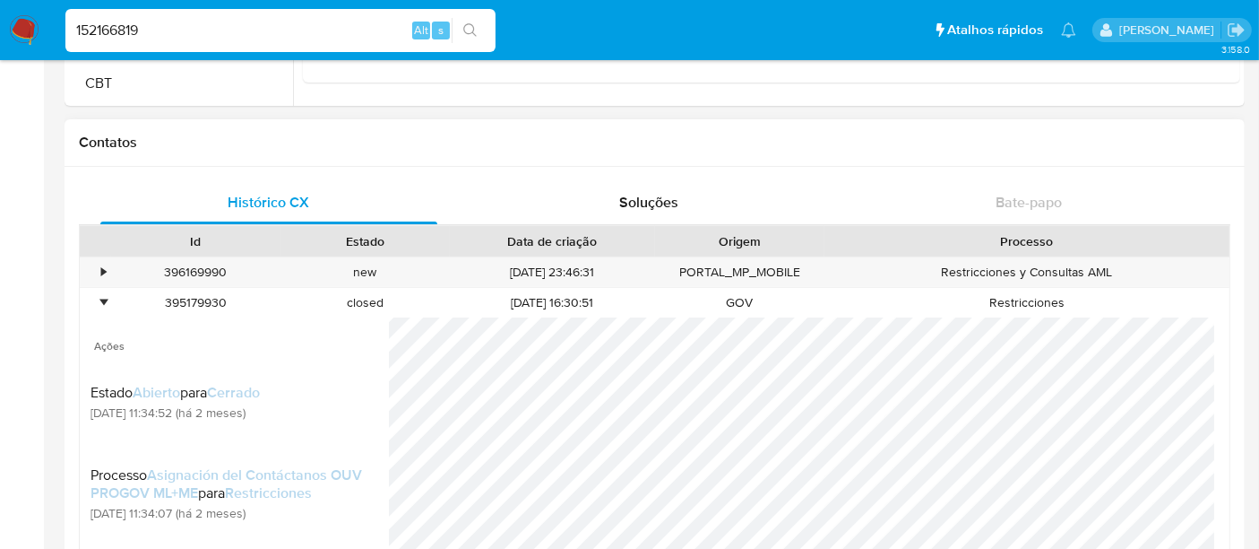
scroll to position [1493, 0]
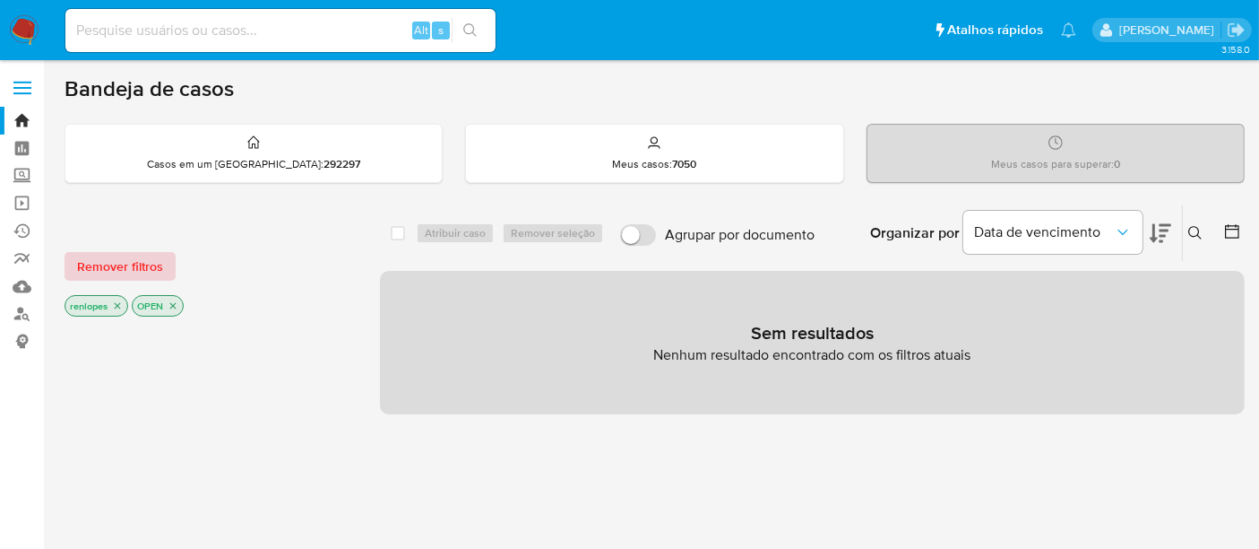
click at [149, 267] on span "Remover filtros" at bounding box center [120, 266] width 86 height 25
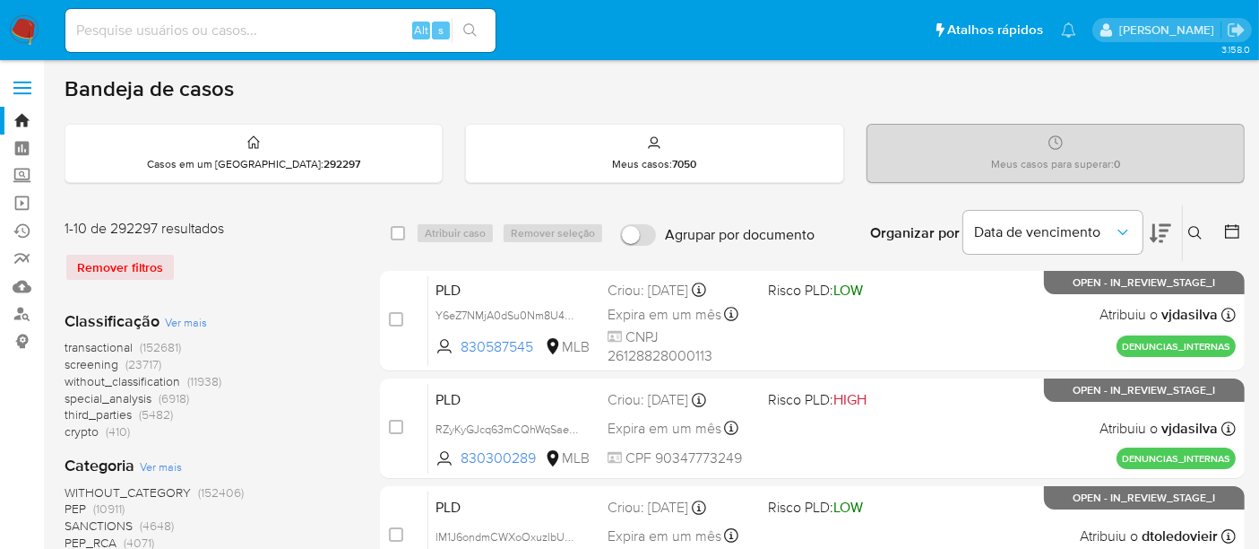
click at [25, 31] on img at bounding box center [24, 30] width 30 height 30
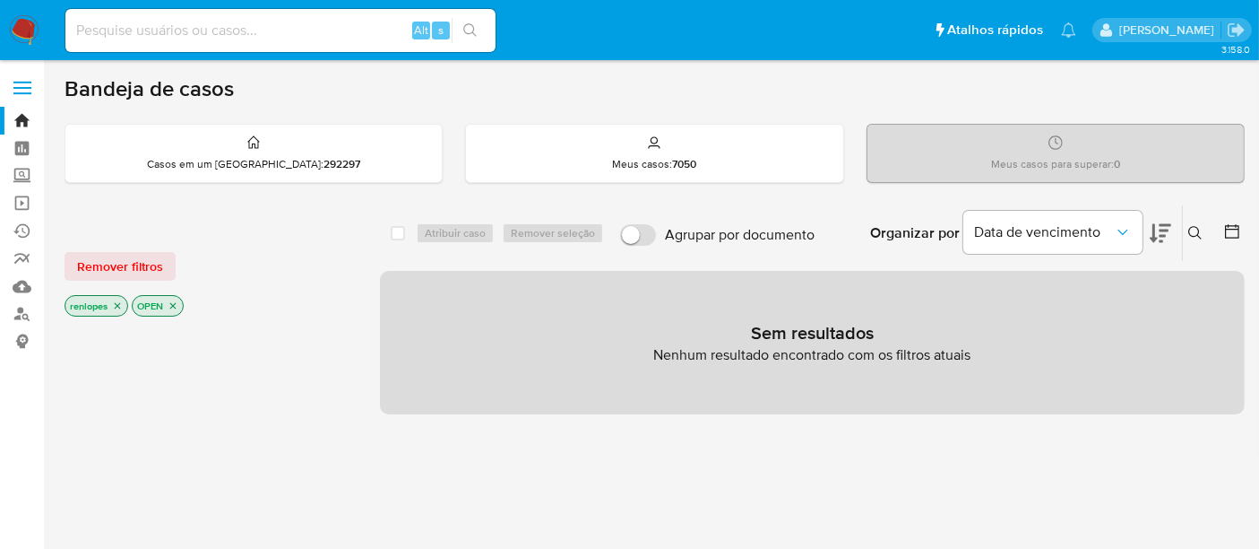
click at [120, 302] on icon "close-filter" at bounding box center [117, 305] width 11 height 11
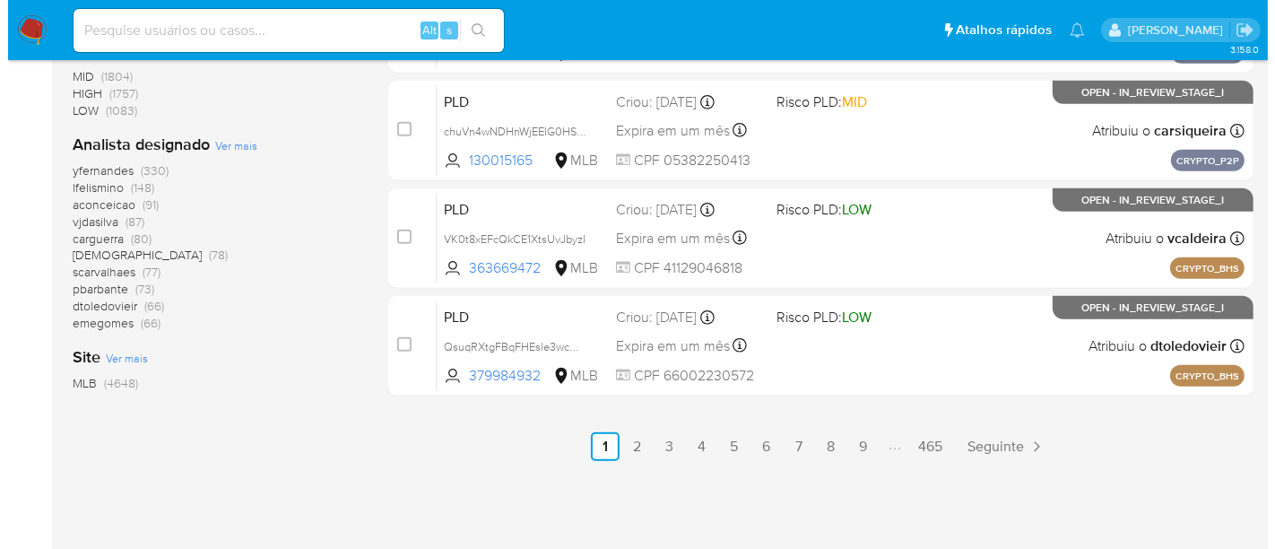
scroll to position [947, 0]
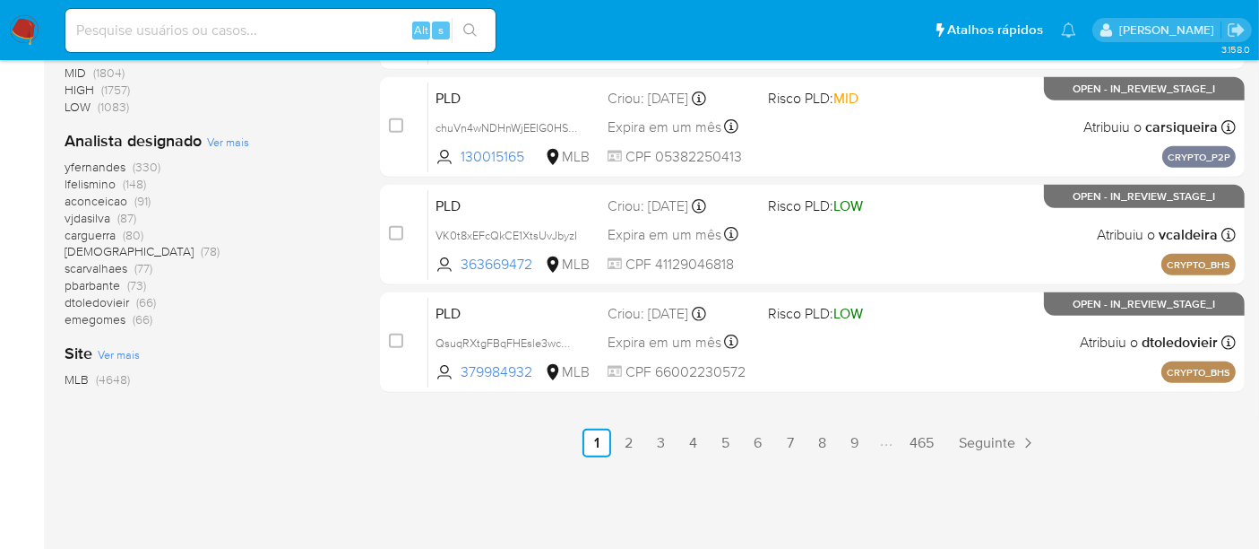
click at [238, 135] on span "Ver mais" at bounding box center [228, 142] width 42 height 16
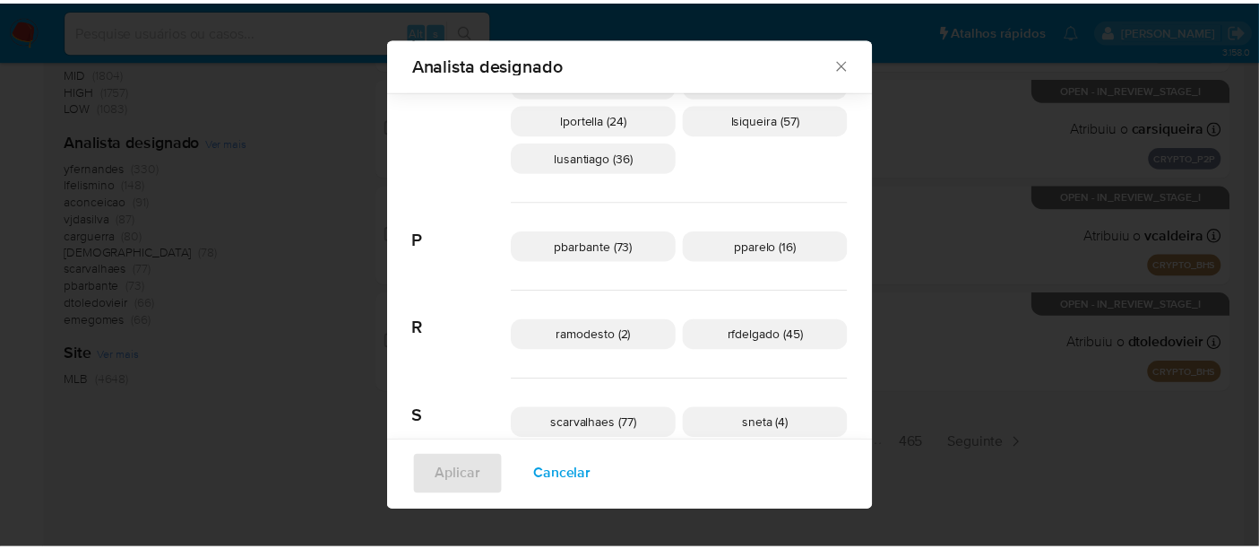
scroll to position [731, 0]
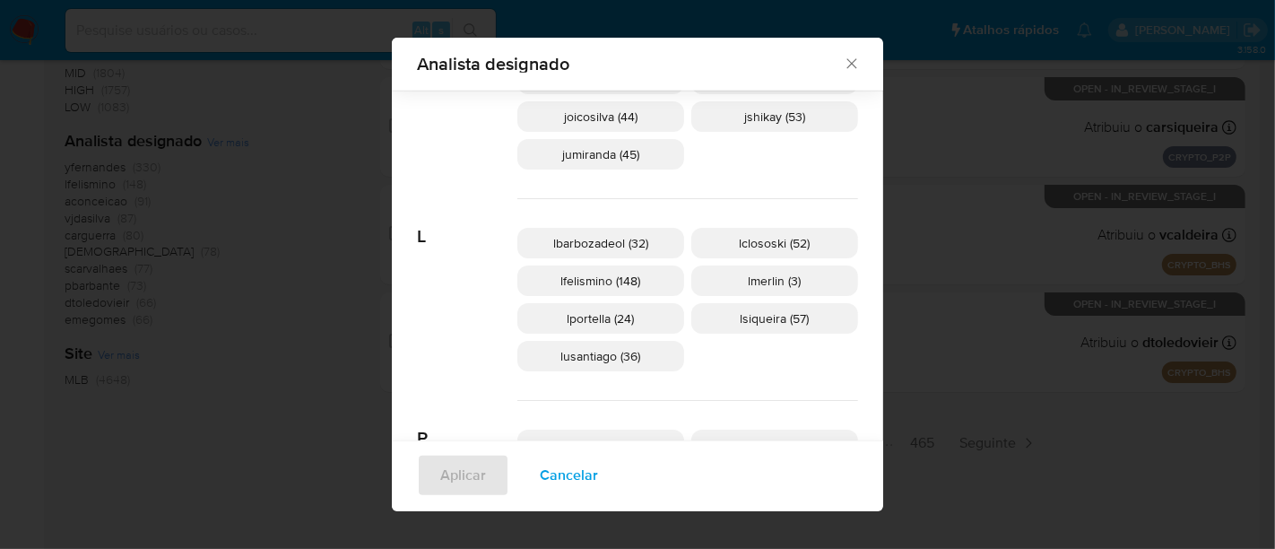
click at [567, 318] on span "lportella (24)" at bounding box center [600, 318] width 67 height 18
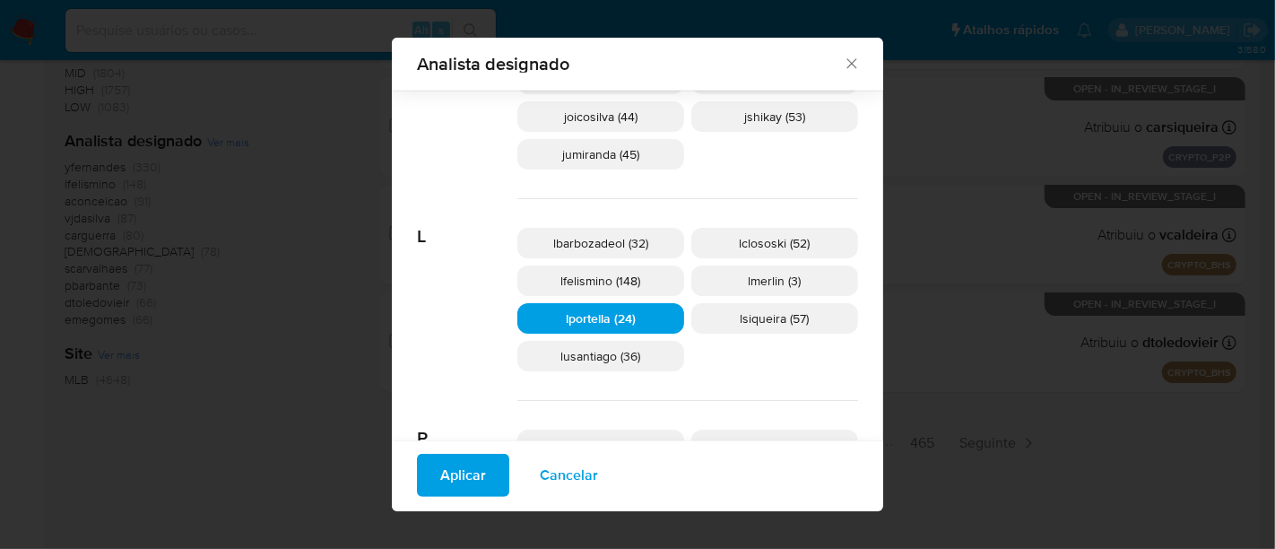
click at [474, 475] on span "Aplicar" at bounding box center [463, 474] width 46 height 39
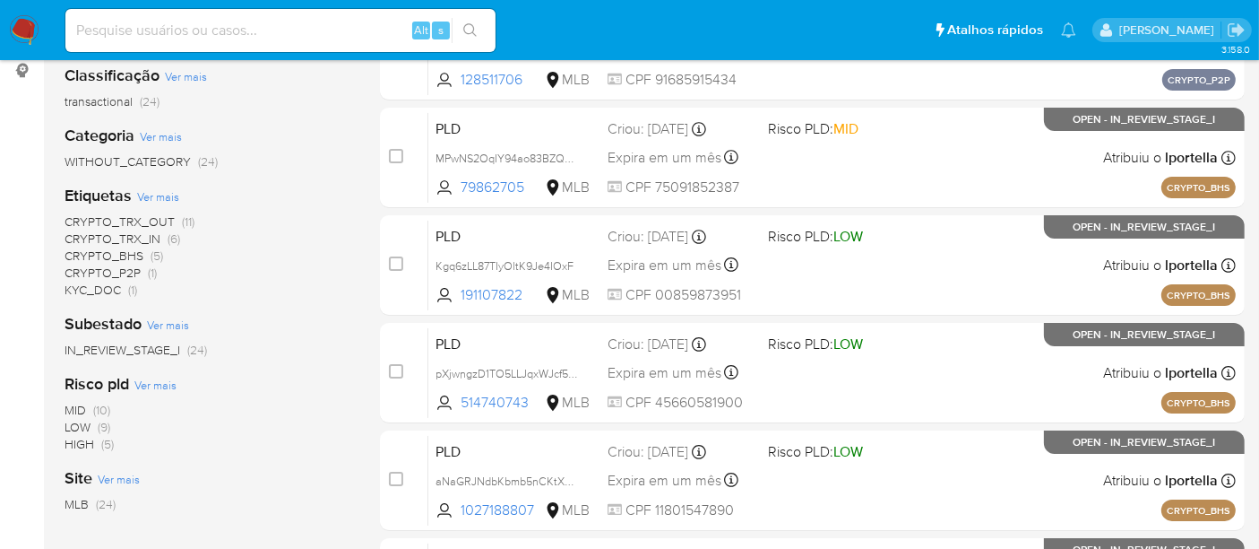
scroll to position [298, 0]
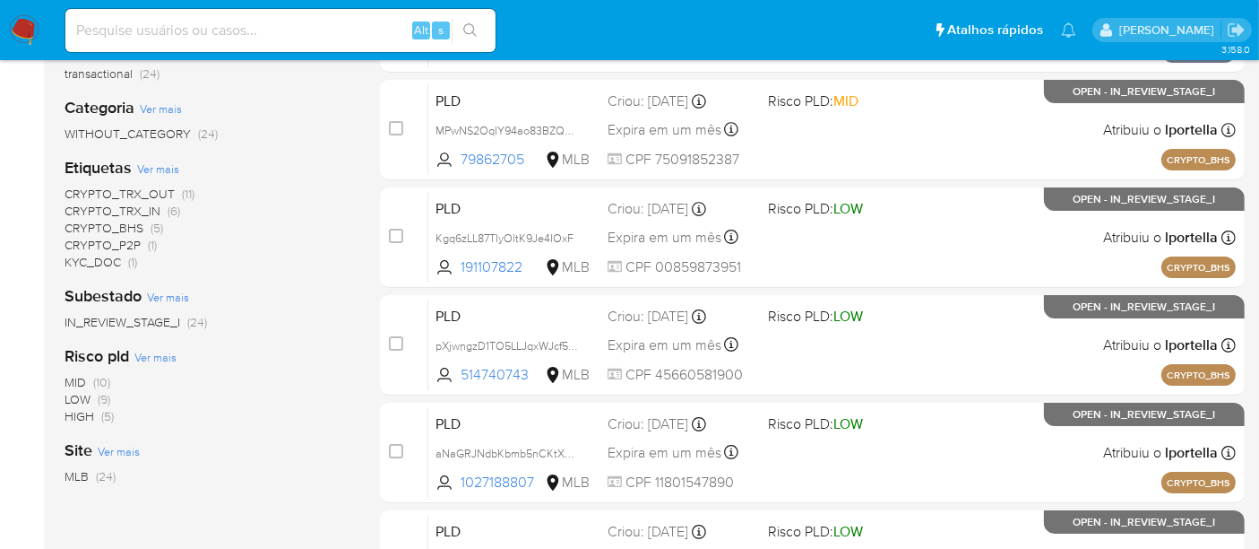
drag, startPoint x: 20, startPoint y: 27, endPoint x: 73, endPoint y: 58, distance: 61.5
click at [20, 27] on img at bounding box center [24, 30] width 30 height 30
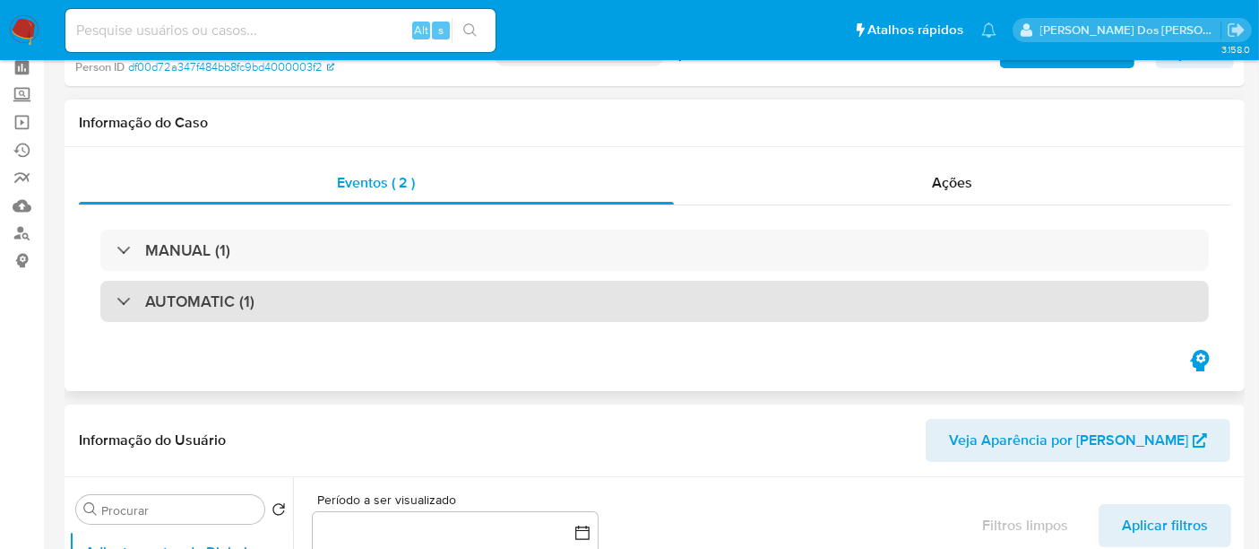
select select "10"
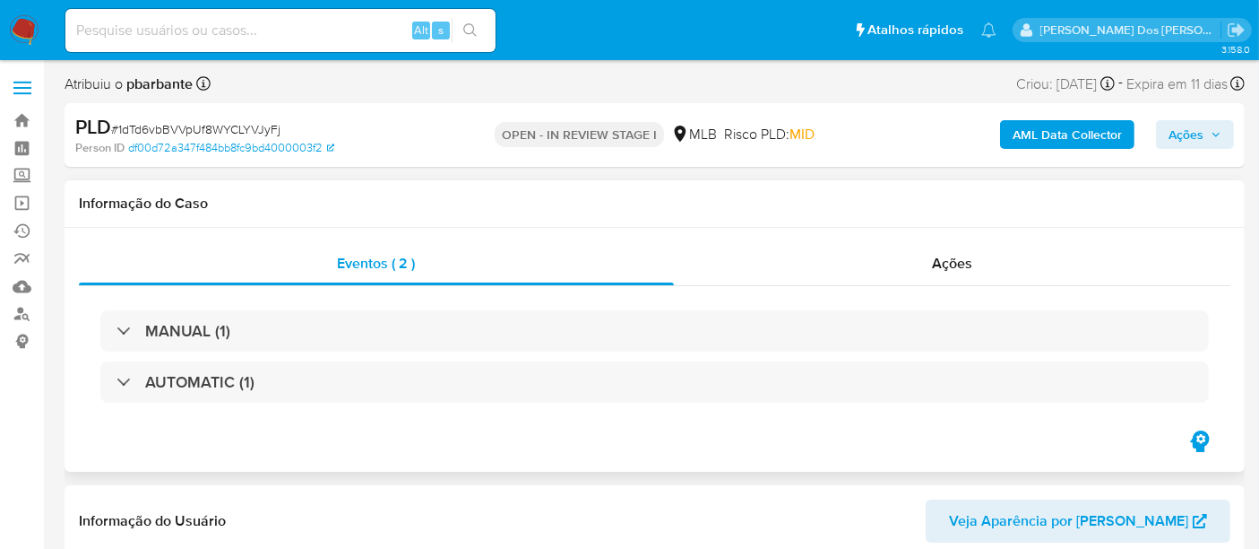
click at [367, 352] on div "MANUAL (1) AUTOMATIC (1)" at bounding box center [654, 356] width 1109 height 92
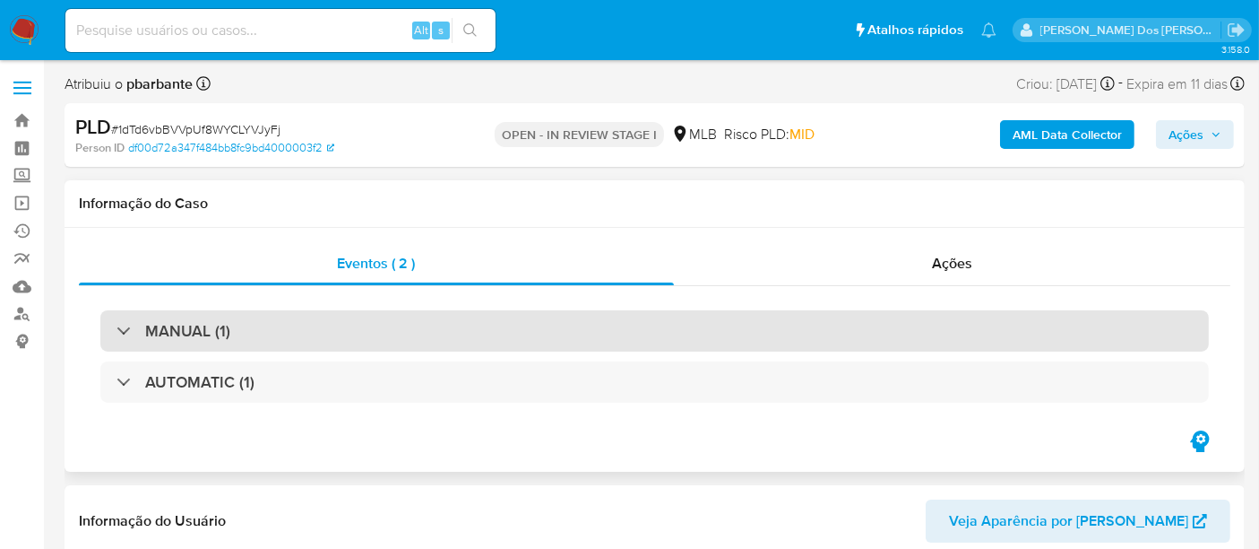
click at [367, 339] on div "MANUAL (1)" at bounding box center [654, 330] width 1109 height 41
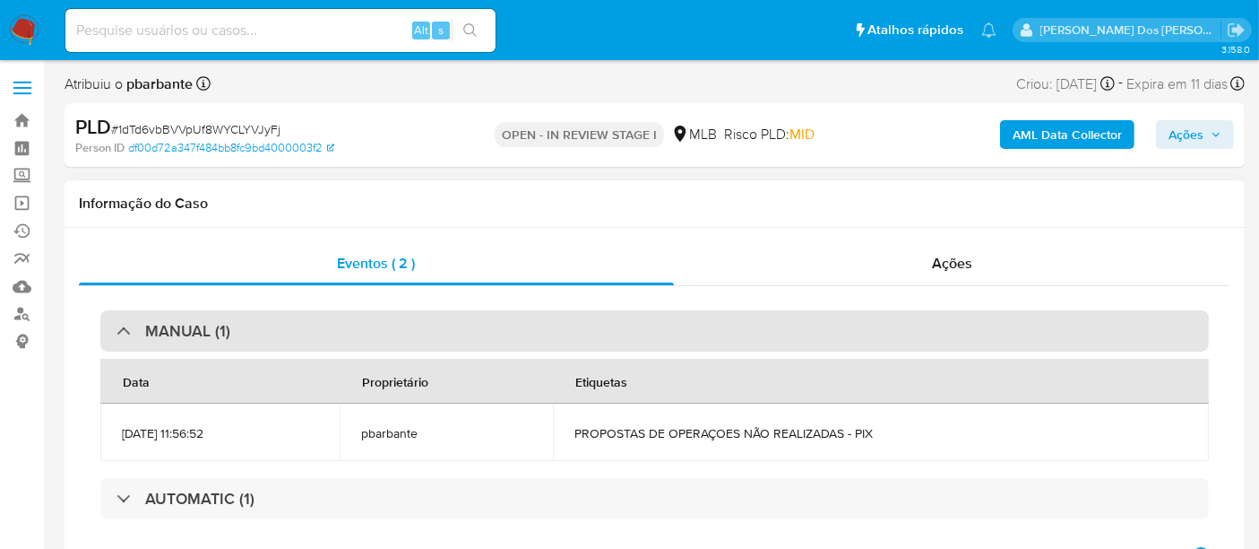
click at [367, 339] on div "MANUAL (1)" at bounding box center [654, 330] width 1109 height 41
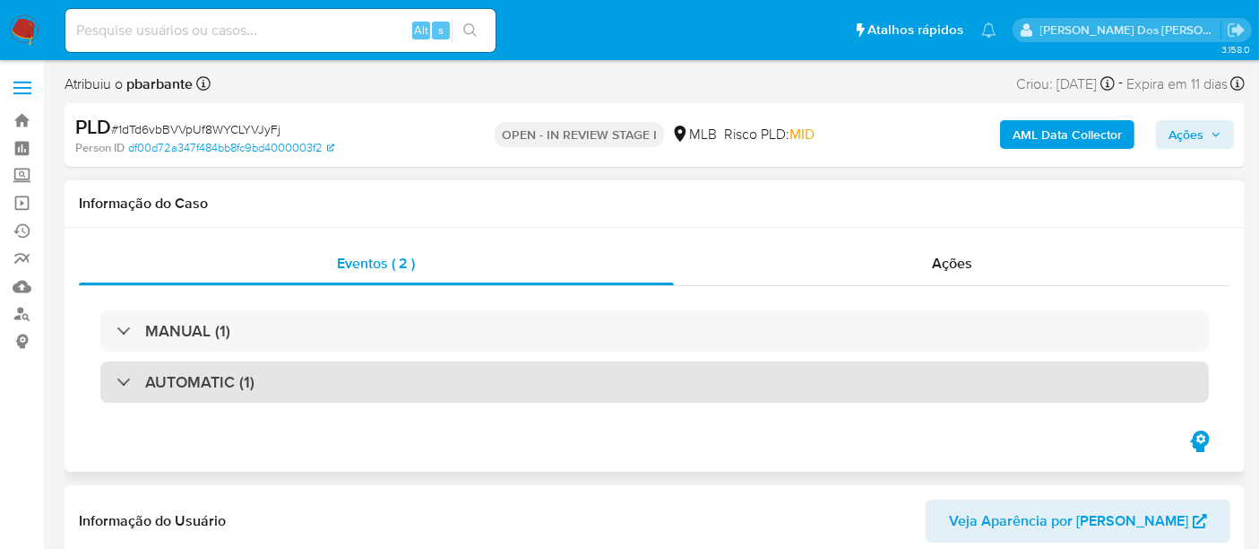
click at [319, 384] on div "AUTOMATIC (1)" at bounding box center [654, 381] width 1109 height 41
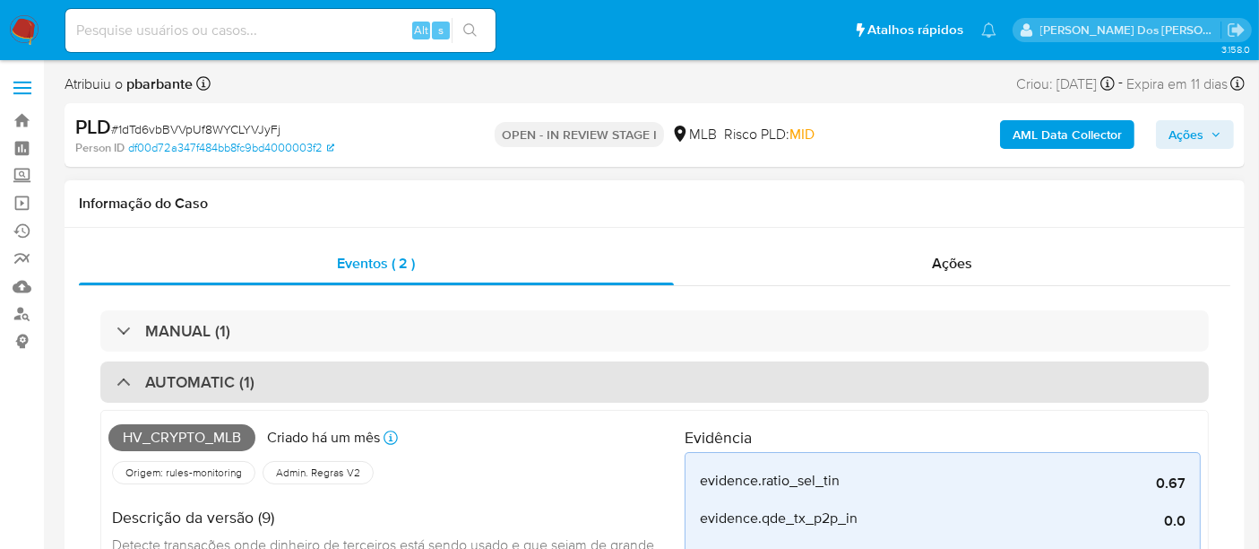
click at [319, 384] on div "AUTOMATIC (1)" at bounding box center [654, 381] width 1109 height 41
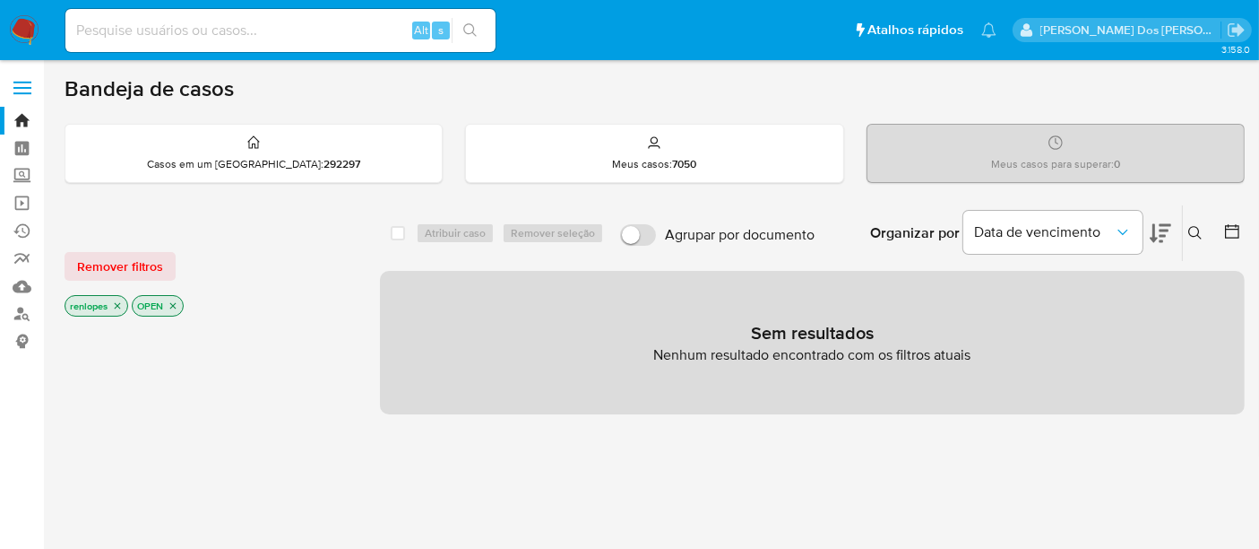
click at [189, 34] on input at bounding box center [280, 30] width 430 height 23
paste input "iZII4Kv1siYYhgGhQpJatOHb"
type input "iZII4Kv1siYYhgGhQpJatOHb"
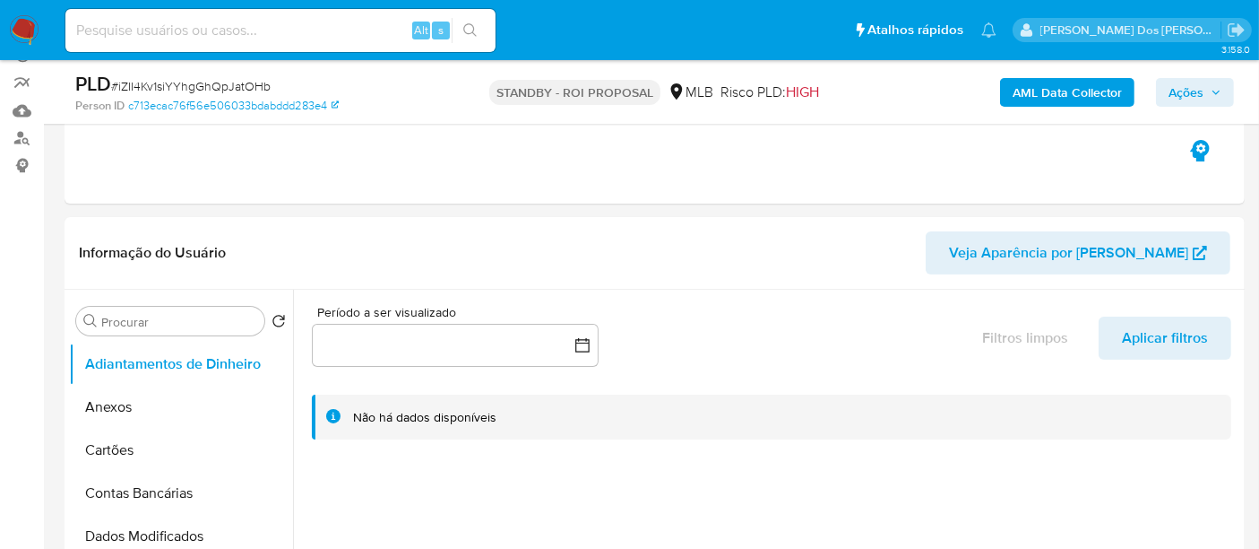
scroll to position [298, 0]
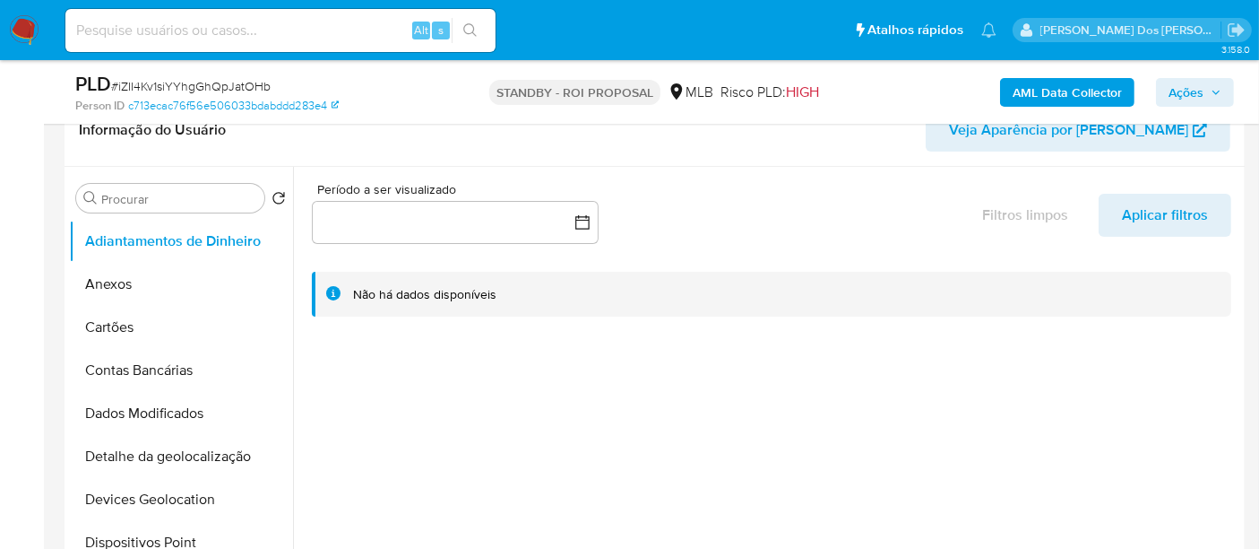
select select "10"
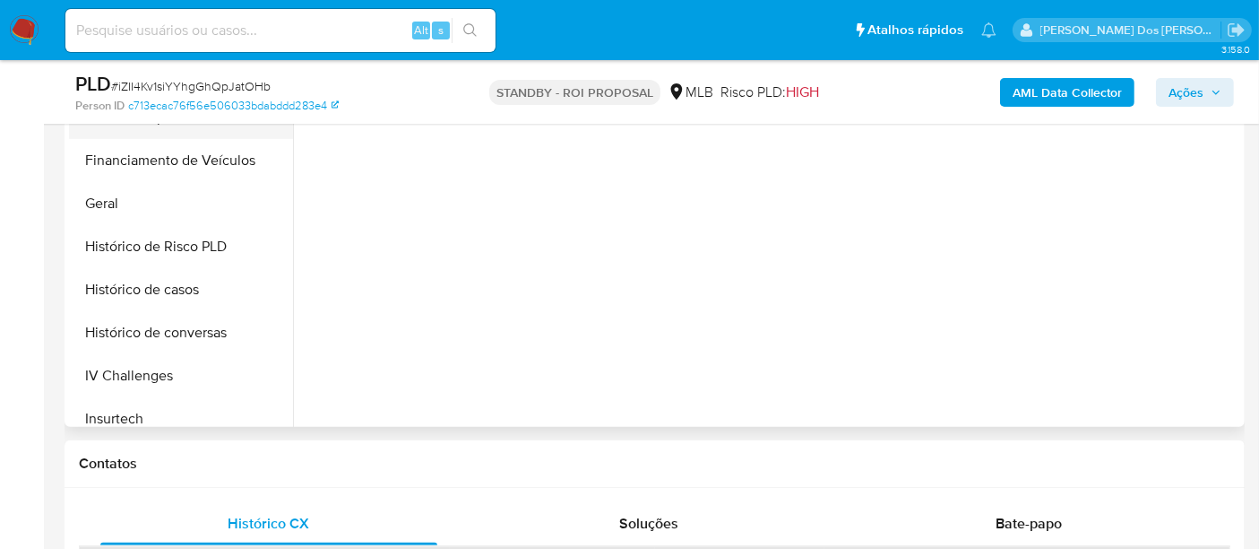
scroll to position [497, 0]
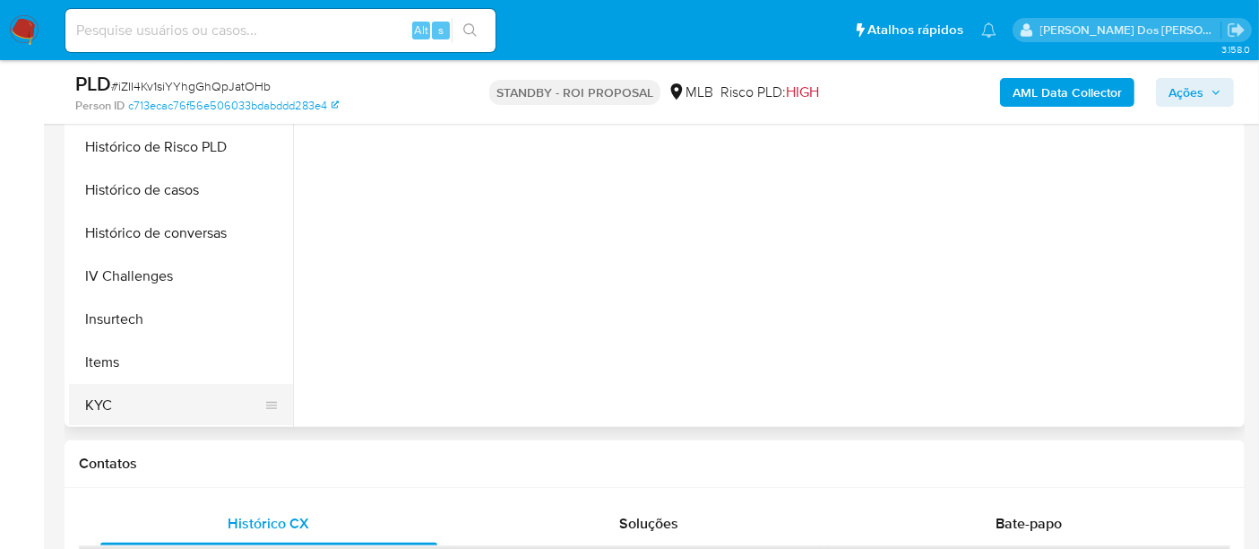
click at [91, 397] on button "KYC" at bounding box center [174, 405] width 210 height 43
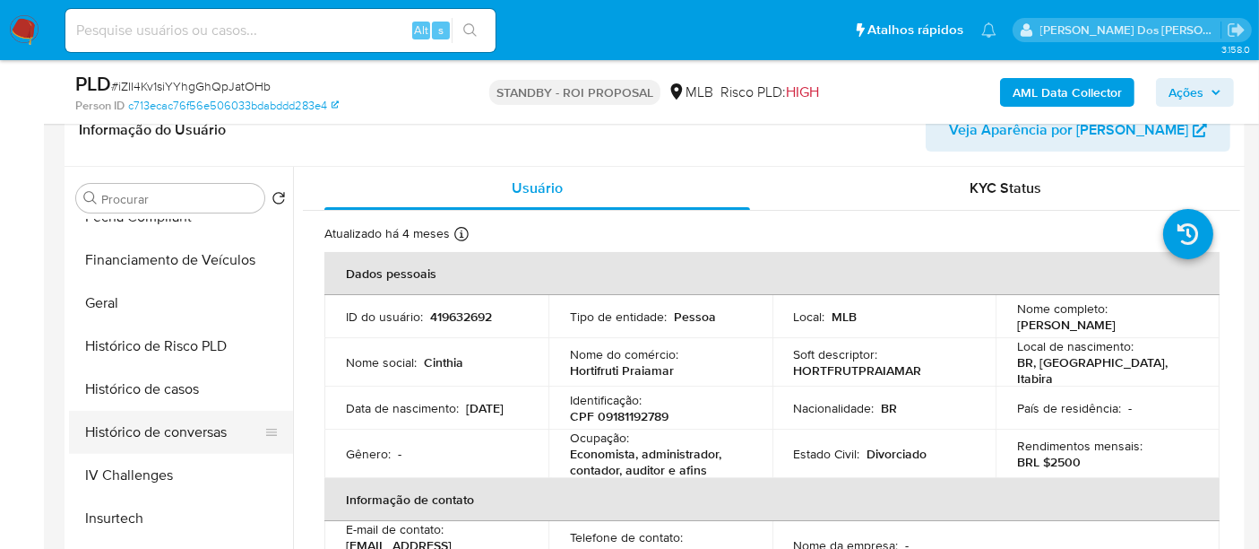
scroll to position [398, 0]
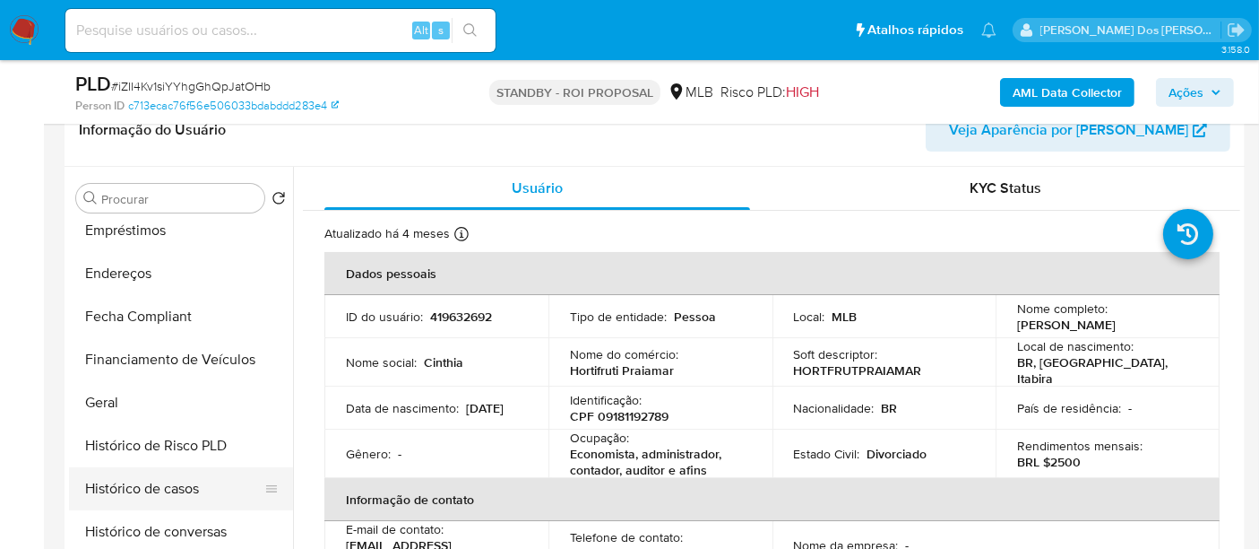
click at [151, 481] on button "Histórico de casos" at bounding box center [174, 488] width 210 height 43
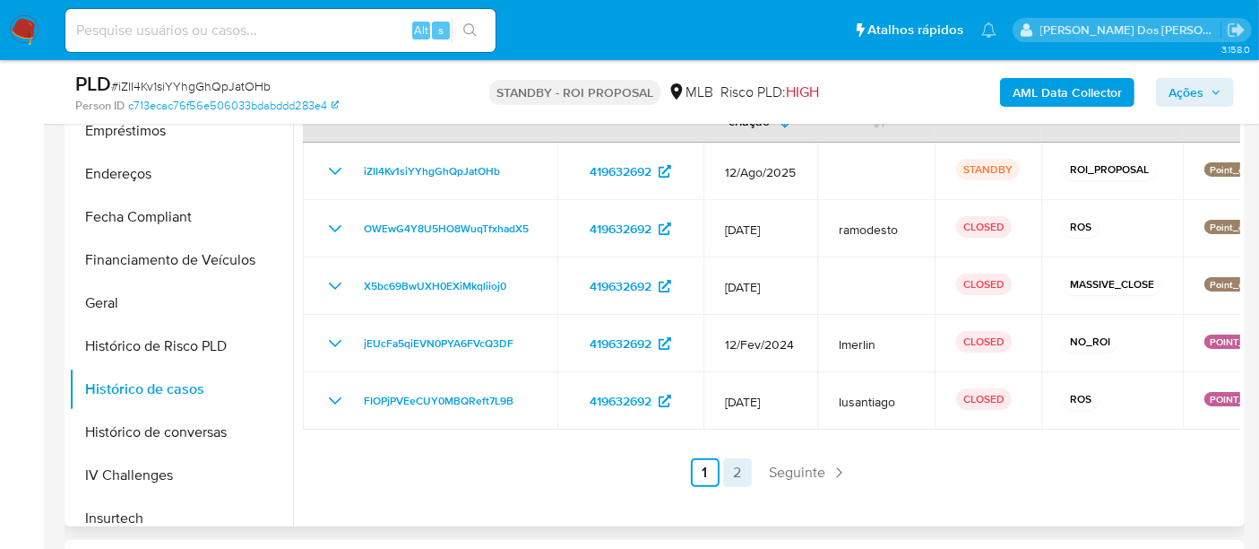
click at [745, 469] on link "2" at bounding box center [737, 472] width 29 height 29
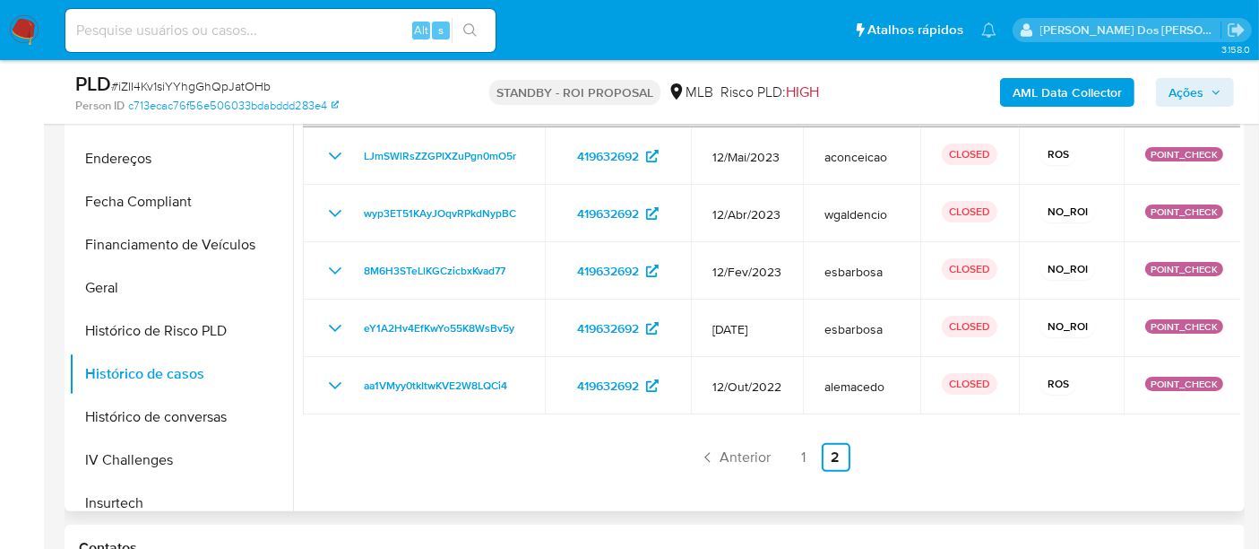
scroll to position [497, 0]
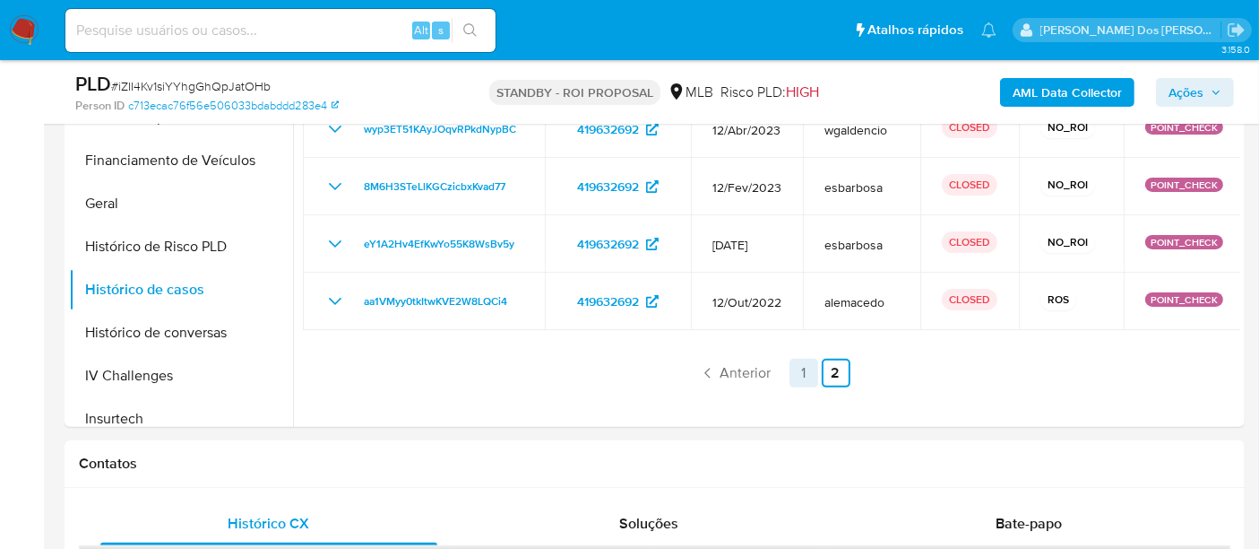
click at [798, 364] on link "1" at bounding box center [804, 373] width 29 height 29
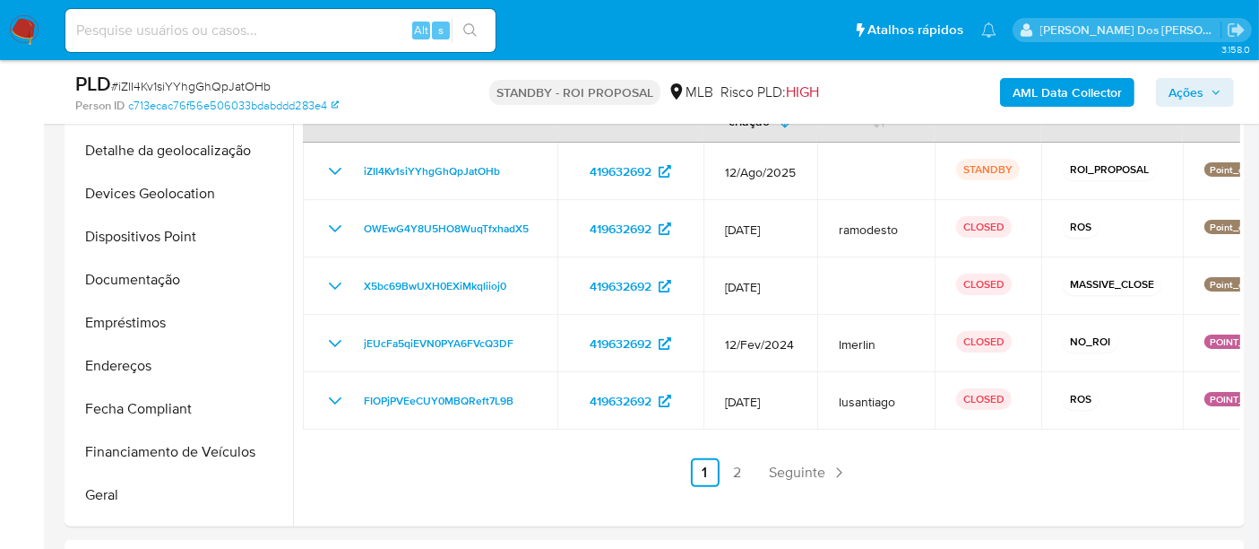
scroll to position [199, 0]
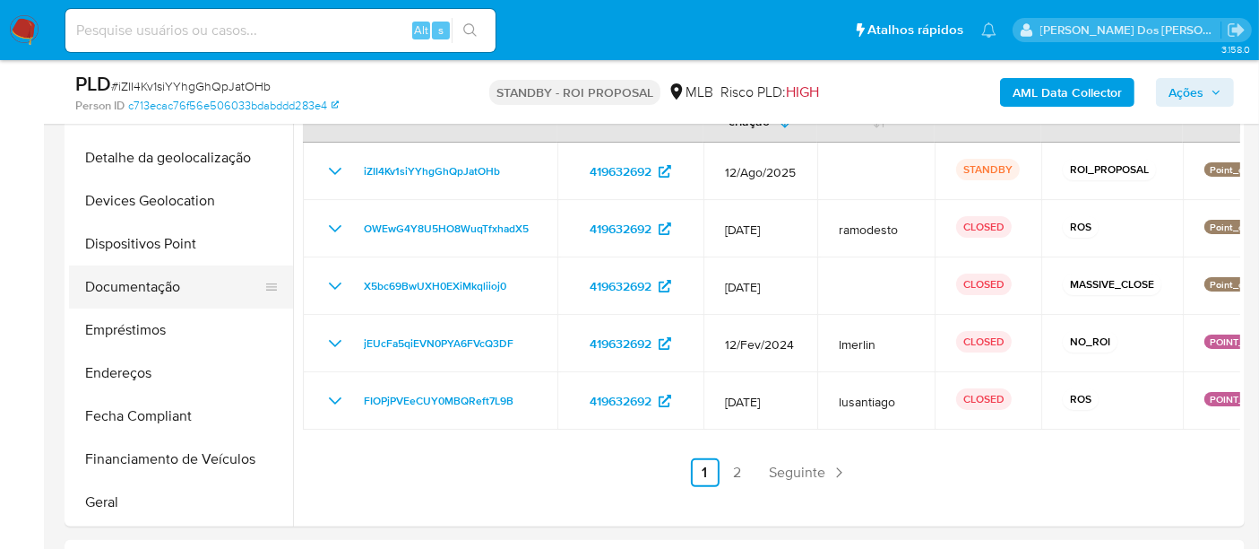
click at [169, 291] on button "Documentação" at bounding box center [174, 286] width 210 height 43
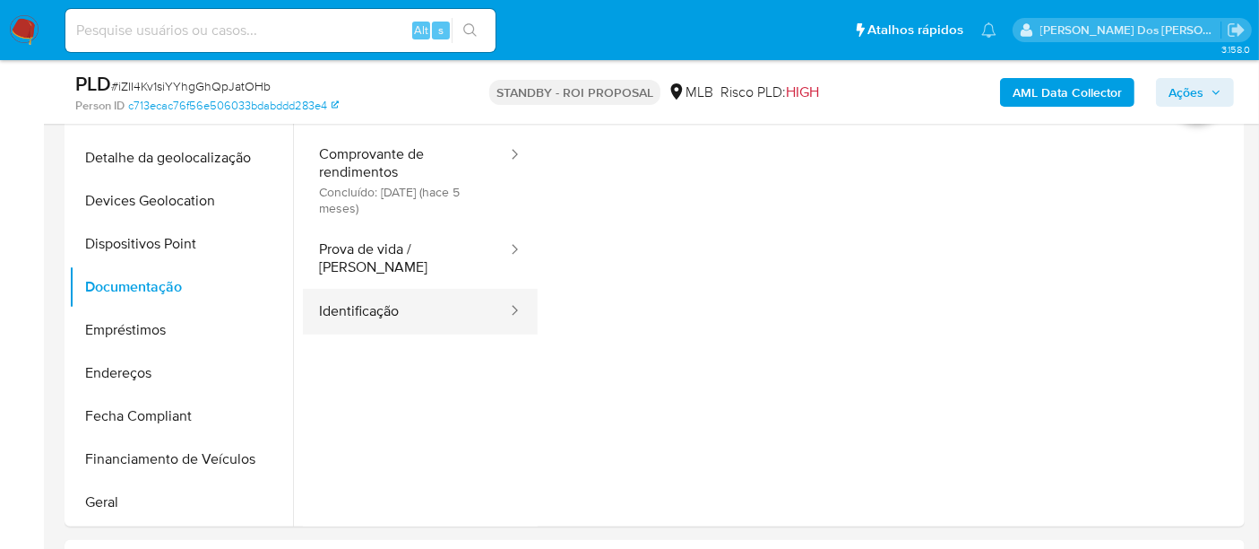
click at [350, 298] on button "Identificação" at bounding box center [406, 312] width 206 height 46
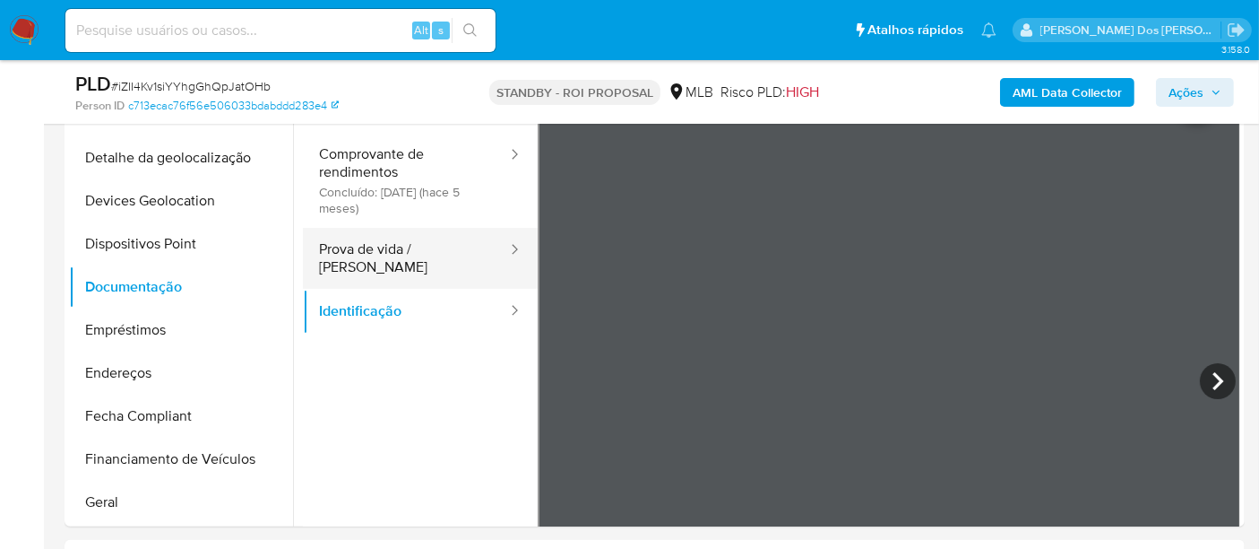
click at [440, 257] on button "Prova de vida / Selfie" at bounding box center [406, 258] width 206 height 61
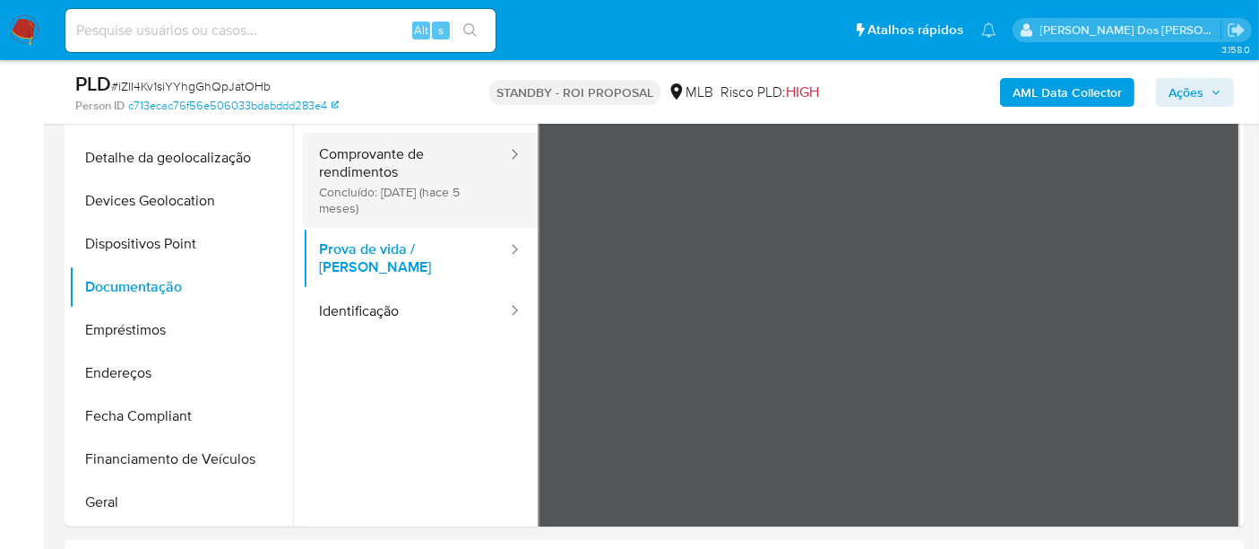
click at [385, 190] on button "Comprovante de rendimentos Concluído: 23/04/2025 (hace 5 meses)" at bounding box center [406, 180] width 206 height 95
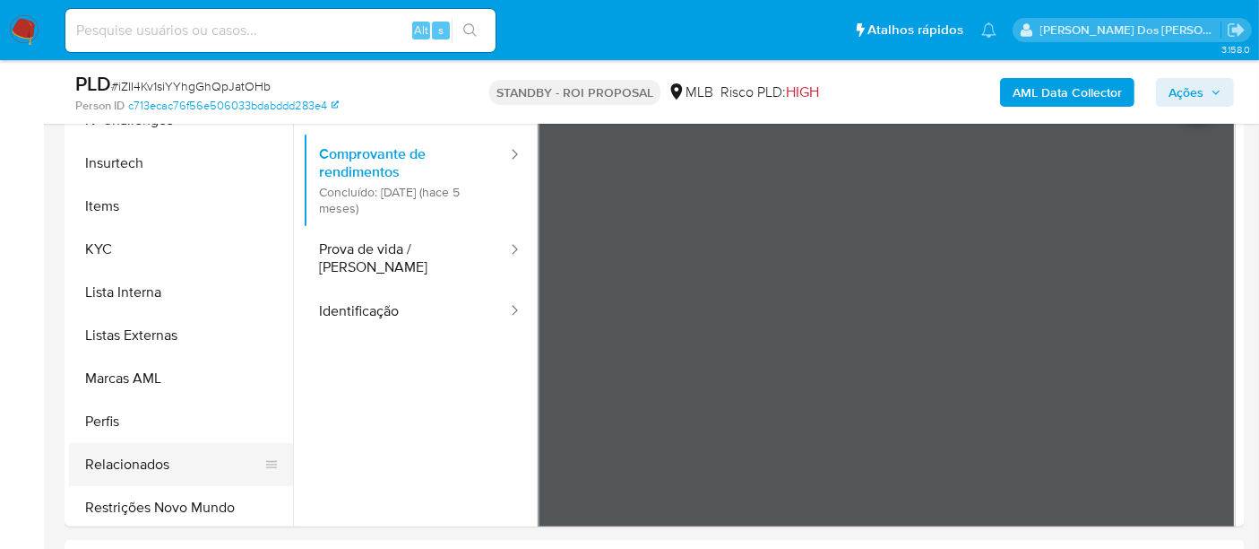
scroll to position [843, 0]
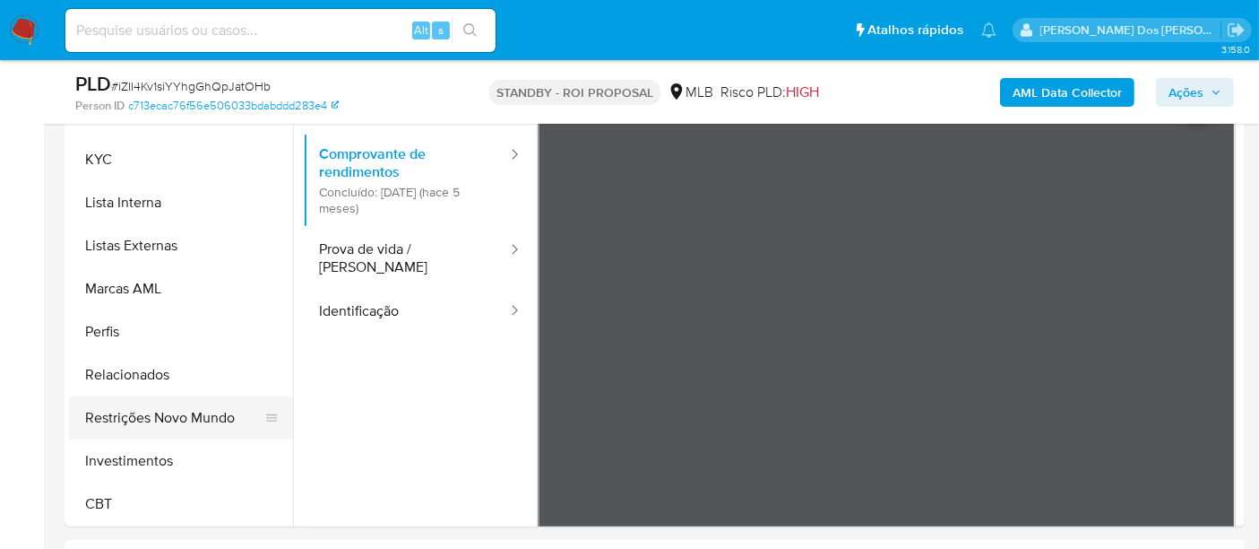
click at [203, 419] on button "Restrições Novo Mundo" at bounding box center [174, 417] width 210 height 43
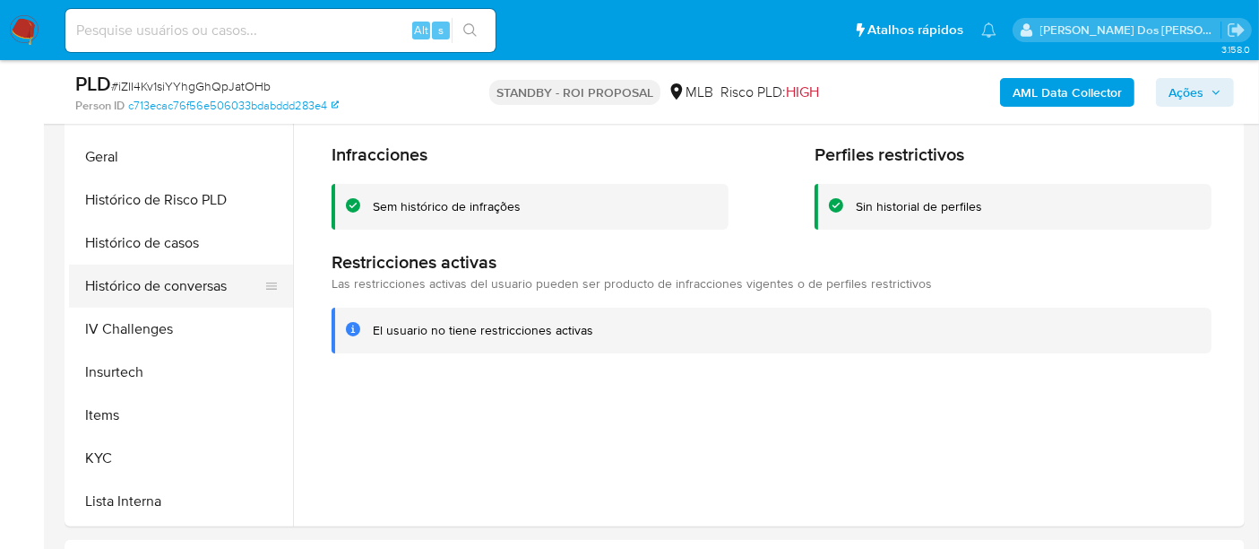
scroll to position [445, 0]
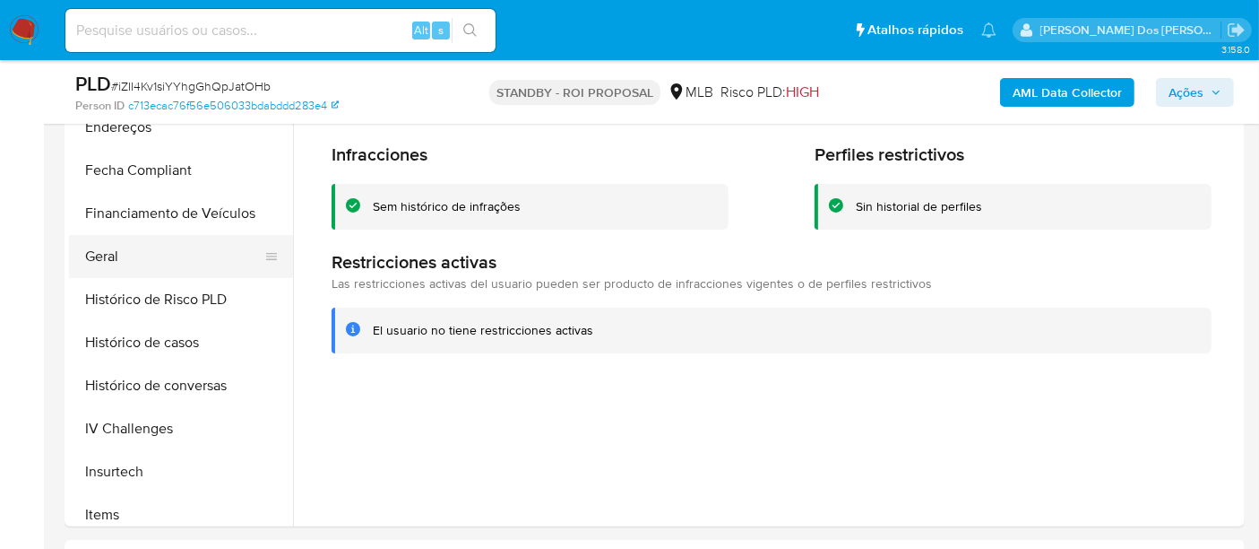
click at [115, 264] on button "Geral" at bounding box center [174, 256] width 210 height 43
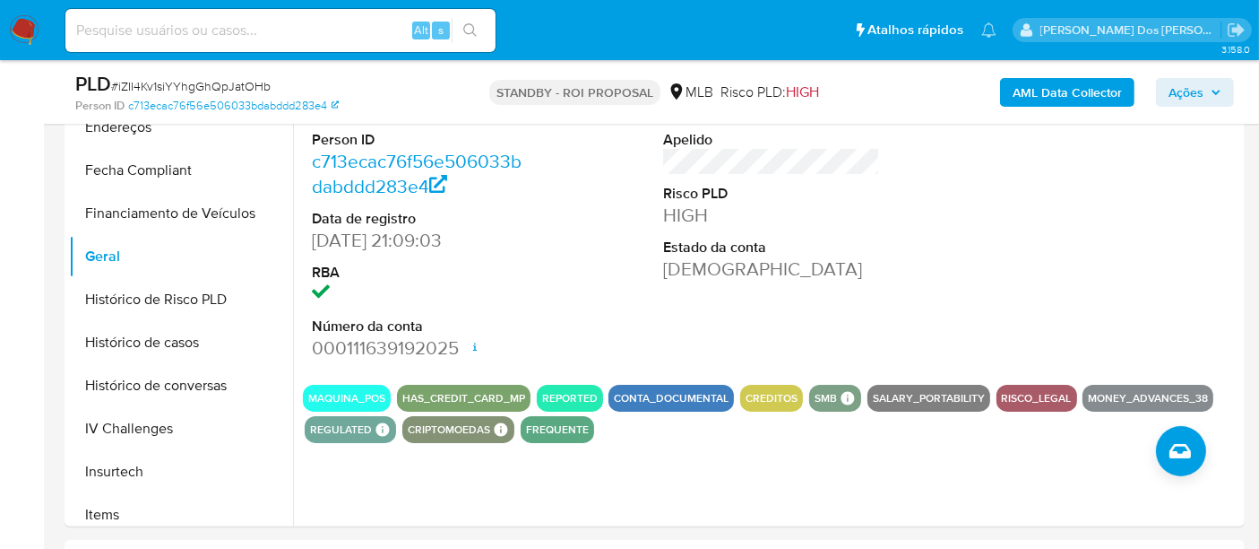
click at [222, 34] on input at bounding box center [280, 30] width 430 height 23
paste input "5ZrHiIPnXaEceXeAi9p9gxaK"
type input "5ZrHiIPnXaEceXeAi9p9gxaK"
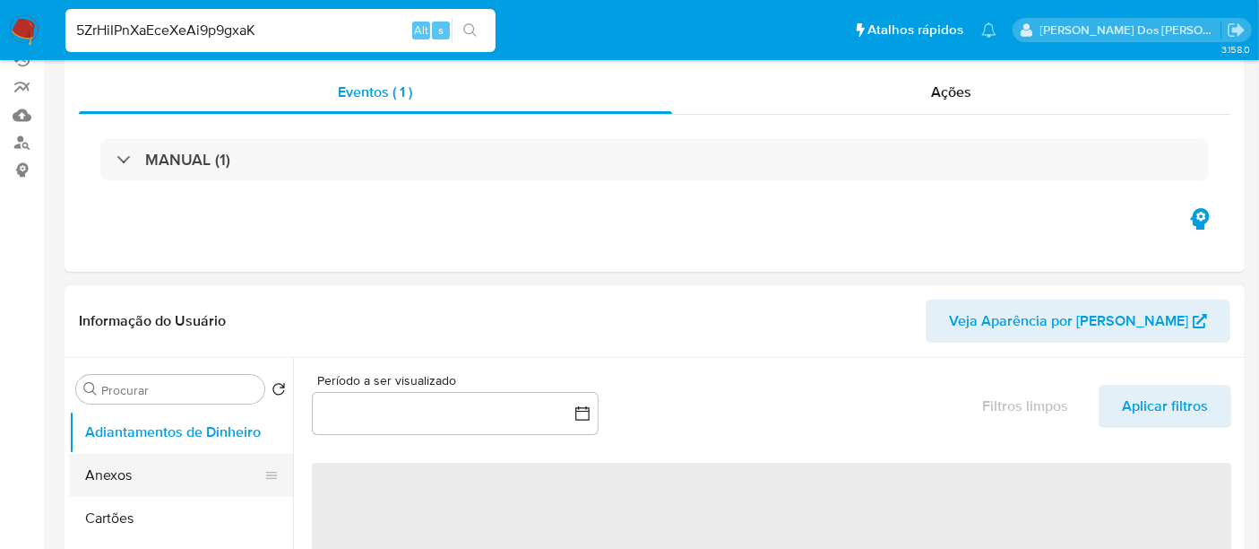
select select "10"
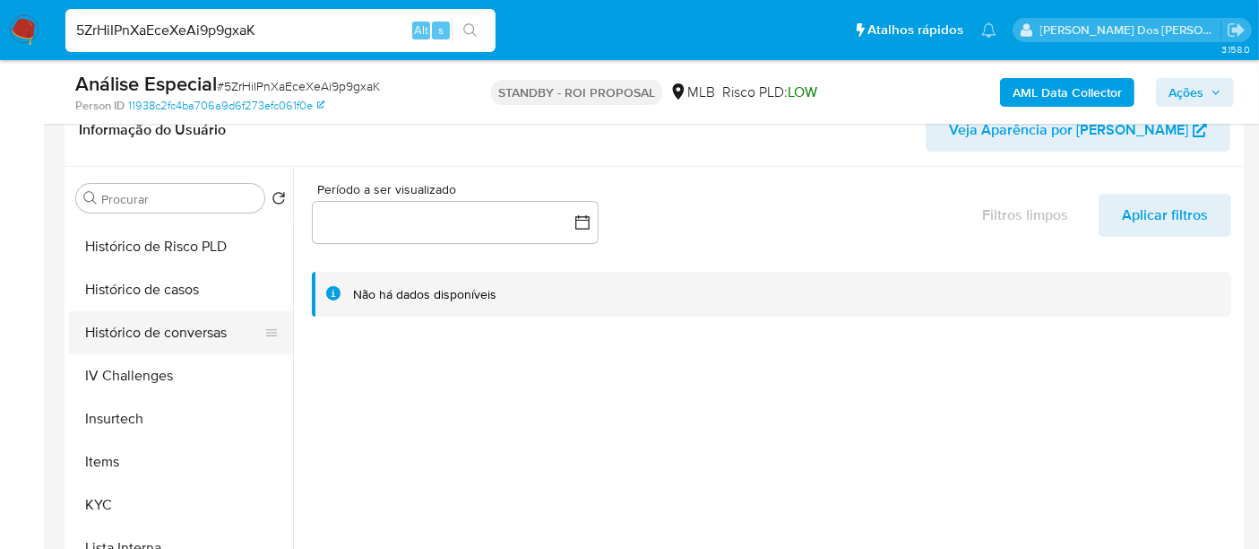
scroll to position [696, 0]
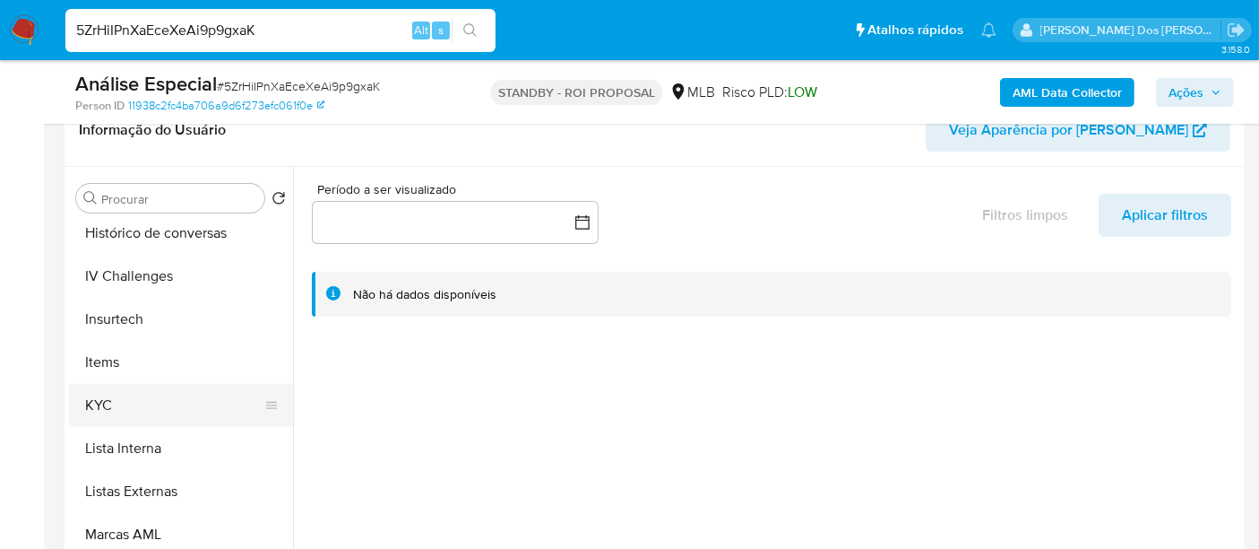
click at [101, 405] on button "KYC" at bounding box center [174, 405] width 210 height 43
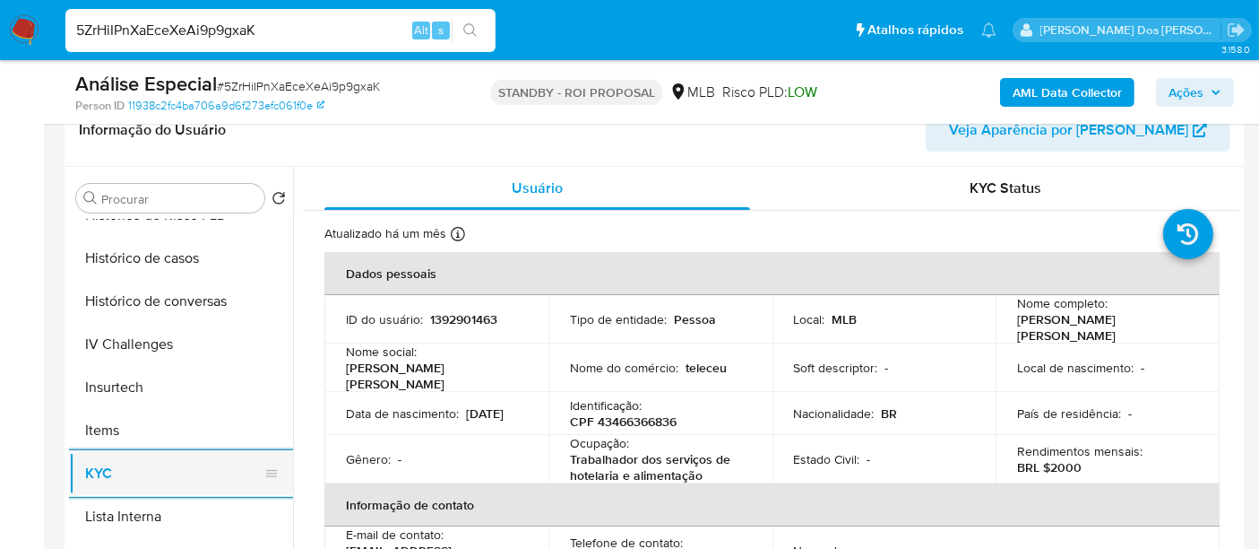
scroll to position [597, 0]
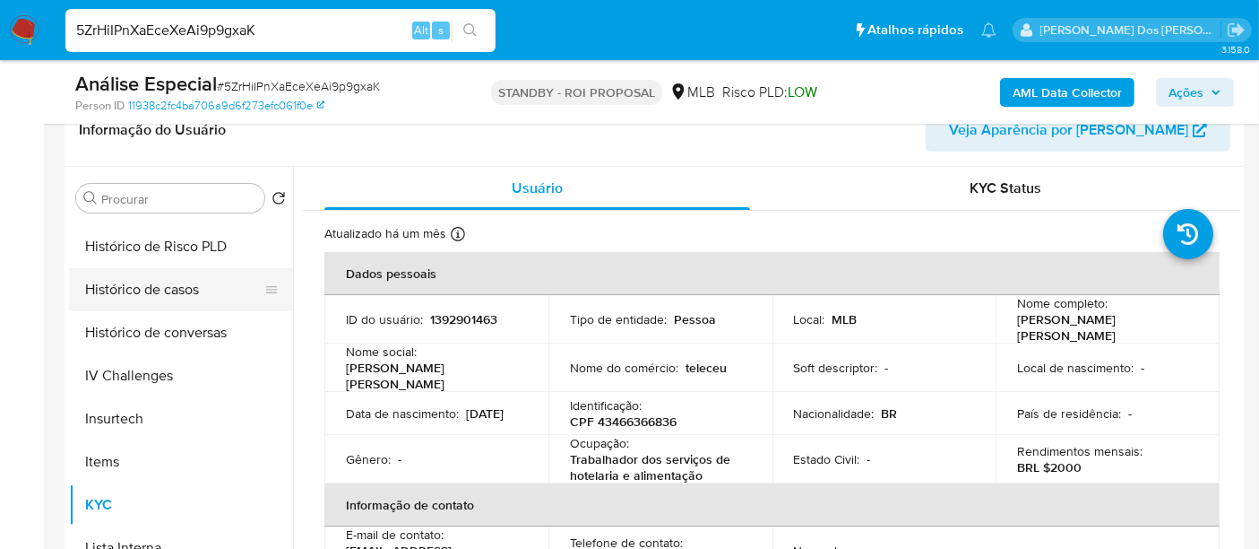
click at [151, 290] on button "Histórico de casos" at bounding box center [174, 289] width 210 height 43
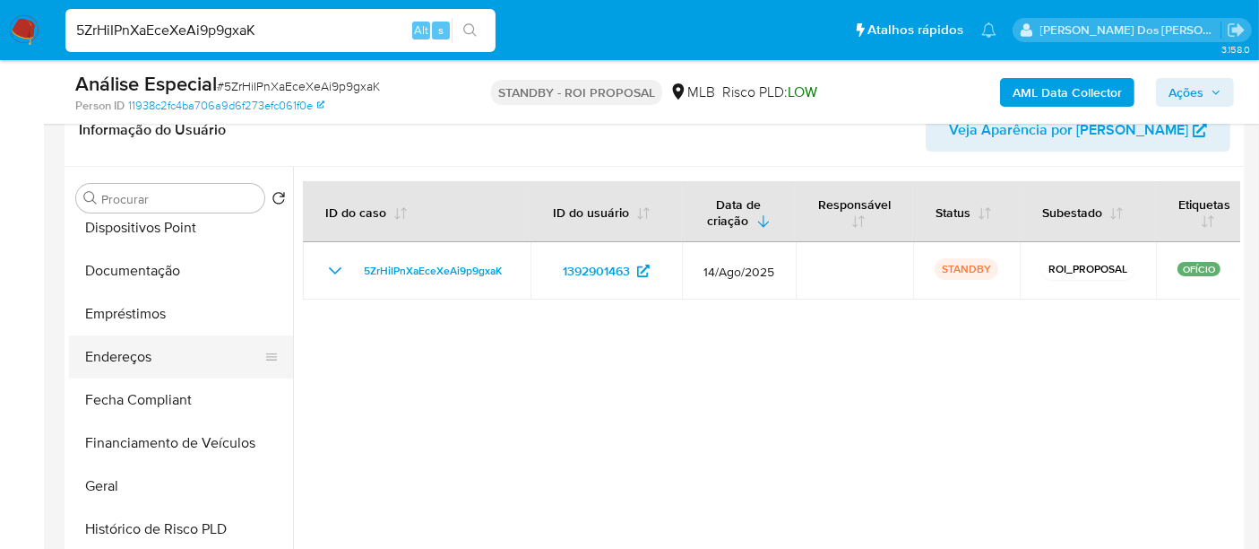
scroll to position [298, 0]
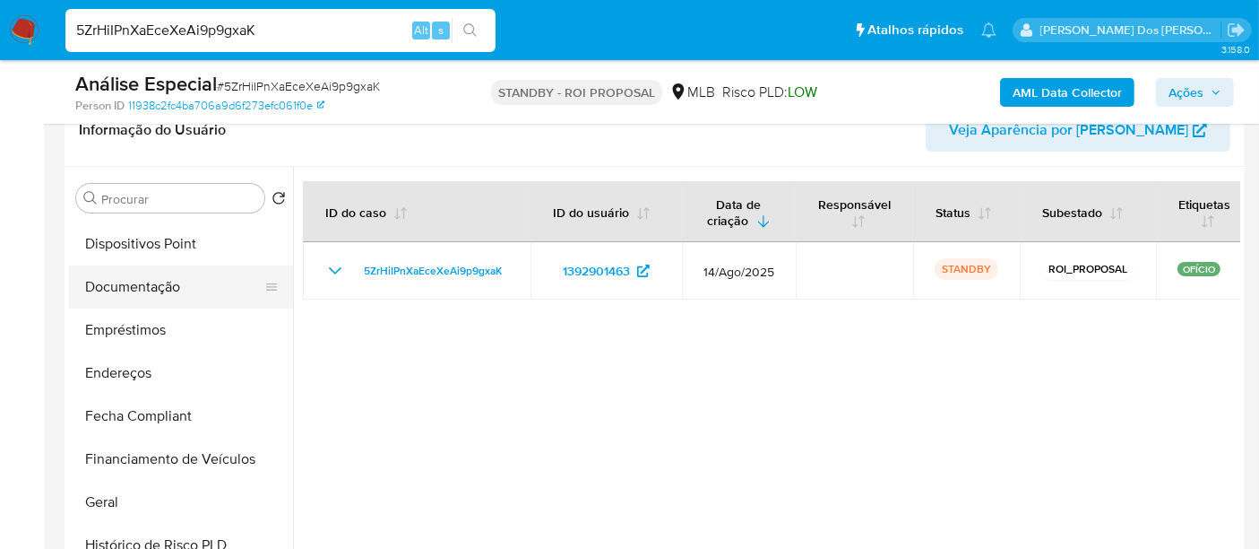
drag, startPoint x: 135, startPoint y: 287, endPoint x: 225, endPoint y: 304, distance: 91.2
click at [135, 286] on button "Documentação" at bounding box center [174, 286] width 210 height 43
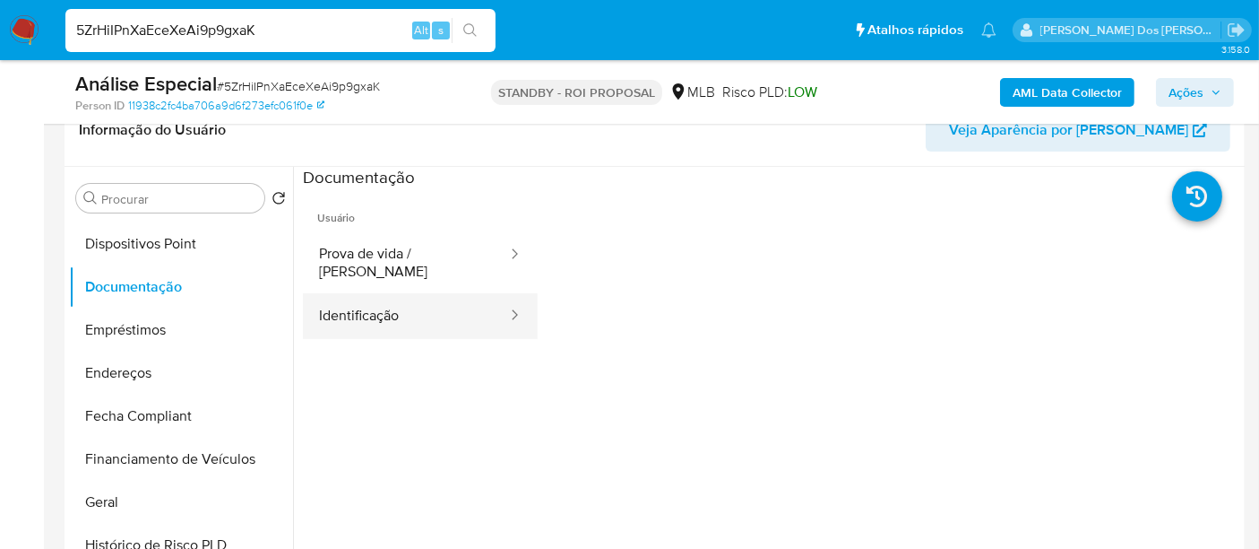
click at [377, 294] on button "Identificação" at bounding box center [406, 316] width 206 height 46
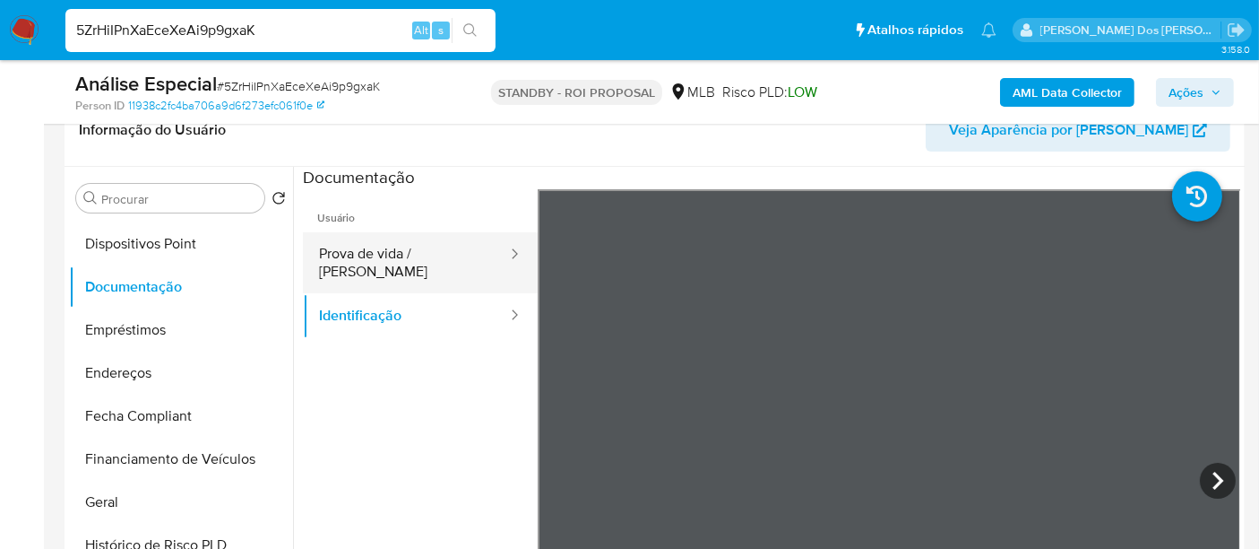
click at [366, 247] on button "Prova de vida / Selfie" at bounding box center [406, 262] width 206 height 61
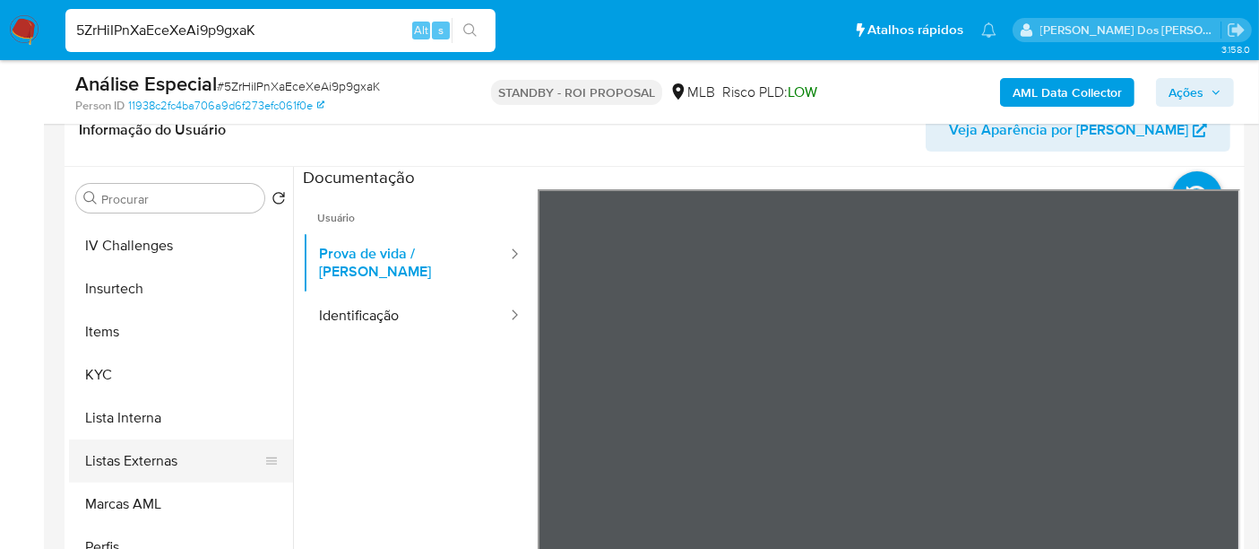
scroll to position [843, 0]
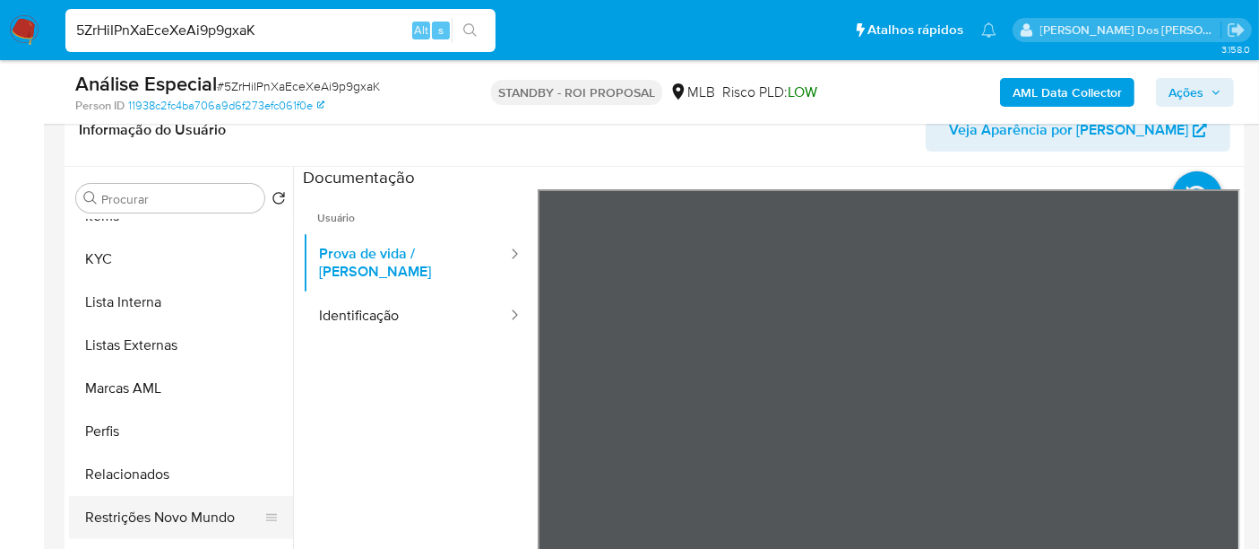
click at [156, 521] on button "Restrições Novo Mundo" at bounding box center [174, 517] width 210 height 43
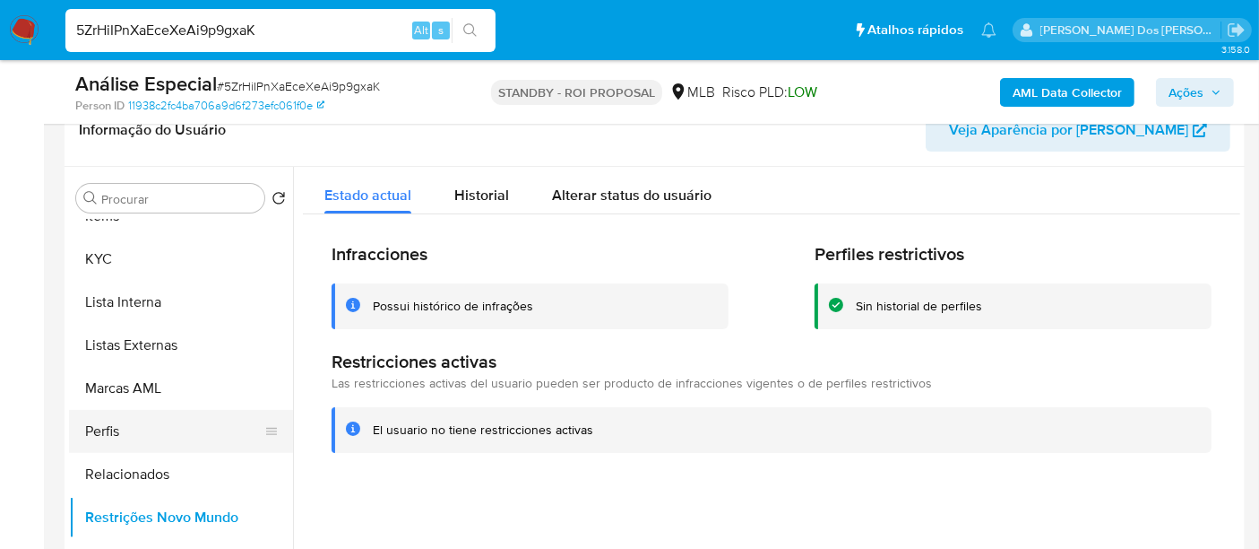
scroll to position [544, 0]
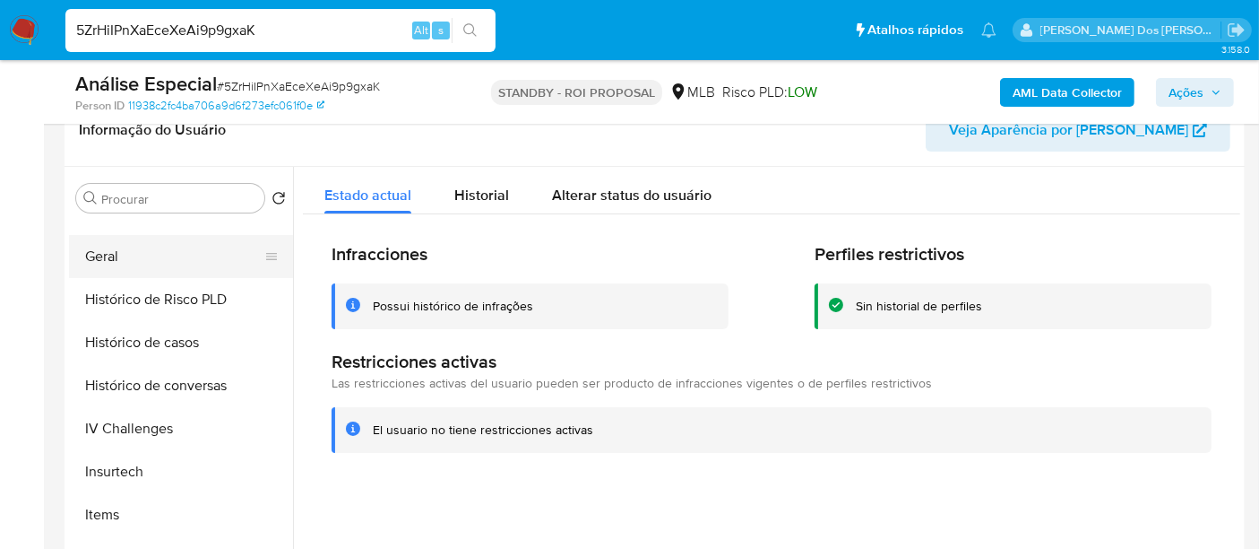
click at [111, 260] on button "Geral" at bounding box center [174, 256] width 210 height 43
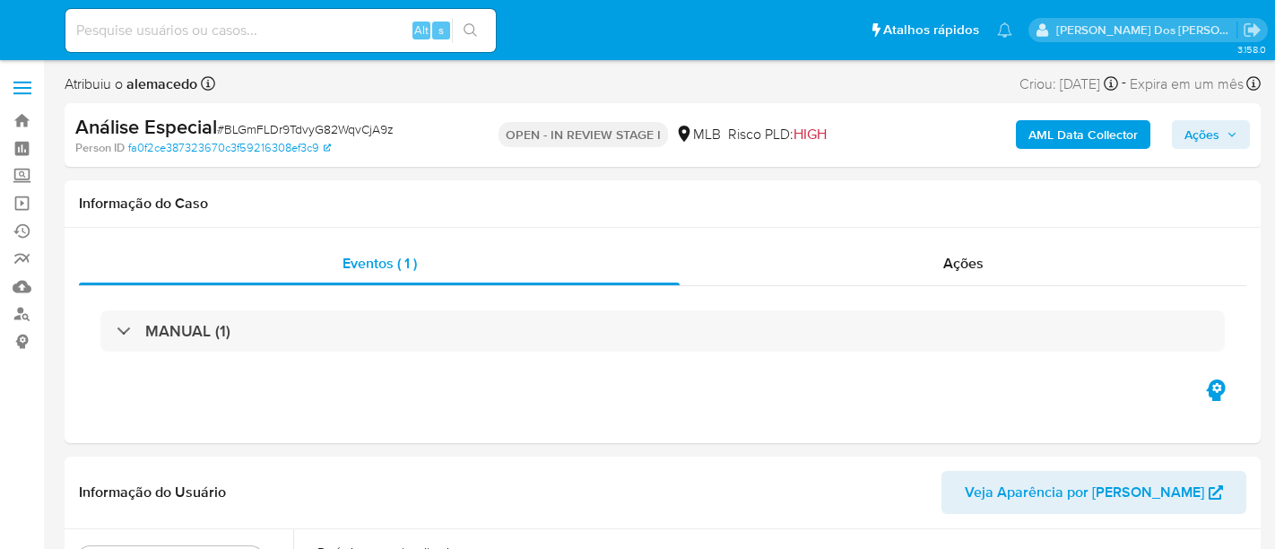
select select "10"
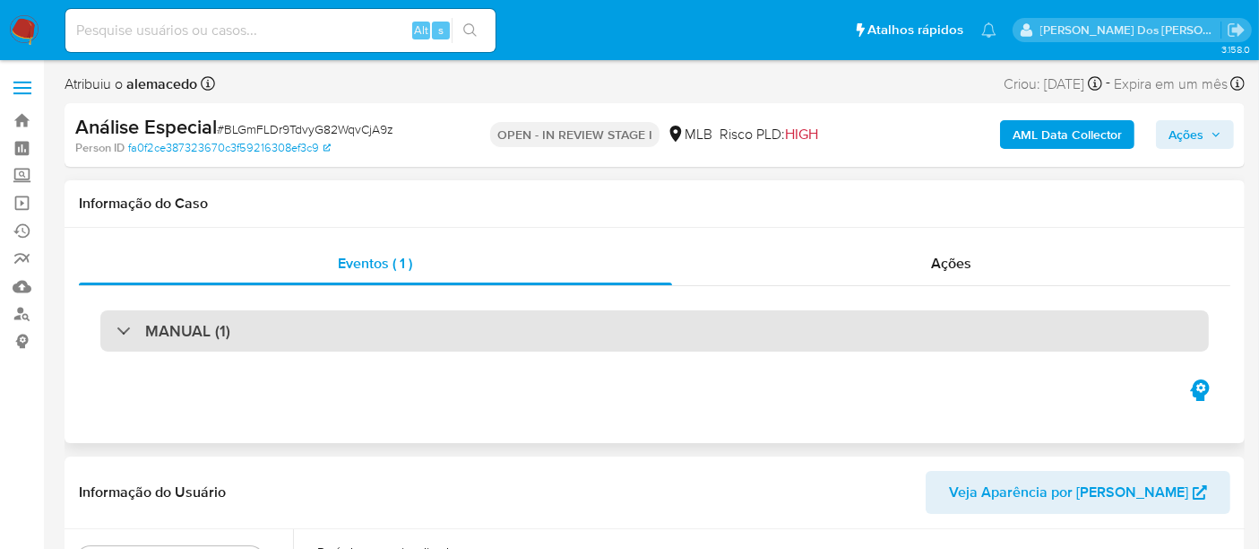
click at [612, 328] on div "MANUAL (1)" at bounding box center [654, 330] width 1109 height 41
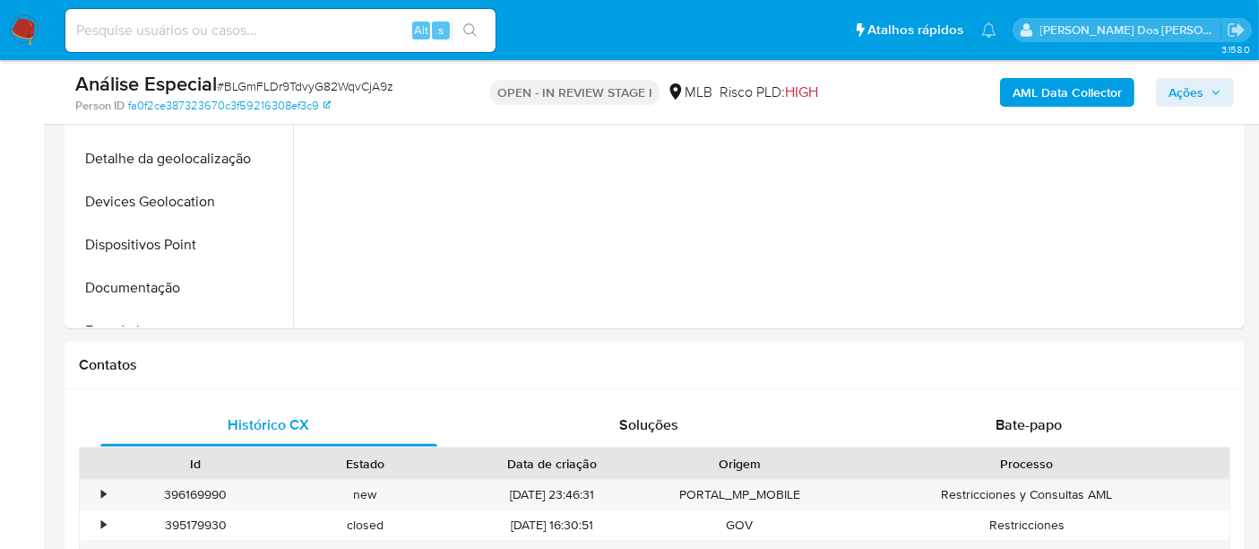
scroll to position [796, 0]
